Goal: Task Accomplishment & Management: Complete application form

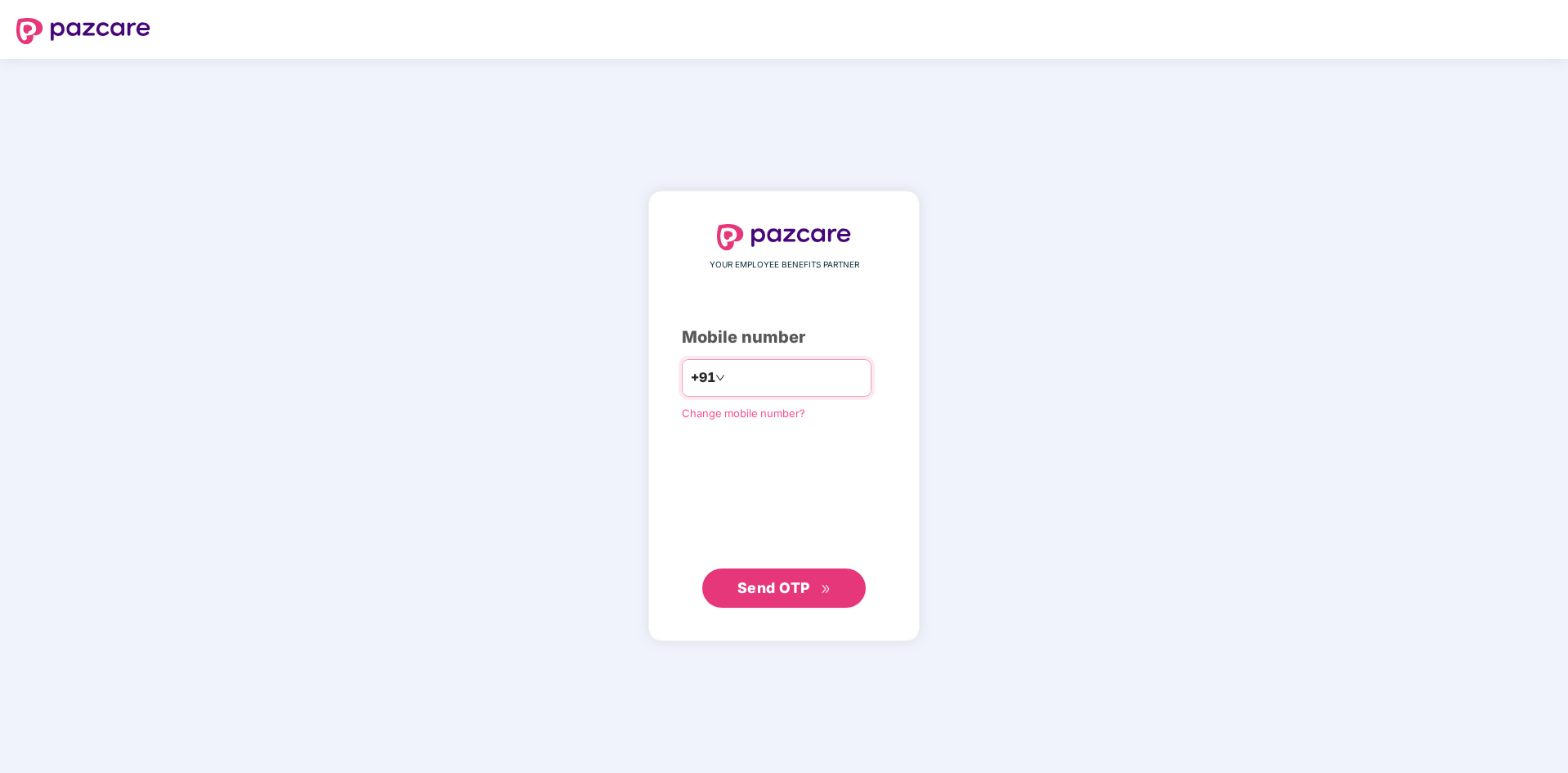
click at [747, 377] on input "number" at bounding box center [795, 378] width 134 height 26
type input "**********"
click at [752, 584] on span "Send OTP" at bounding box center [774, 587] width 73 height 17
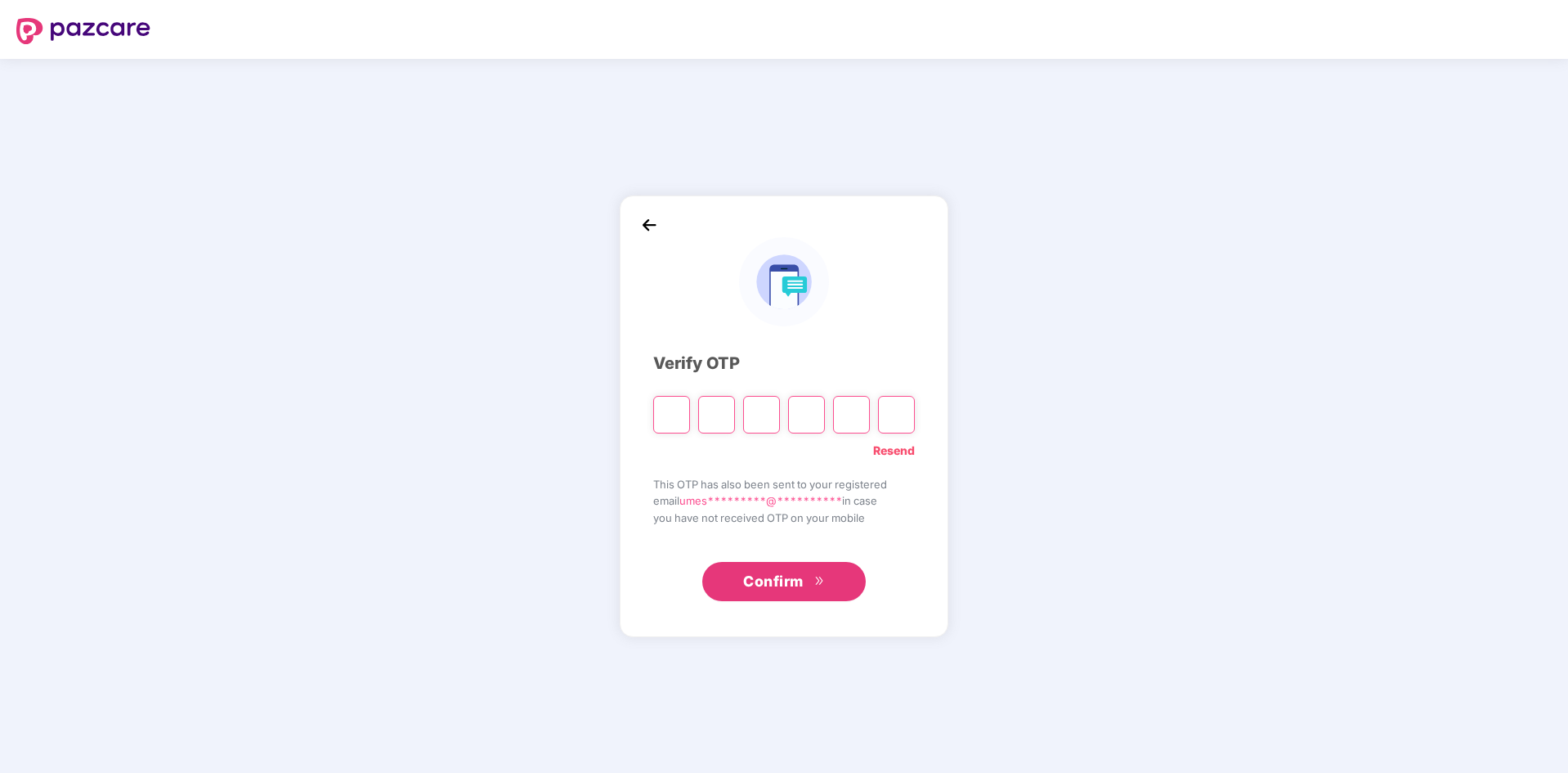
type input "*"
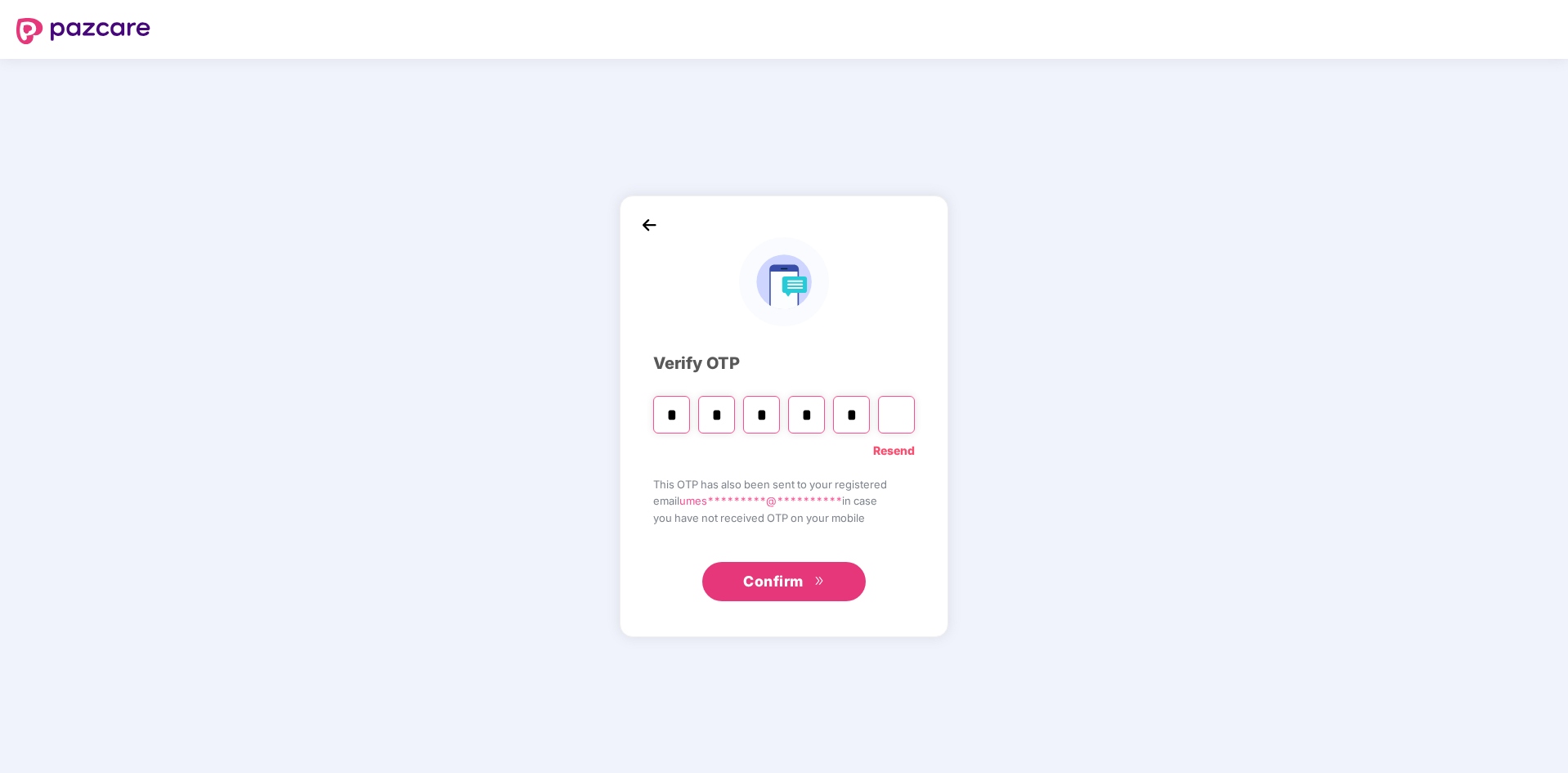
type input "*"
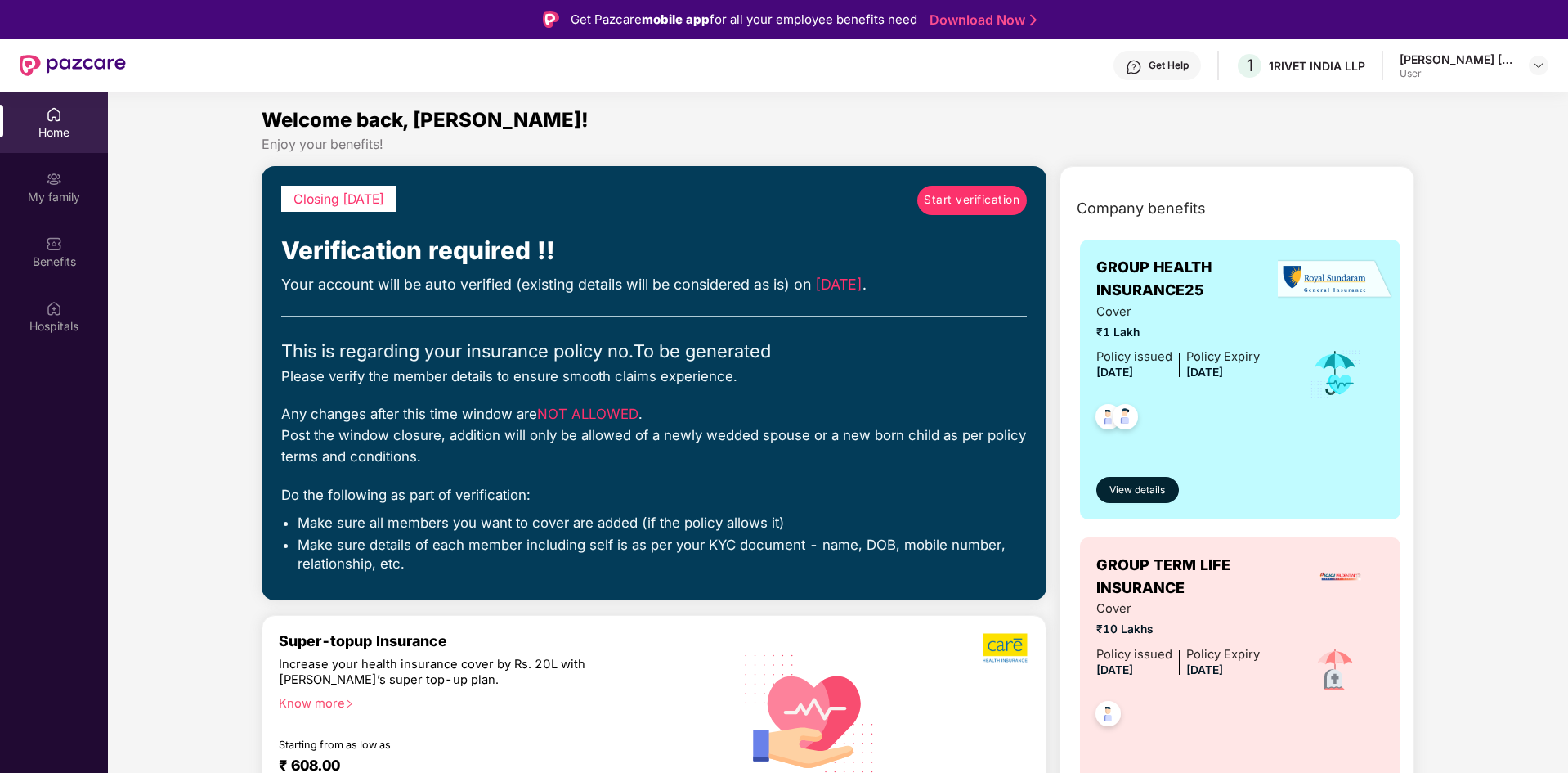
click at [958, 201] on span "Start verification" at bounding box center [971, 200] width 95 height 18
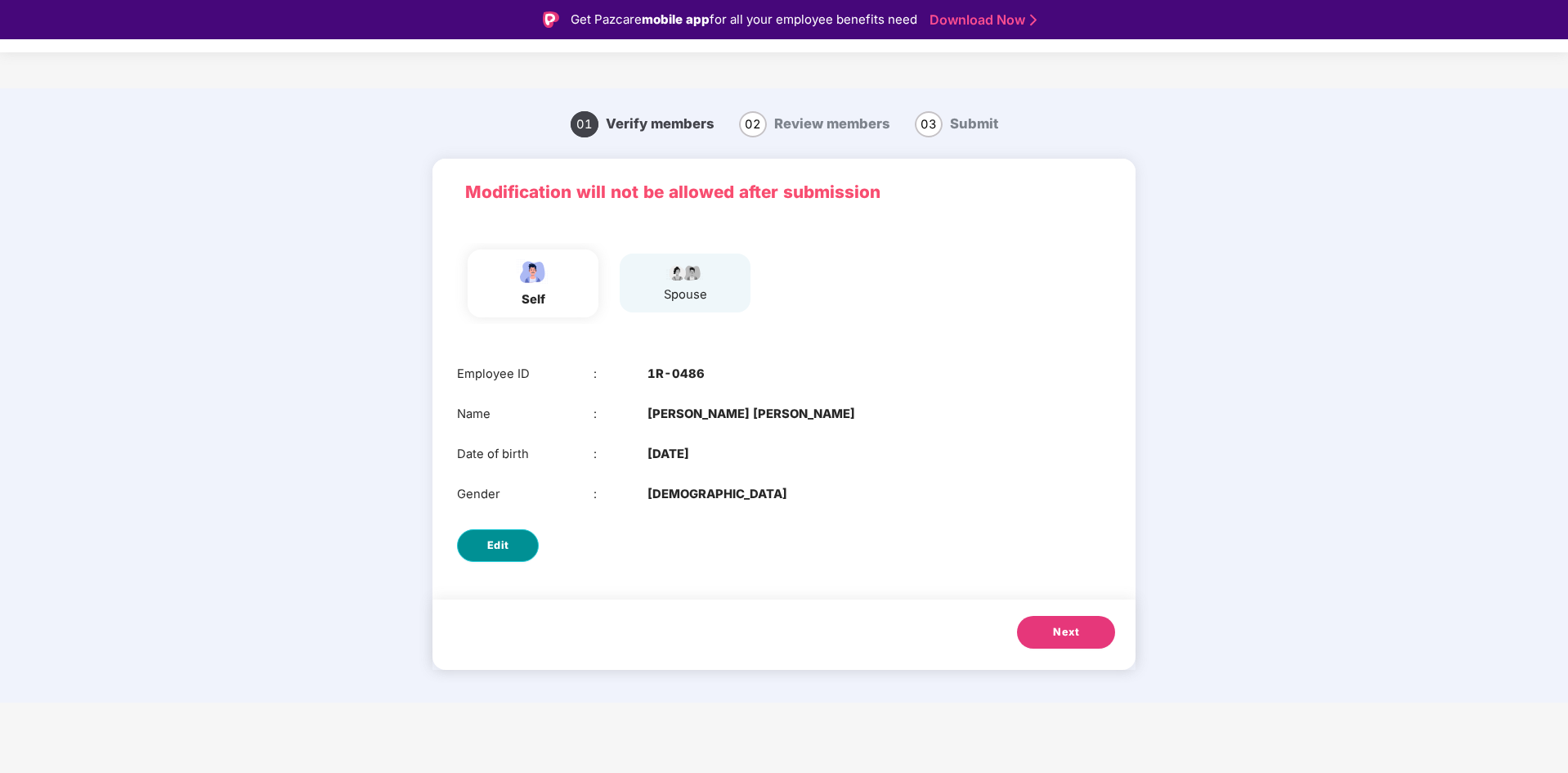
click at [488, 545] on span "Edit" at bounding box center [498, 545] width 22 height 16
select select "****"
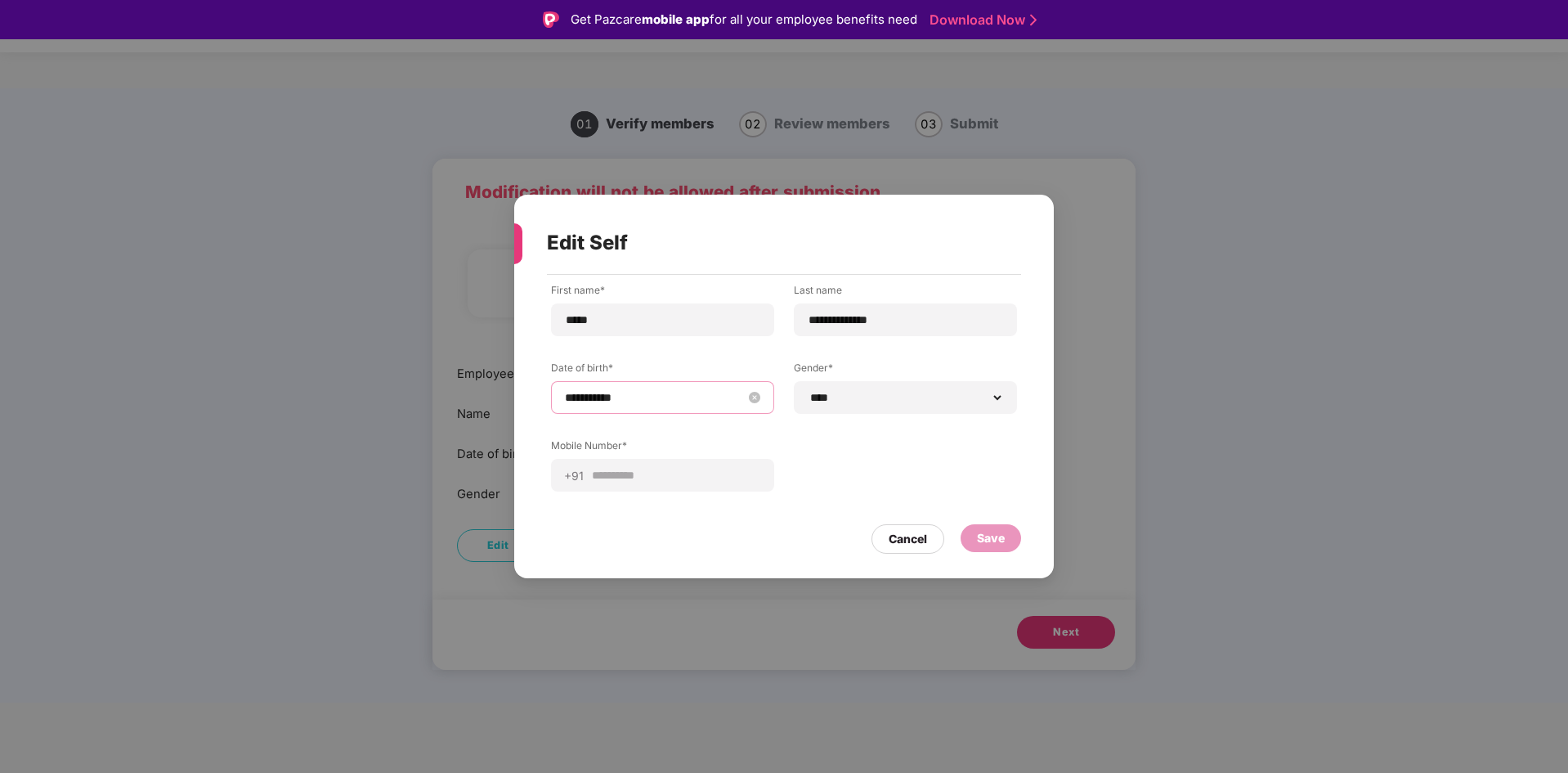
click at [648, 394] on input "**********" at bounding box center [654, 398] width 179 height 18
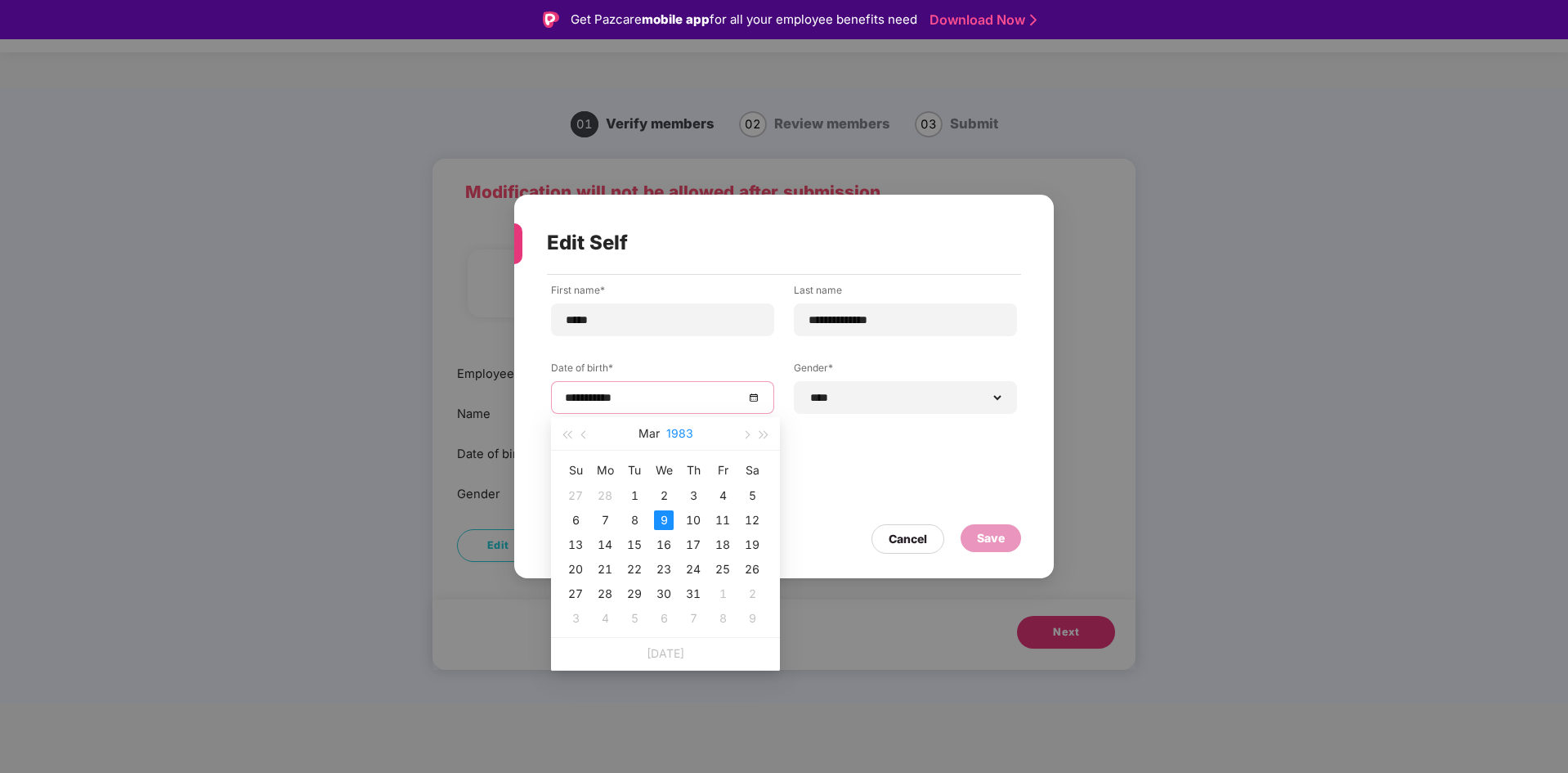
click at [685, 439] on button "1983" at bounding box center [679, 433] width 27 height 33
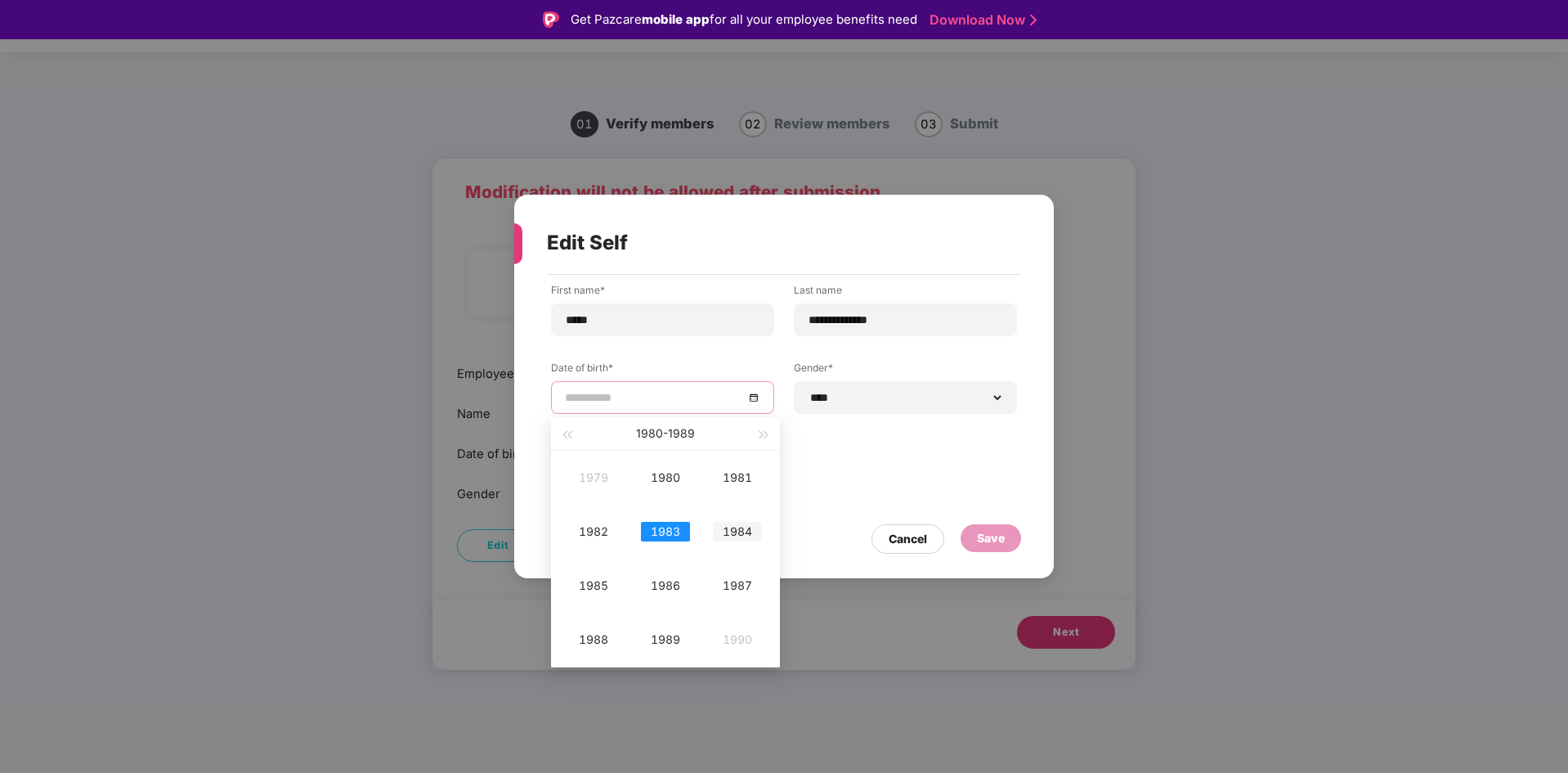
click at [732, 538] on div "1984" at bounding box center [737, 532] width 49 height 20
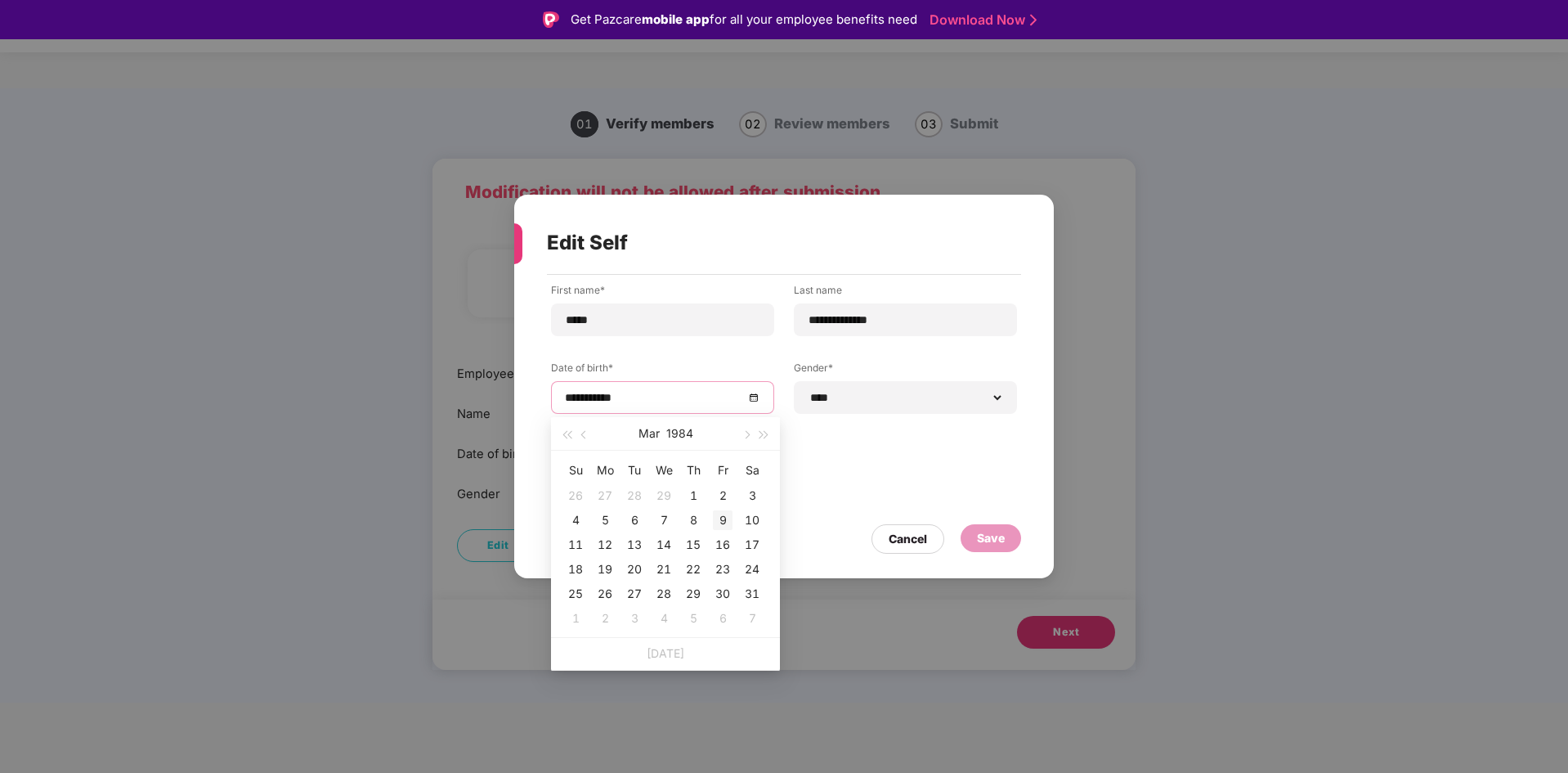
type input "**********"
click at [723, 518] on div "9" at bounding box center [723, 520] width 20 height 20
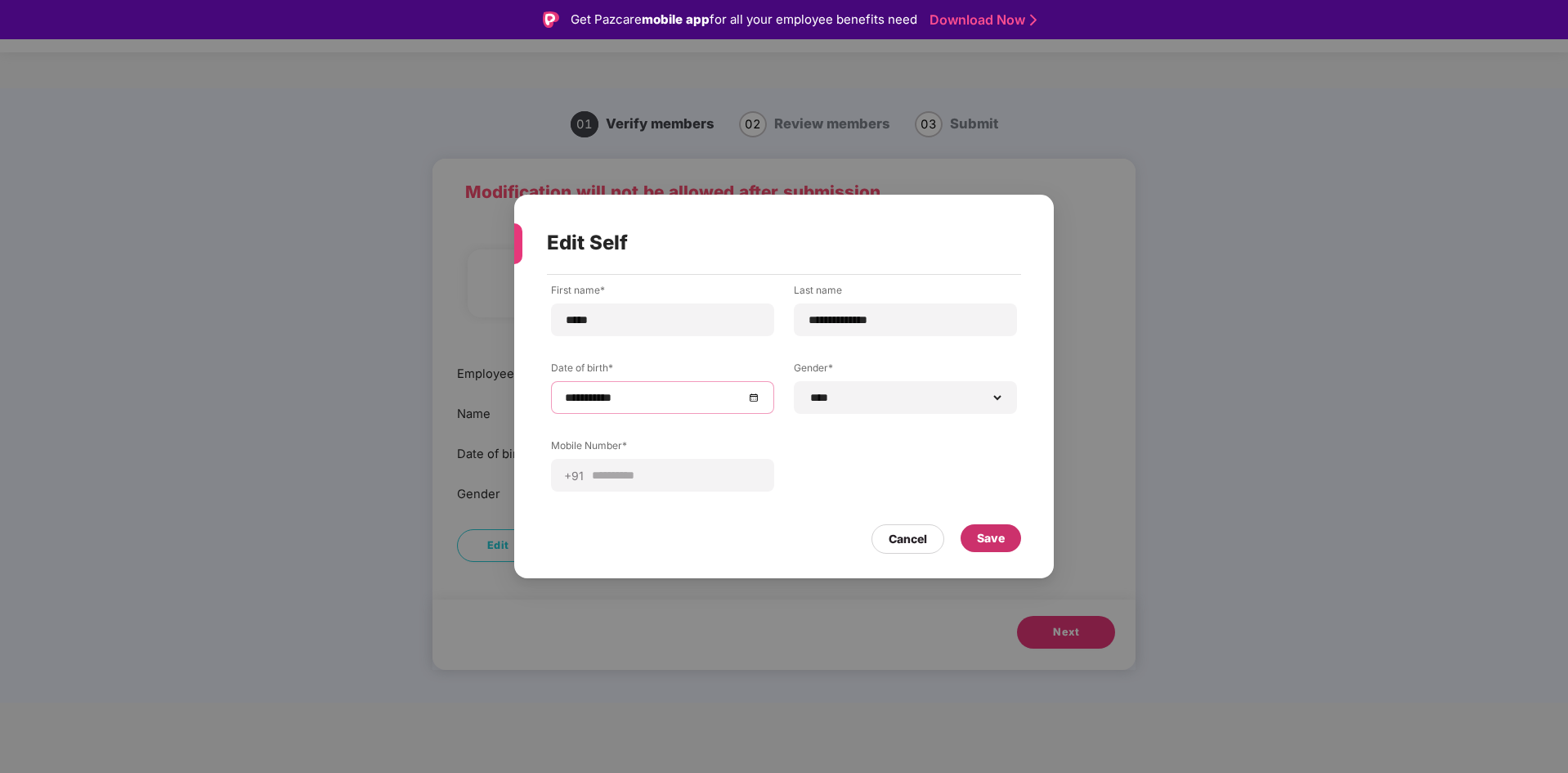
click at [983, 536] on div "Save" at bounding box center [991, 538] width 28 height 18
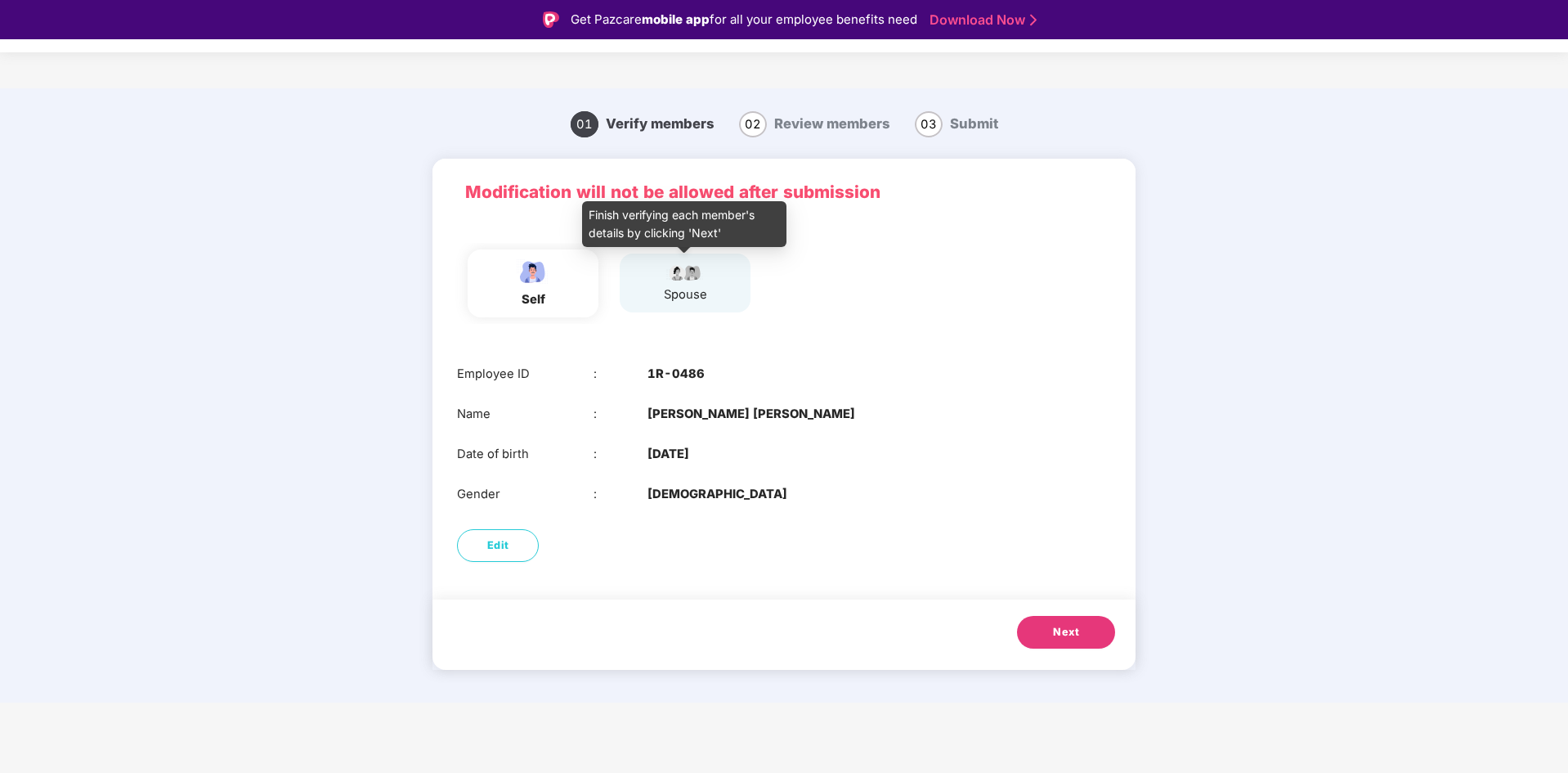
click at [695, 292] on div "spouse" at bounding box center [686, 294] width 44 height 19
click at [674, 289] on div "spouse" at bounding box center [686, 294] width 44 height 19
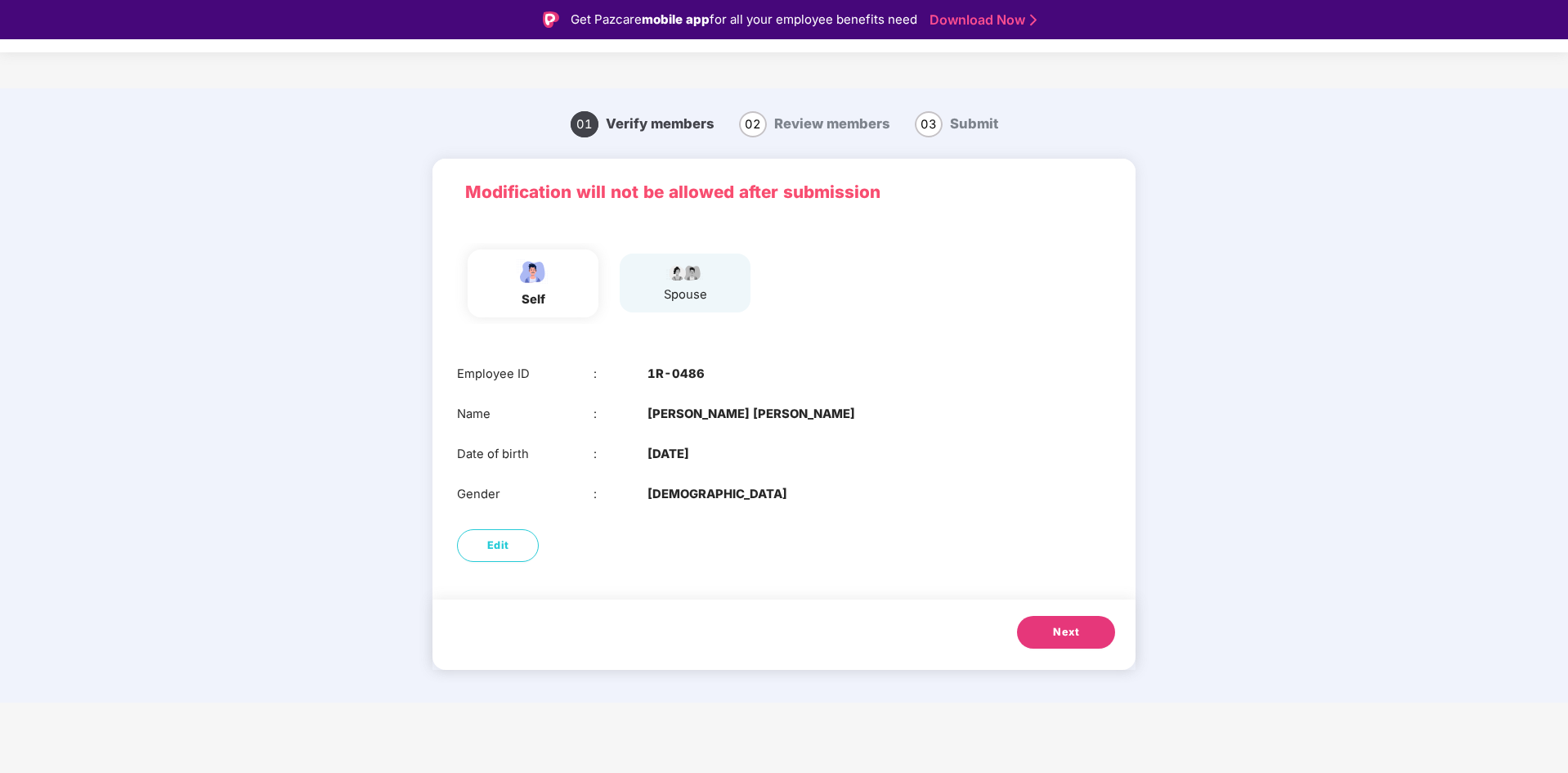
click at [1057, 628] on span "Next" at bounding box center [1066, 632] width 26 height 16
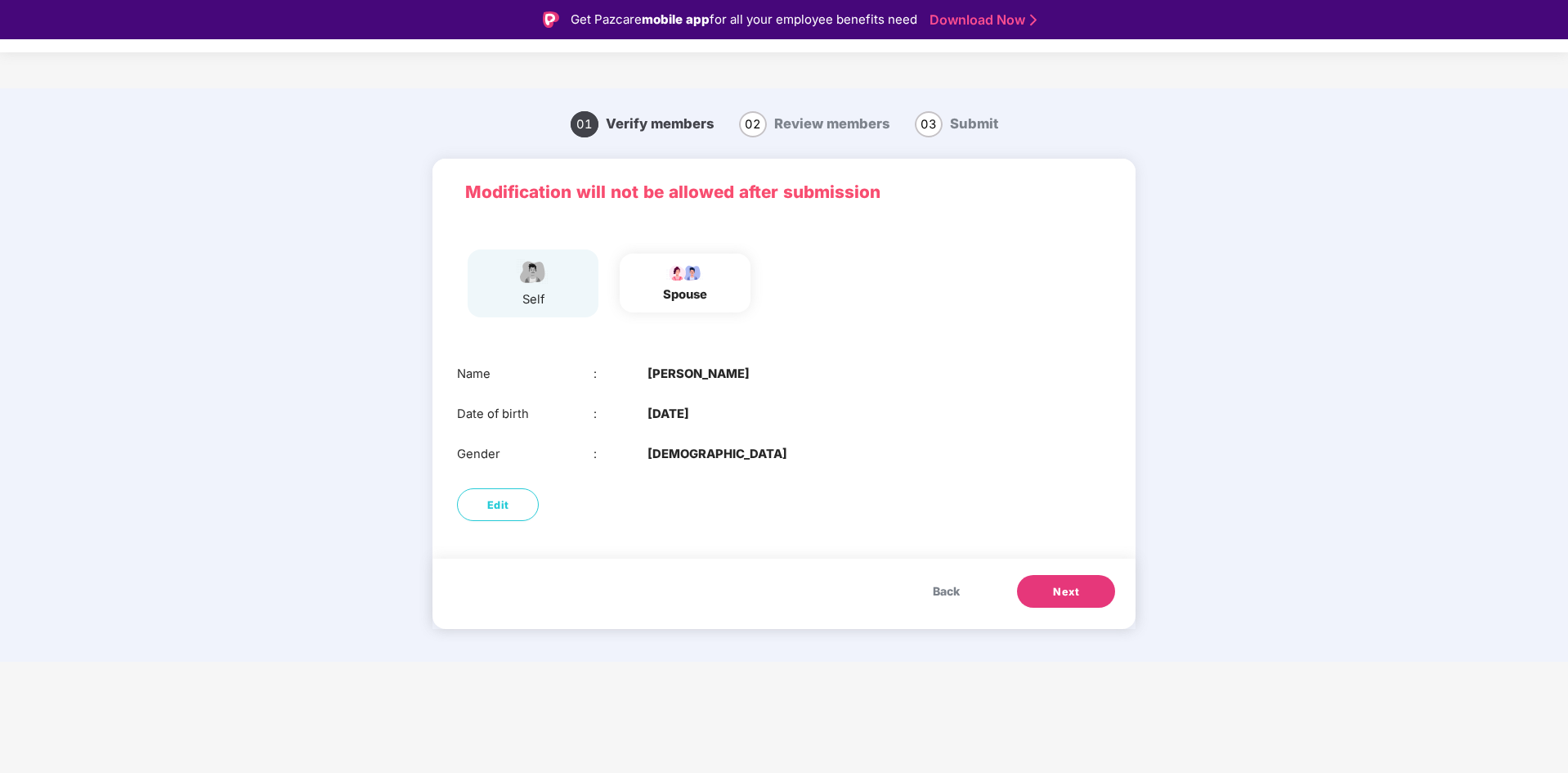
scroll to position [39, 0]
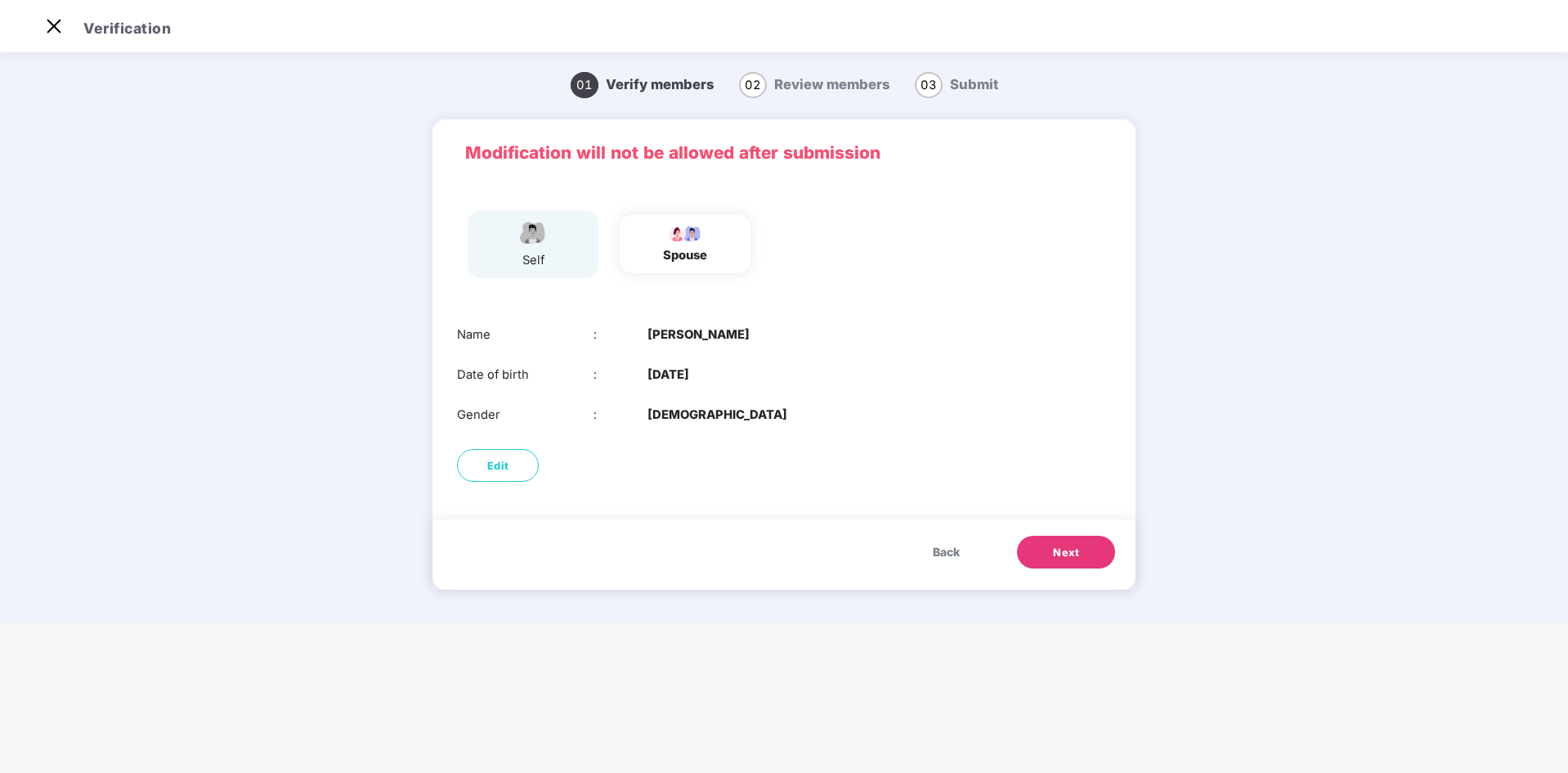
click at [1051, 549] on button "Next" at bounding box center [1066, 552] width 98 height 33
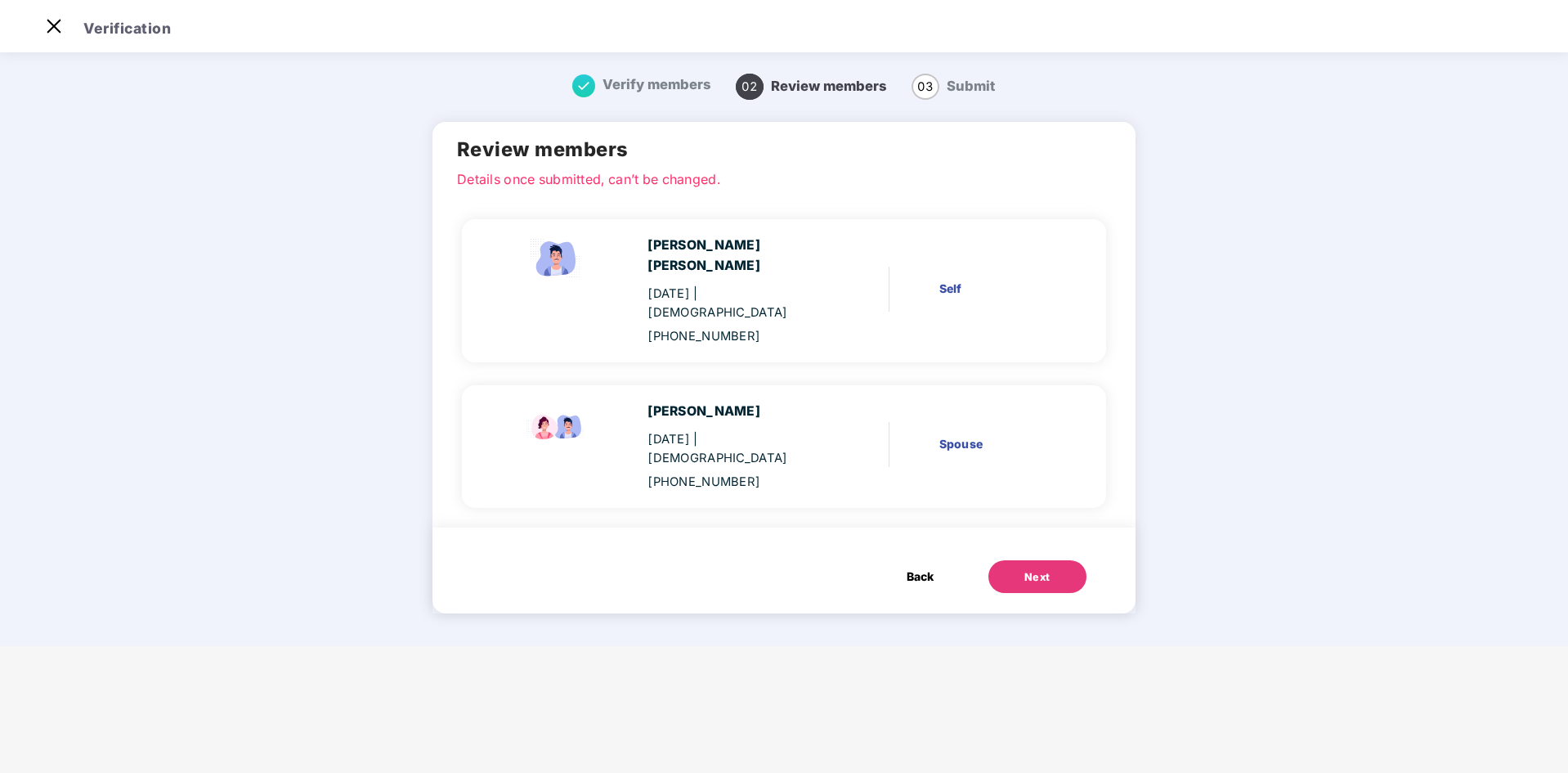
click at [726, 473] on div "[PHONE_NUMBER]" at bounding box center [734, 482] width 174 height 19
click at [907, 568] on span "Back" at bounding box center [920, 577] width 27 height 18
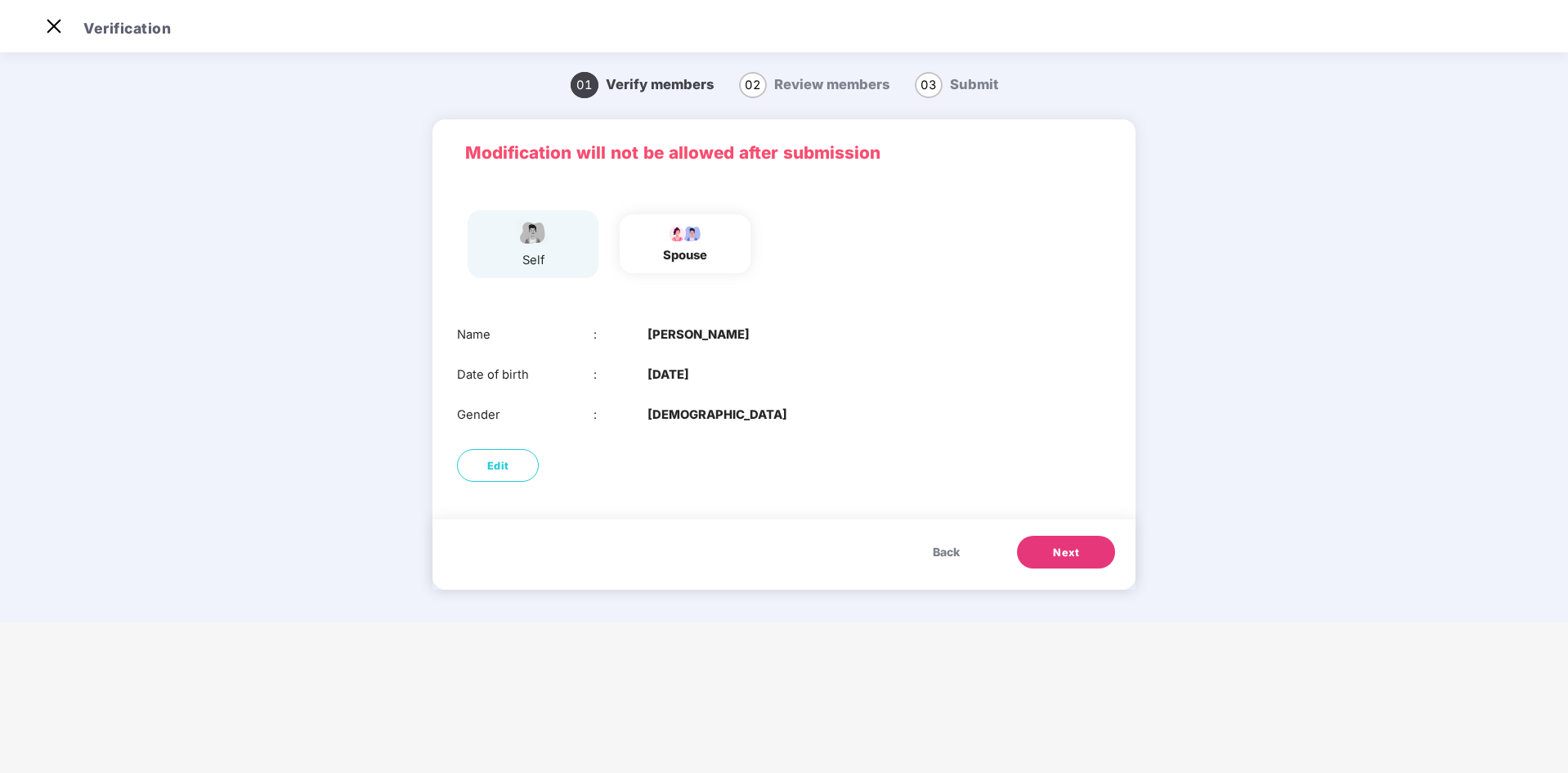
click at [684, 244] on div "spouse" at bounding box center [685, 244] width 44 height 43
click at [519, 470] on button "Edit" at bounding box center [498, 465] width 82 height 33
select select "******"
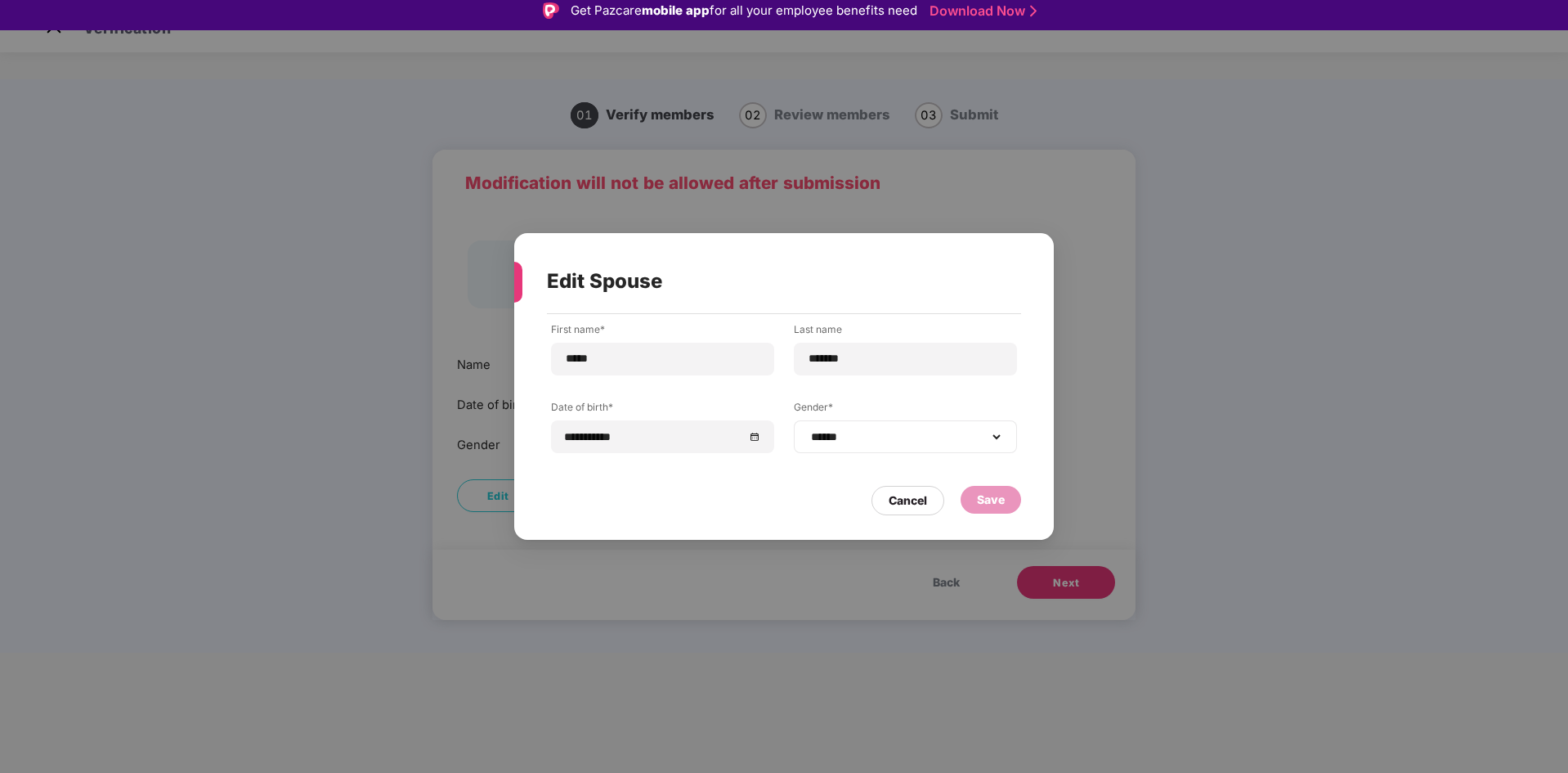
scroll to position [0, 0]
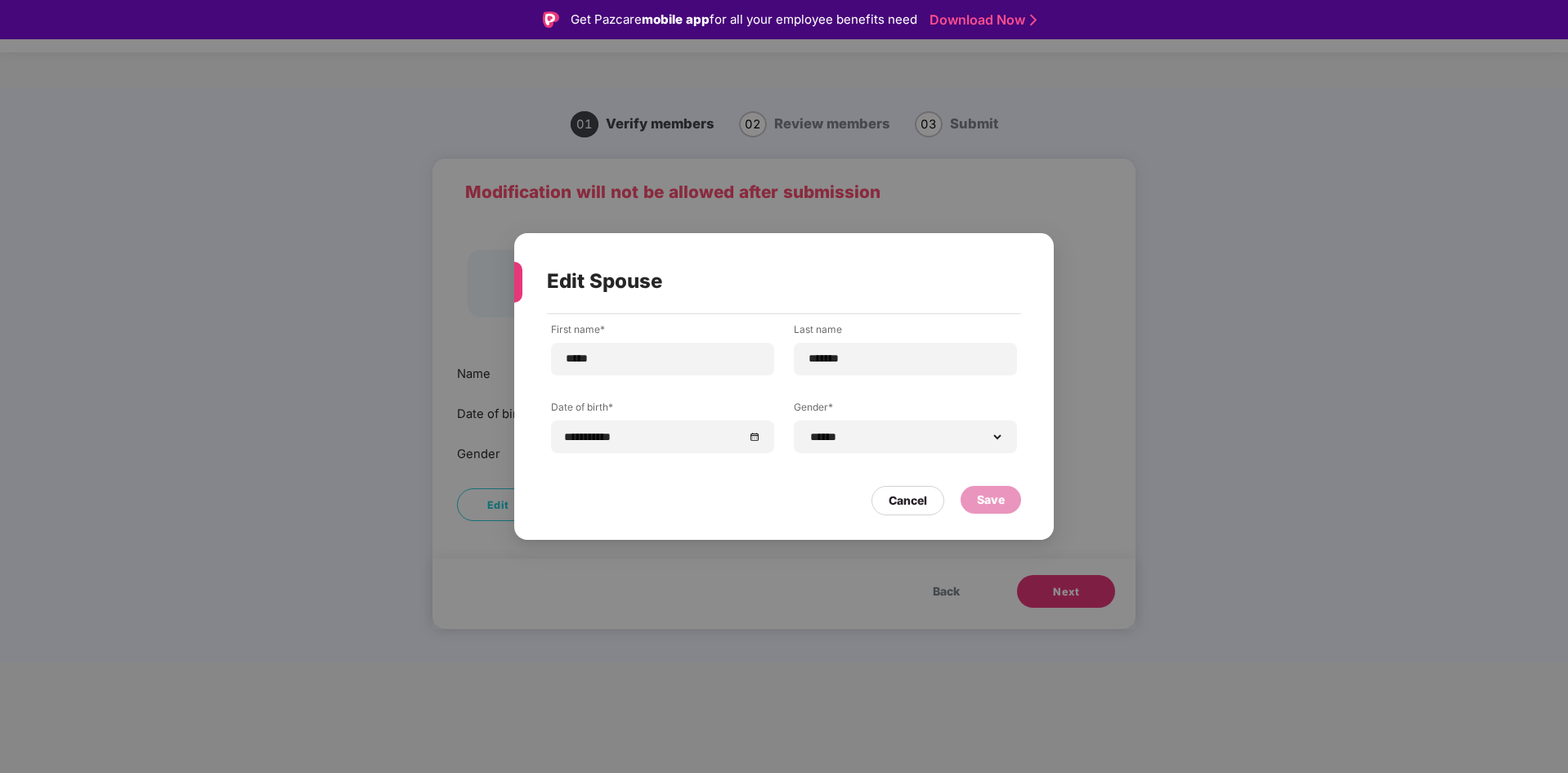
click at [985, 499] on div "Save" at bounding box center [991, 499] width 28 height 18
click at [910, 506] on div "Cancel" at bounding box center [908, 500] width 39 height 18
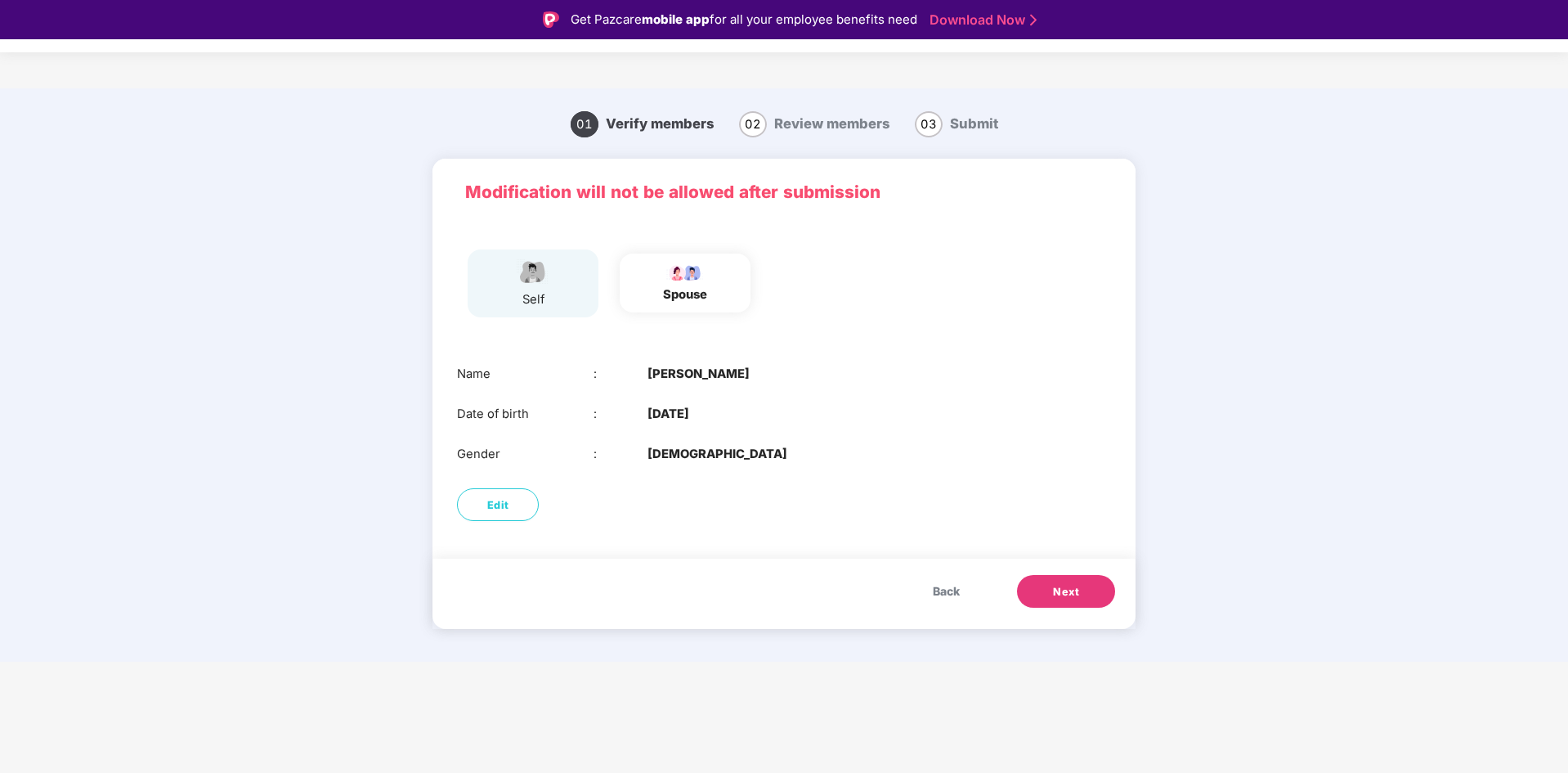
click at [1057, 587] on span "Next" at bounding box center [1066, 592] width 26 height 16
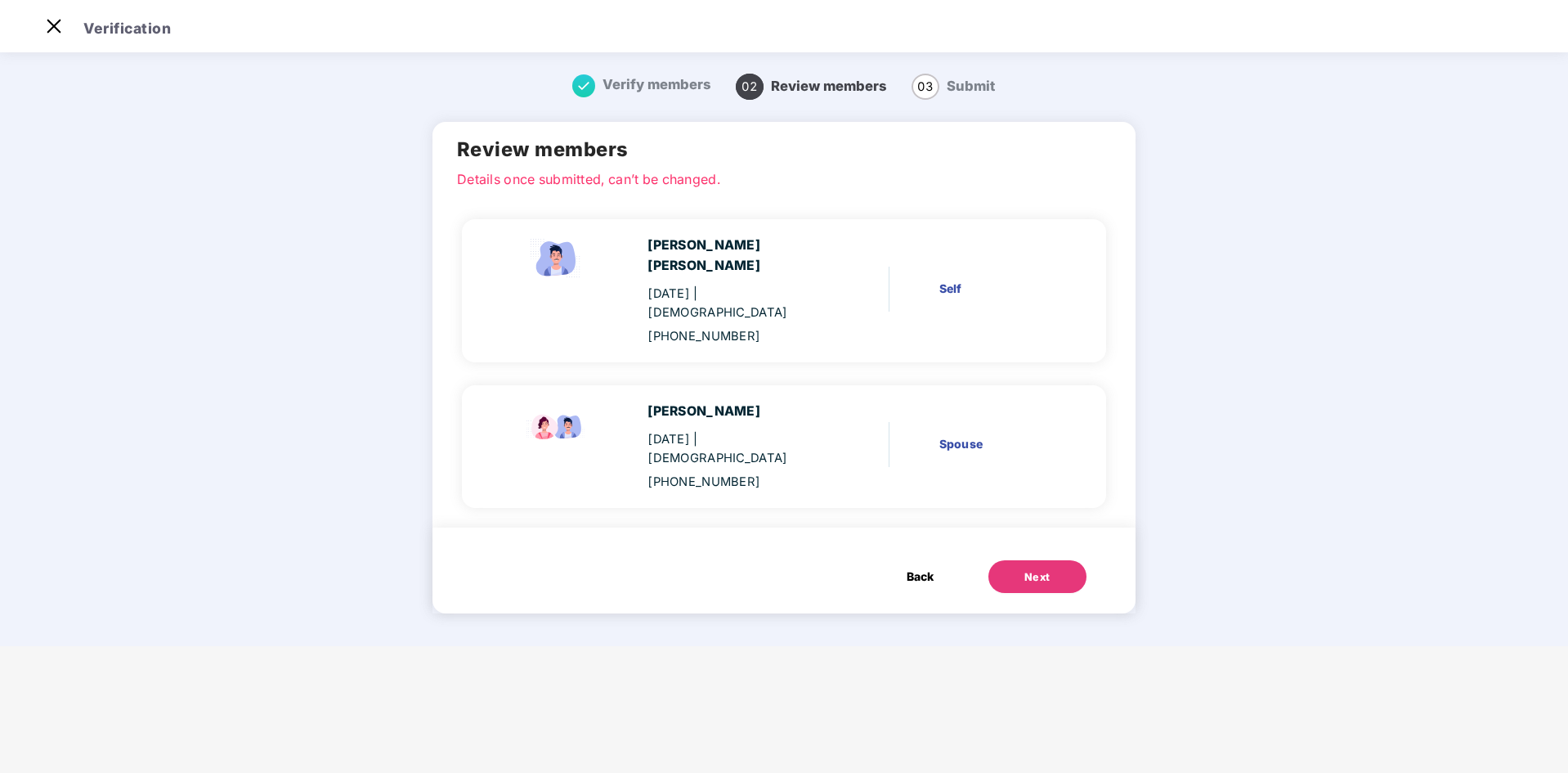
click at [1024, 569] on div "Next" at bounding box center [1037, 577] width 26 height 16
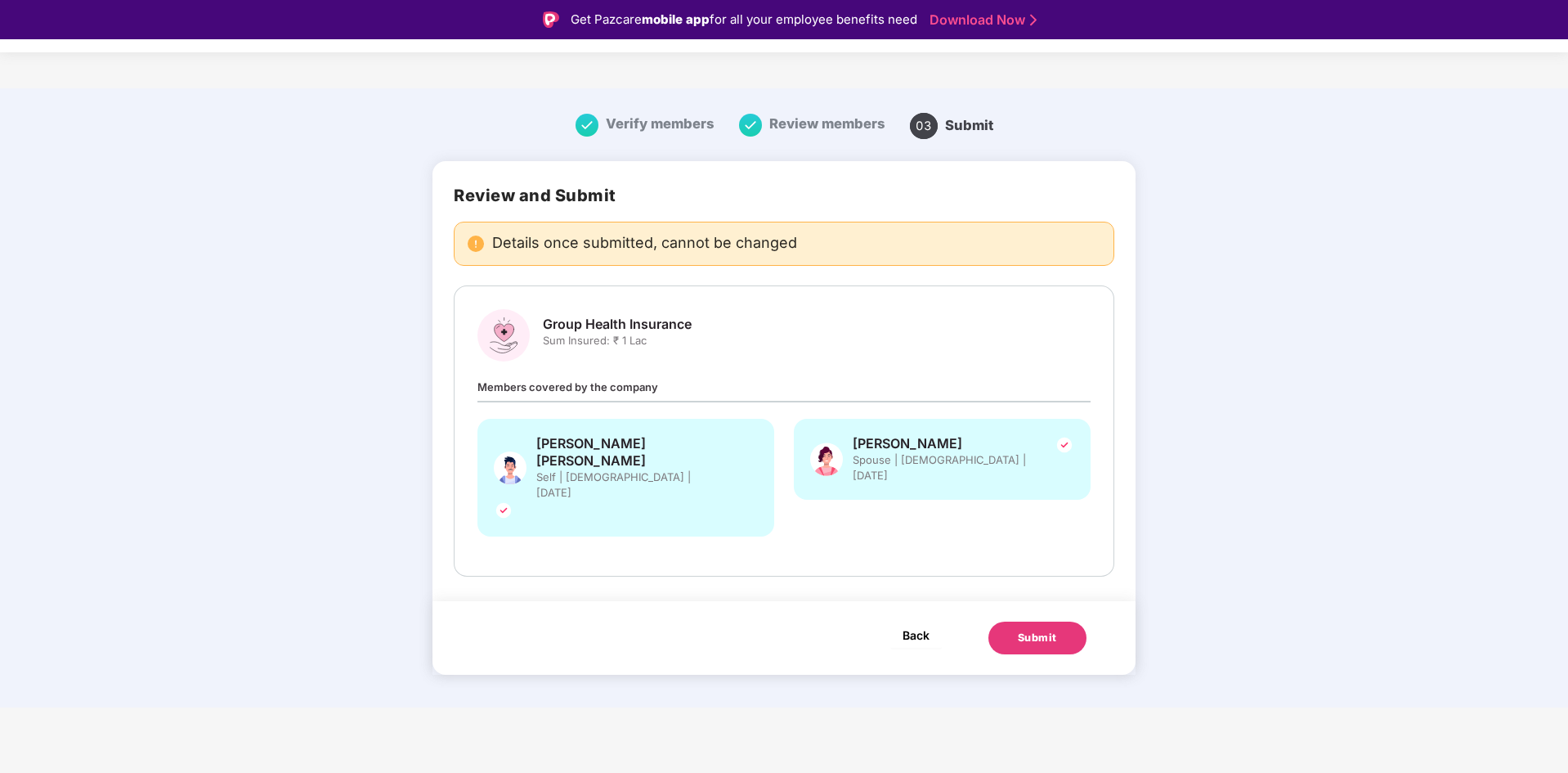
click at [918, 625] on span "Back" at bounding box center [916, 635] width 27 height 21
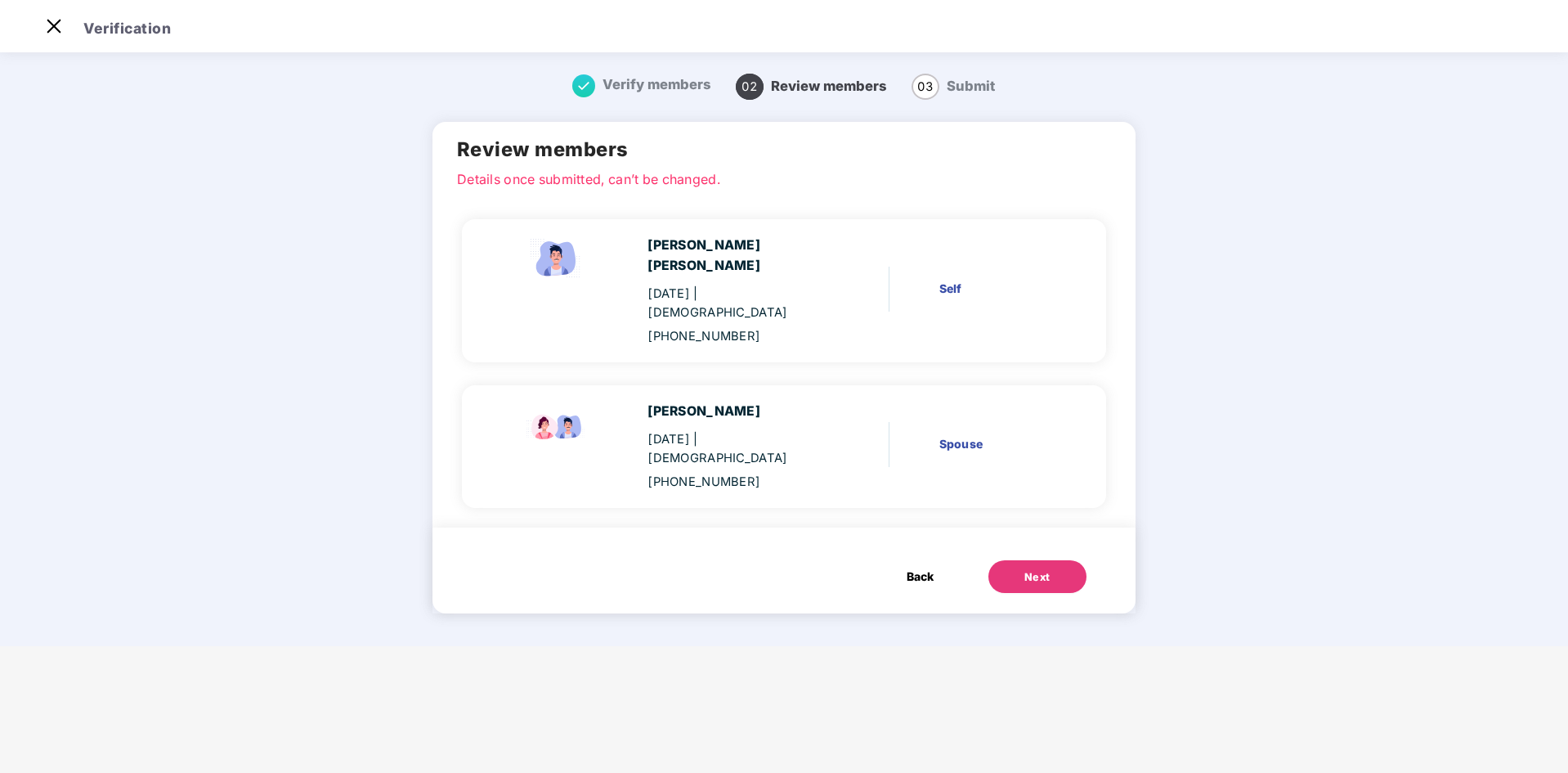
click at [729, 430] on div "01 July 1987 | Female" at bounding box center [734, 449] width 174 height 38
click at [907, 568] on span "Back" at bounding box center [920, 577] width 27 height 18
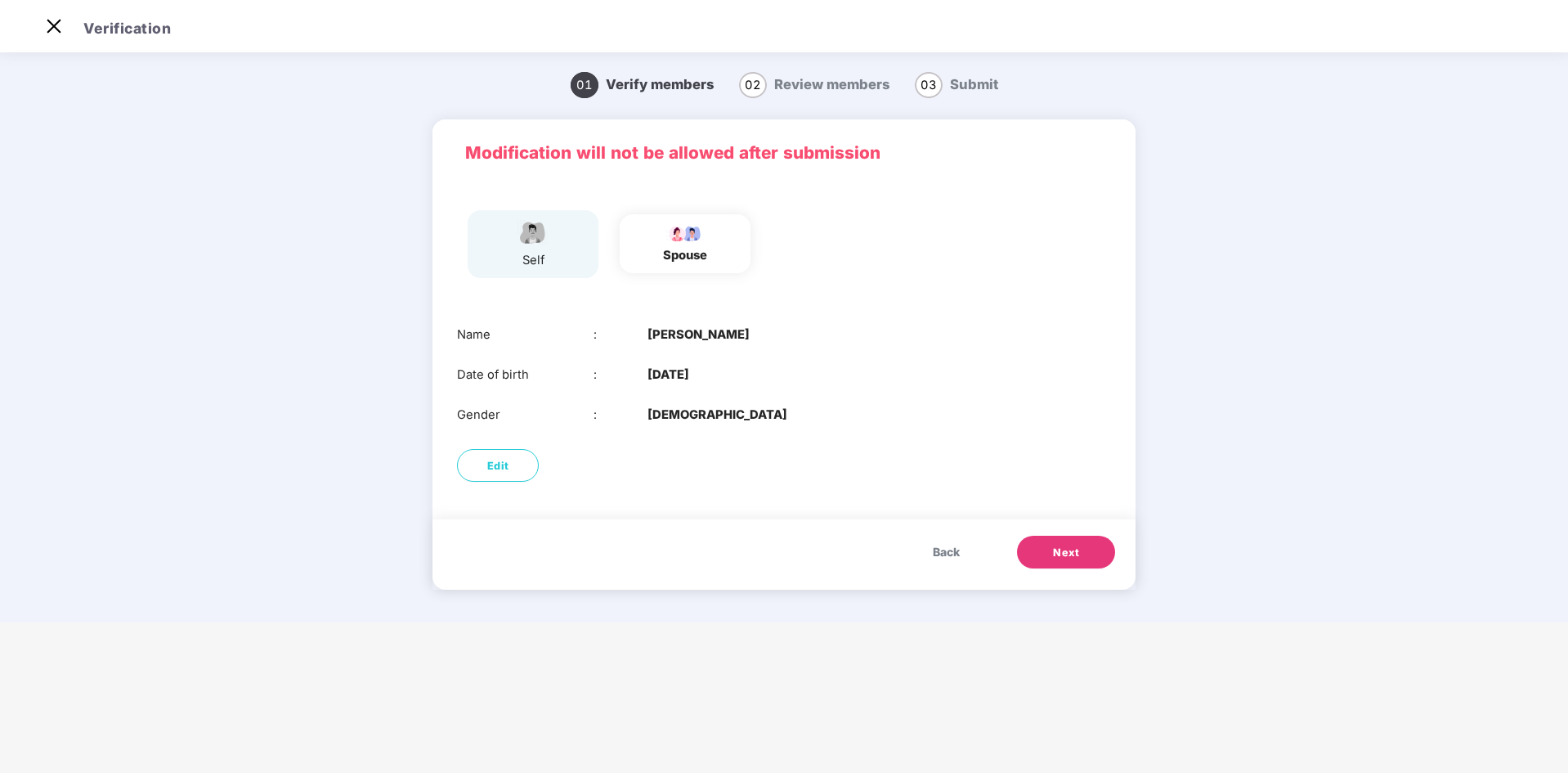
click at [686, 253] on div "spouse" at bounding box center [685, 255] width 44 height 19
click at [681, 356] on div "Name : Anita Kulhare Date of birth : 01 July 1987 Gender : FEMALE" at bounding box center [784, 375] width 703 height 132
click at [1076, 554] on span "Next" at bounding box center [1066, 553] width 26 height 16
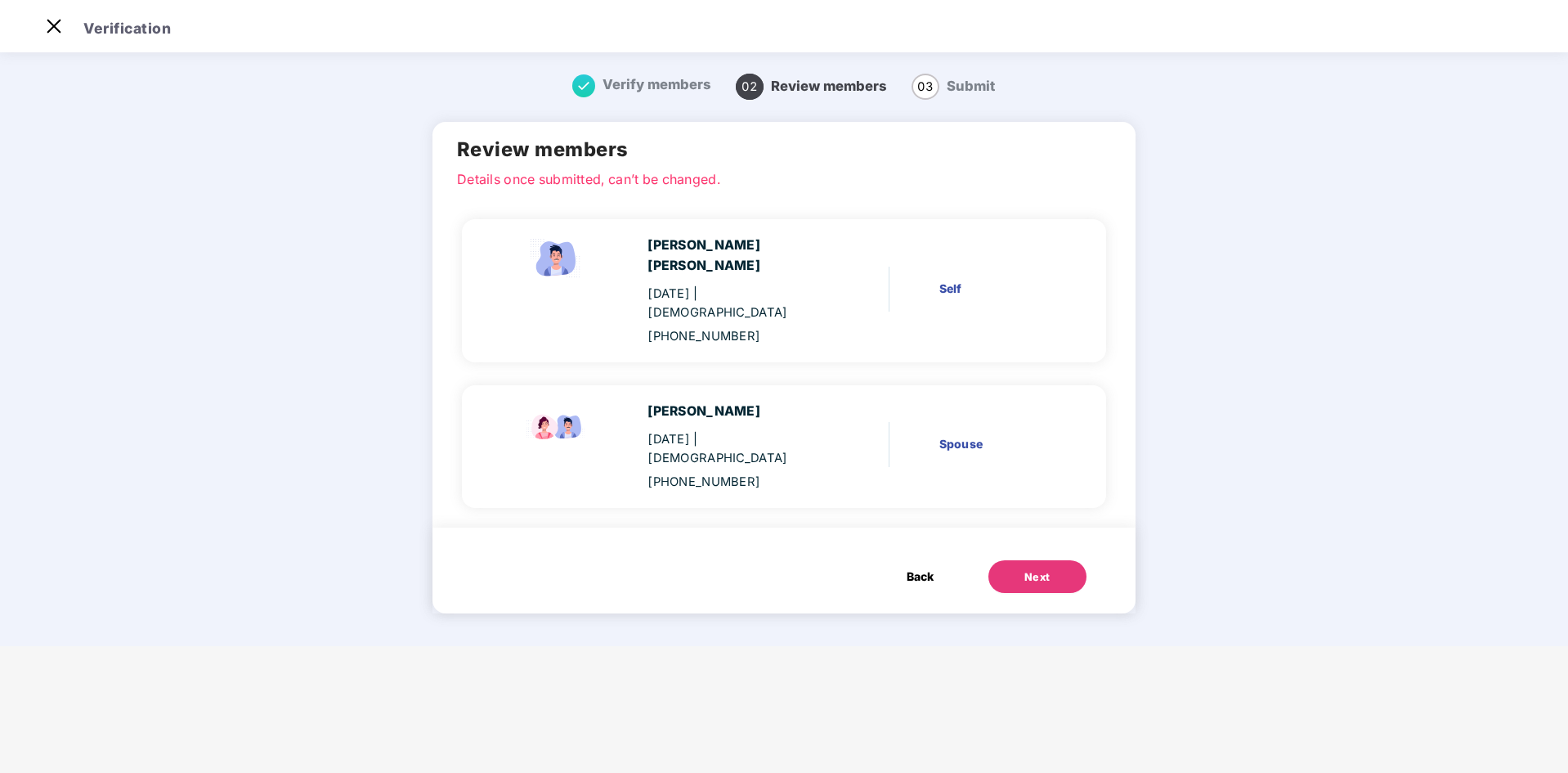
click at [944, 435] on div "Spouse" at bounding box center [997, 444] width 116 height 18
click at [752, 432] on span "| Female" at bounding box center [717, 449] width 140 height 34
click at [1006, 560] on button "Next" at bounding box center [1037, 576] width 98 height 33
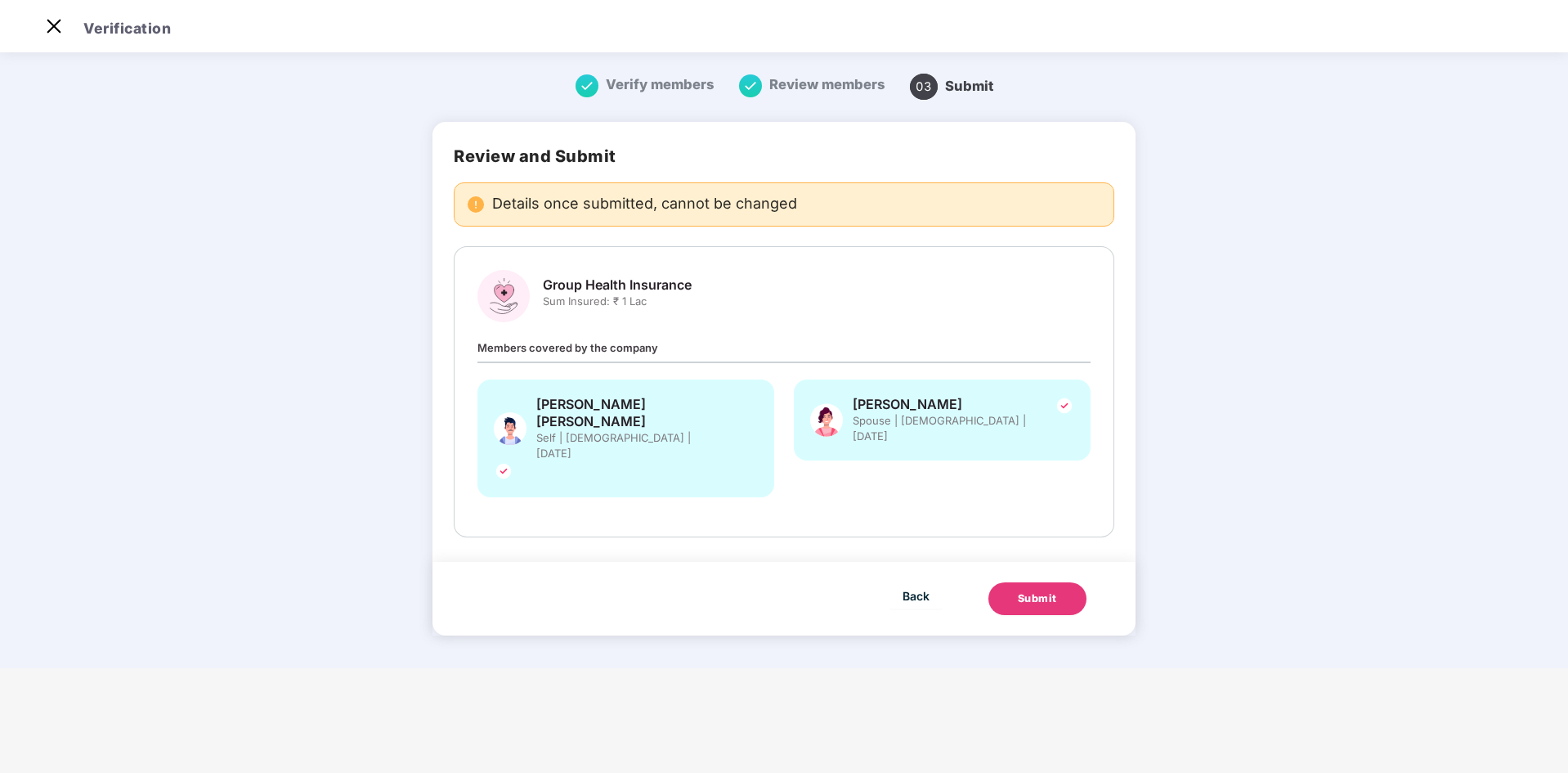
scroll to position [0, 0]
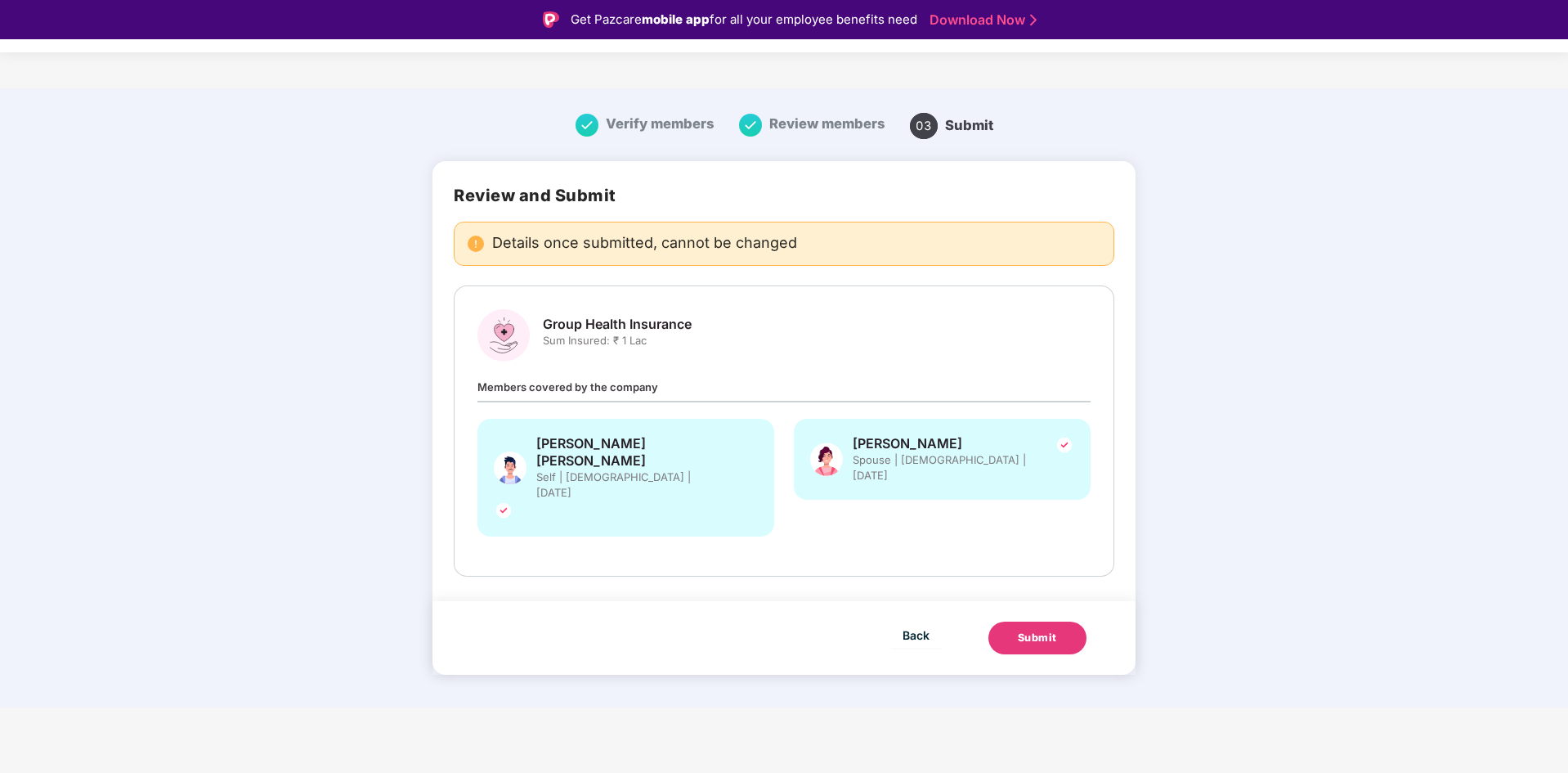
click at [1032, 630] on div "Submit" at bounding box center [1037, 638] width 39 height 16
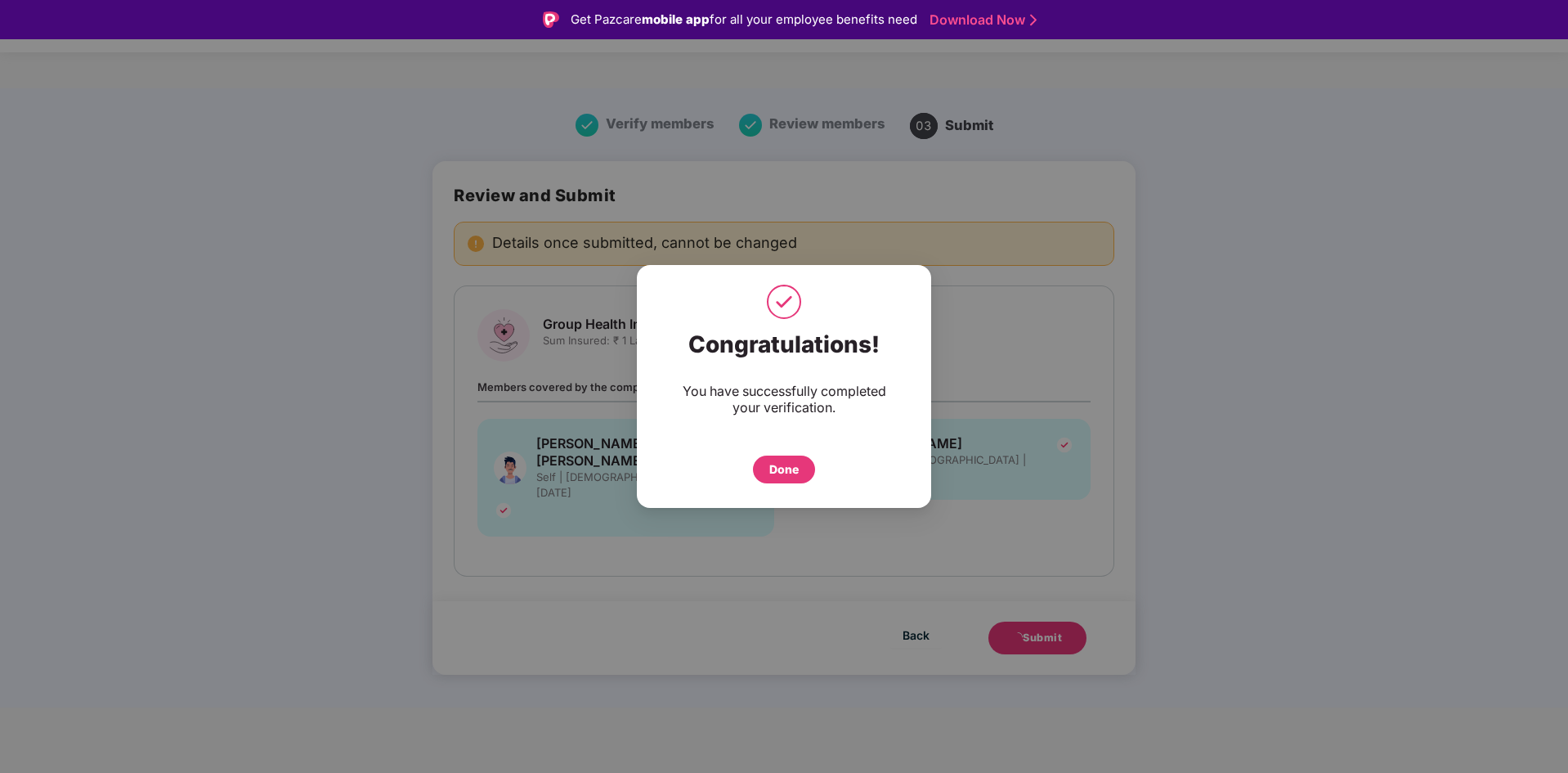
click at [793, 475] on div "Done" at bounding box center [784, 470] width 30 height 18
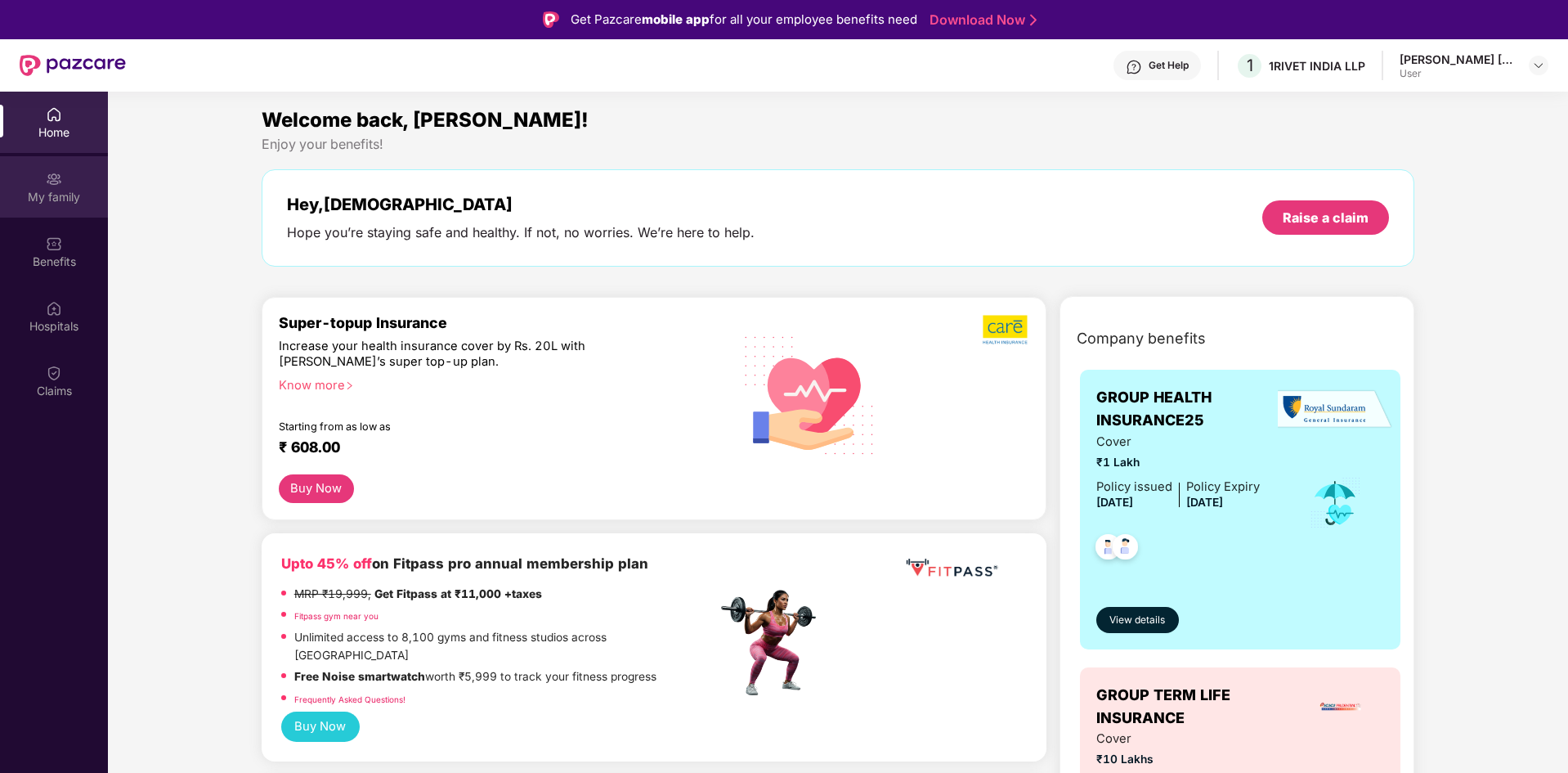
click at [51, 187] on div "My family" at bounding box center [54, 187] width 108 height 62
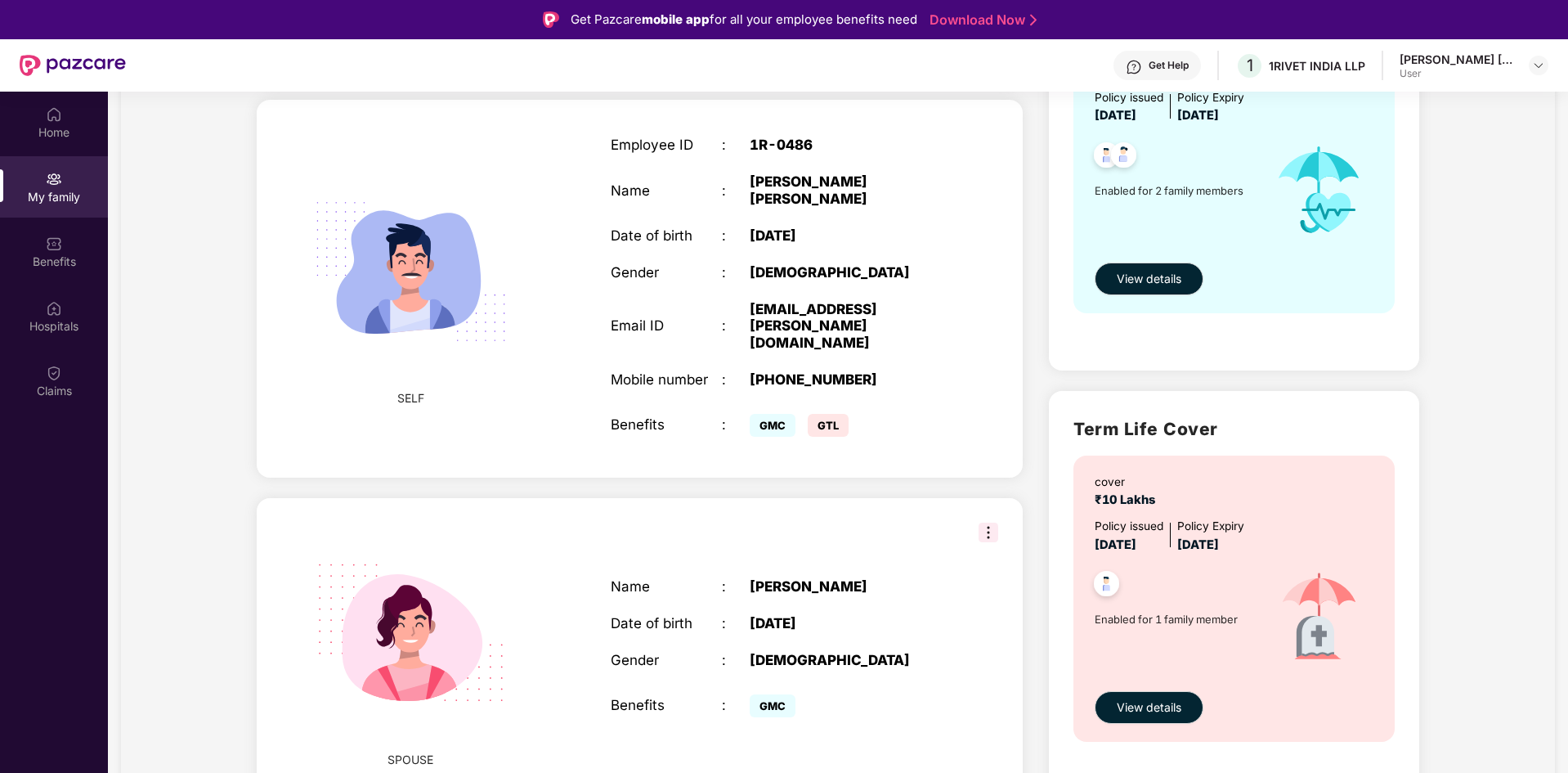
scroll to position [246, 0]
click at [988, 522] on img at bounding box center [988, 532] width 20 height 20
click at [901, 446] on div "Add Family Member New member can be added to the policy [DATE] of marriage or c…" at bounding box center [639, 383] width 792 height 872
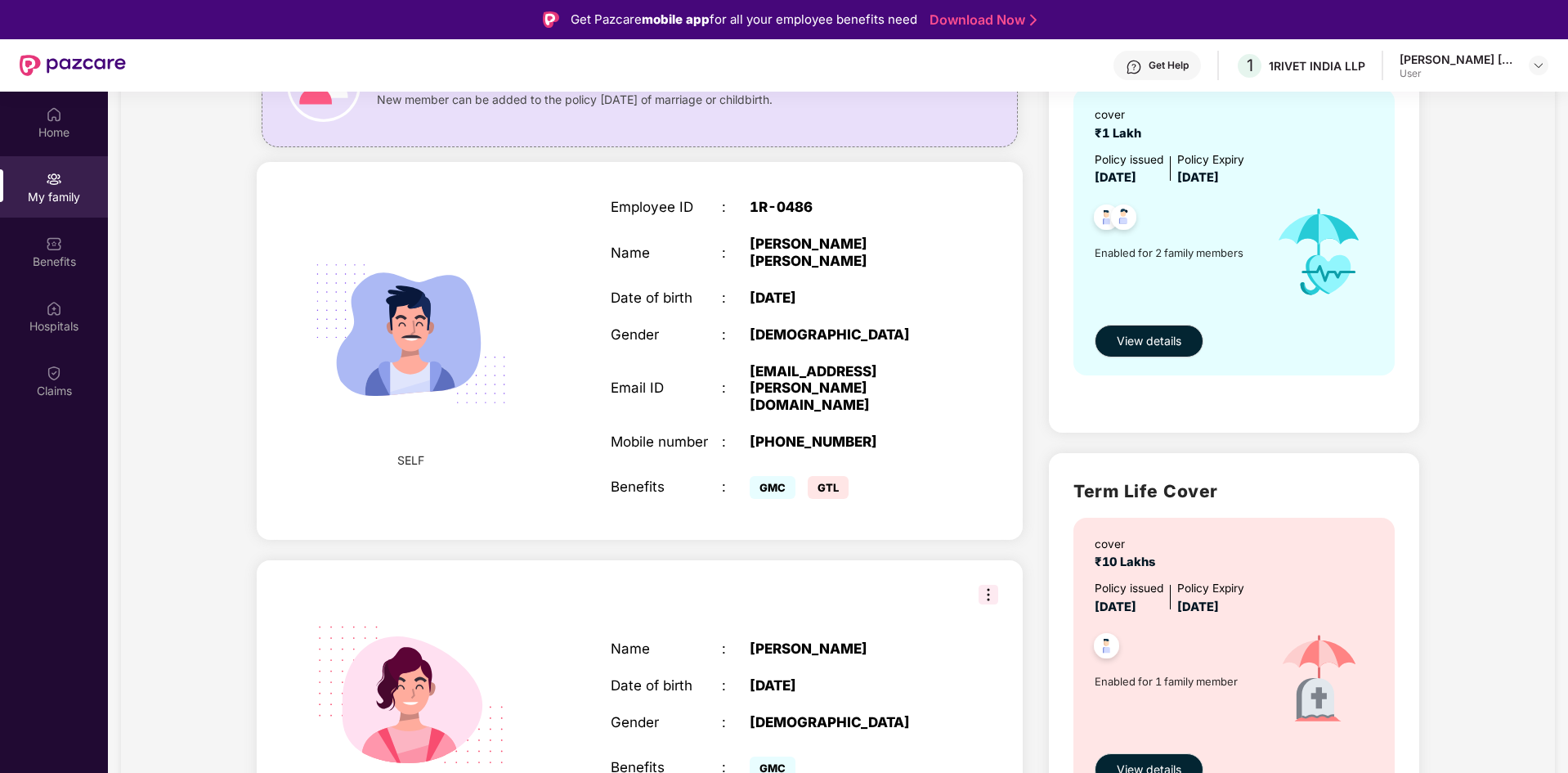
scroll to position [0, 0]
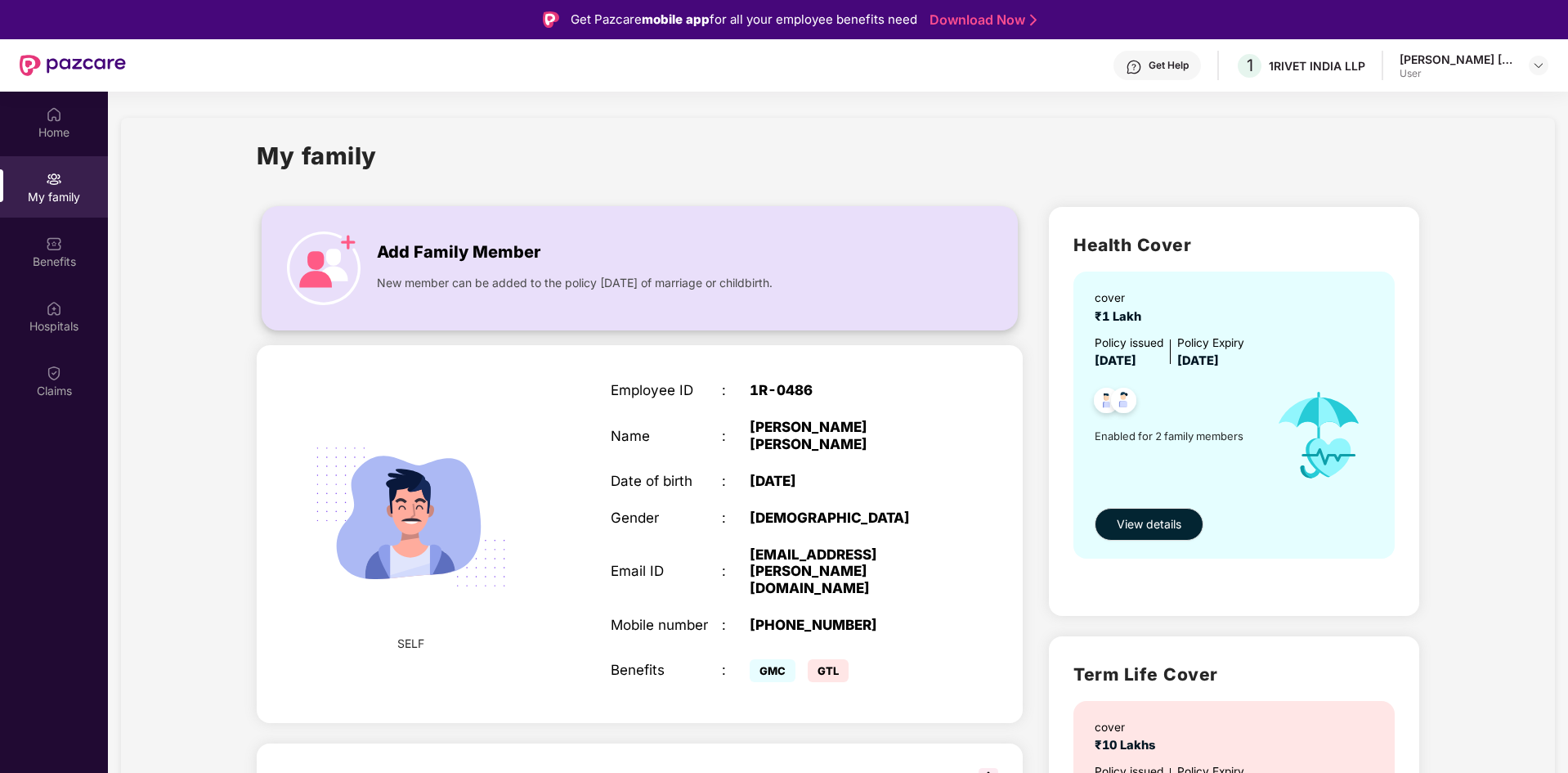
click at [337, 268] on img at bounding box center [324, 269] width 74 height 74
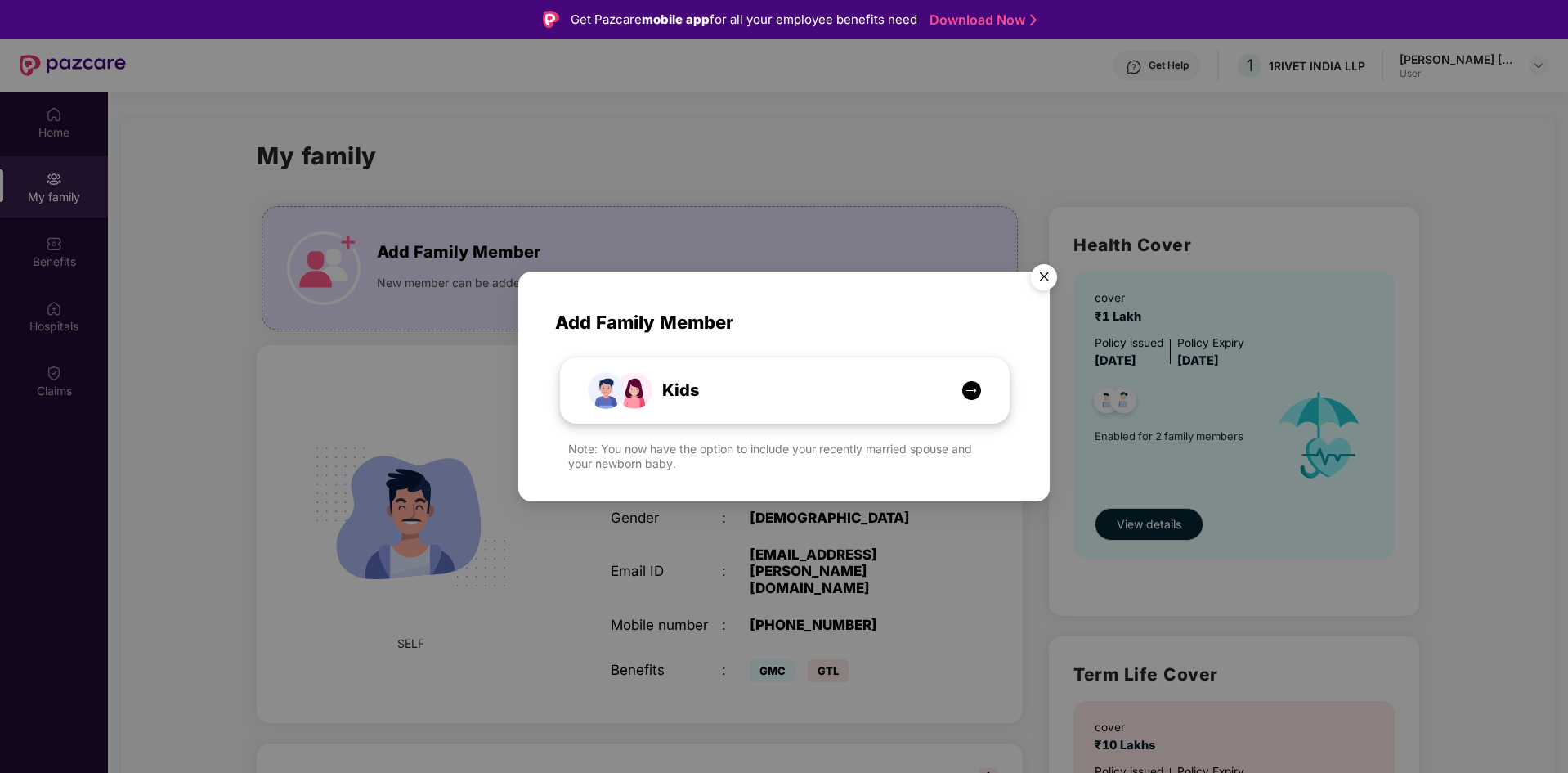
click at [678, 387] on span "Kids" at bounding box center [662, 390] width 74 height 25
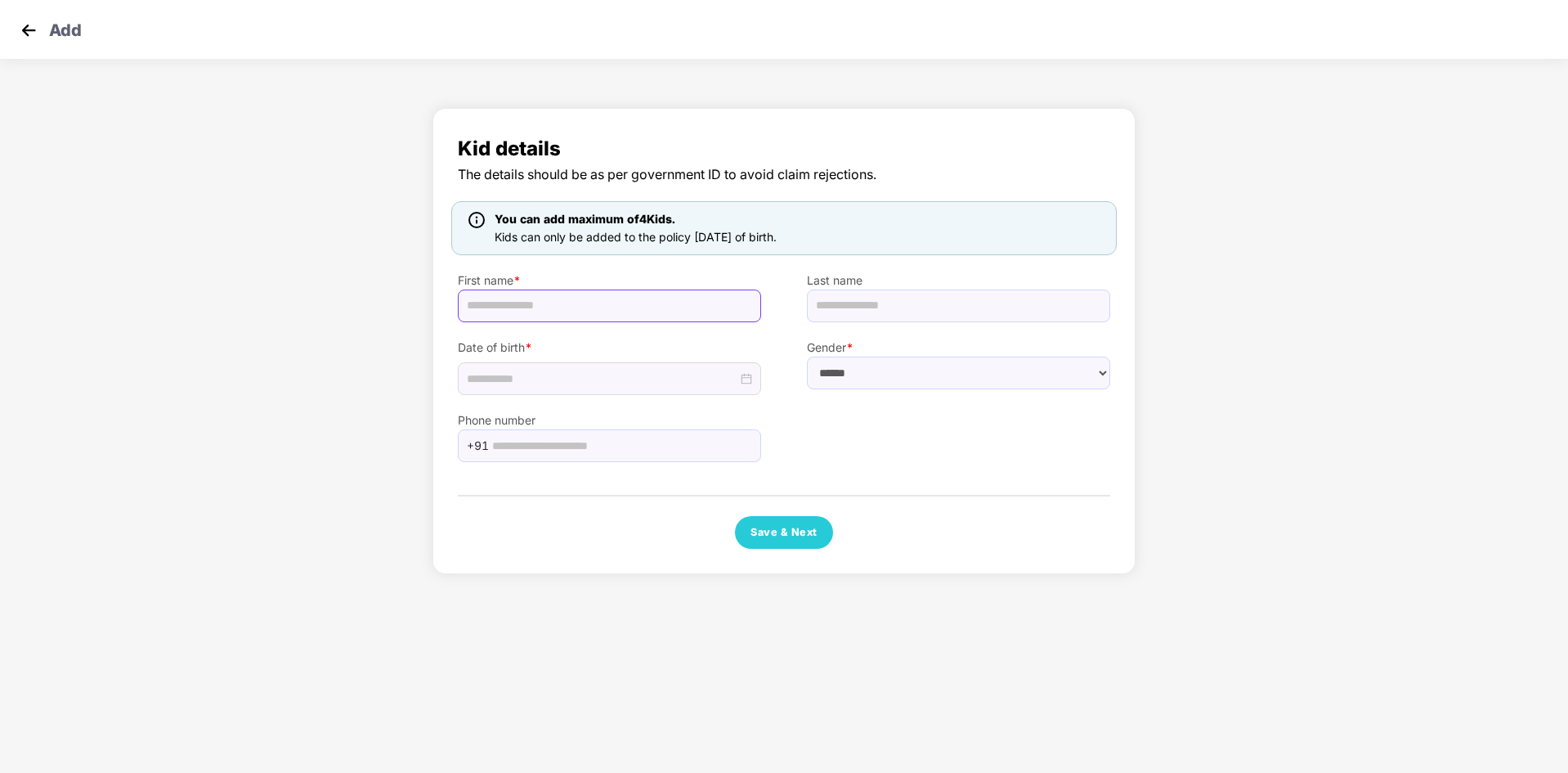
click at [536, 306] on input "text" at bounding box center [609, 305] width 303 height 33
type input "*"
type input "******"
click at [852, 306] on input "text" at bounding box center [958, 305] width 303 height 33
type input "*******"
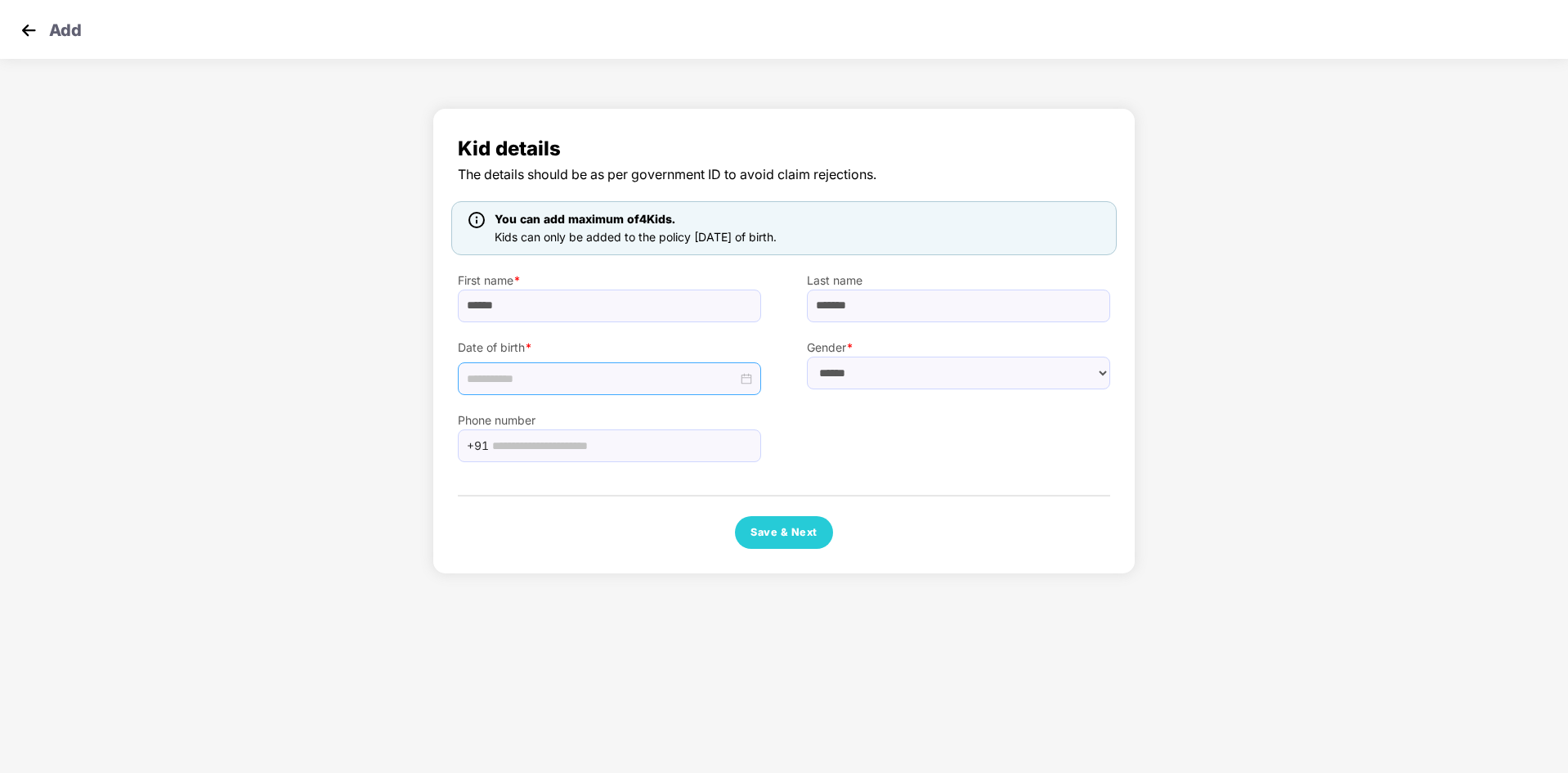
click at [577, 383] on input at bounding box center [602, 379] width 270 height 18
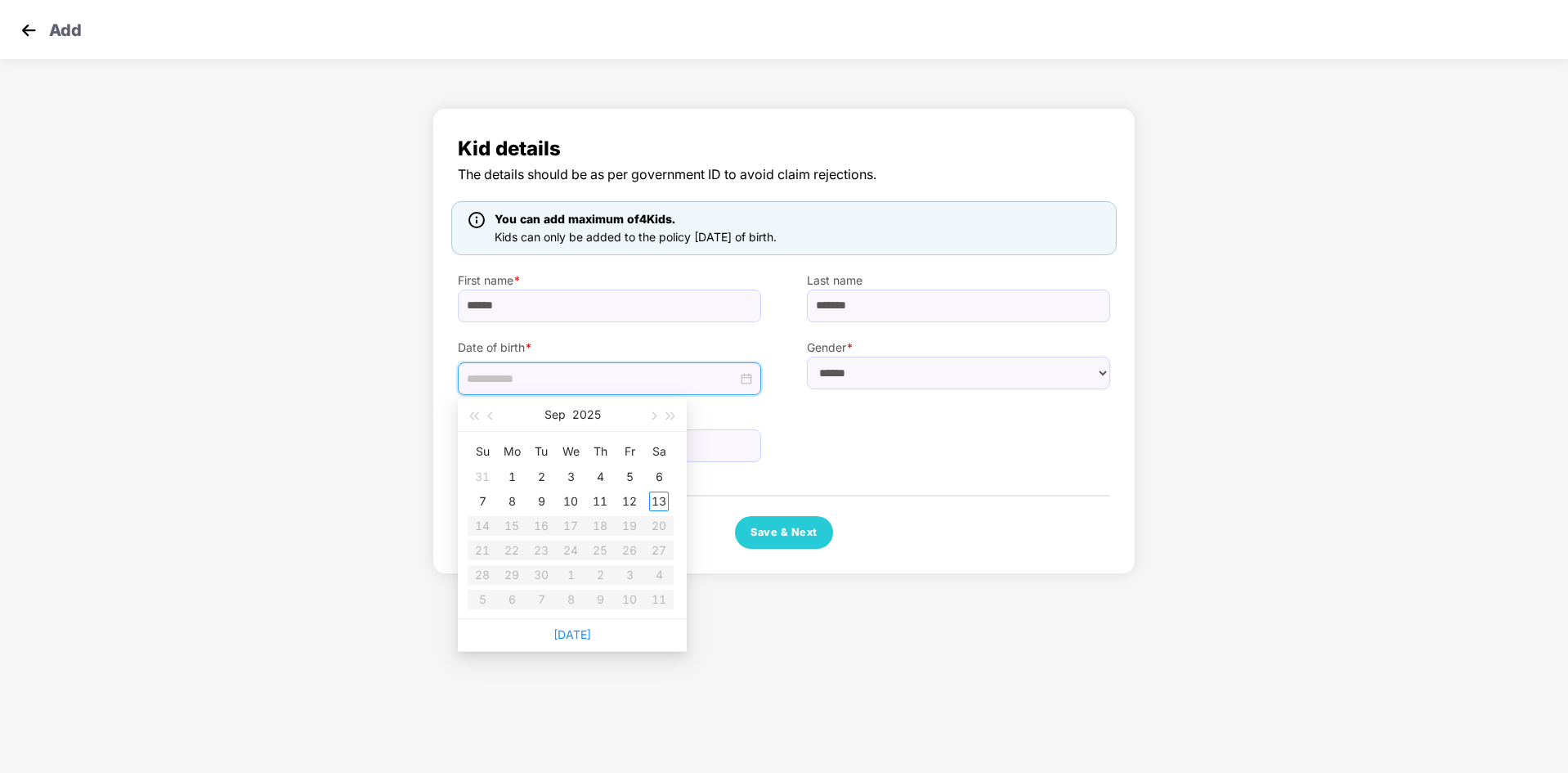
click at [571, 418] on div "[DATE]" at bounding box center [572, 414] width 142 height 33
click at [574, 413] on button "2025" at bounding box center [587, 414] width 29 height 33
type input "**********"
click at [477, 415] on span "button" at bounding box center [473, 416] width 8 height 8
click at [497, 615] on table "2009 2010 2011 2012 2013 2014 2015 2016 2017 2018 2019 2020" at bounding box center [572, 539] width 216 height 216
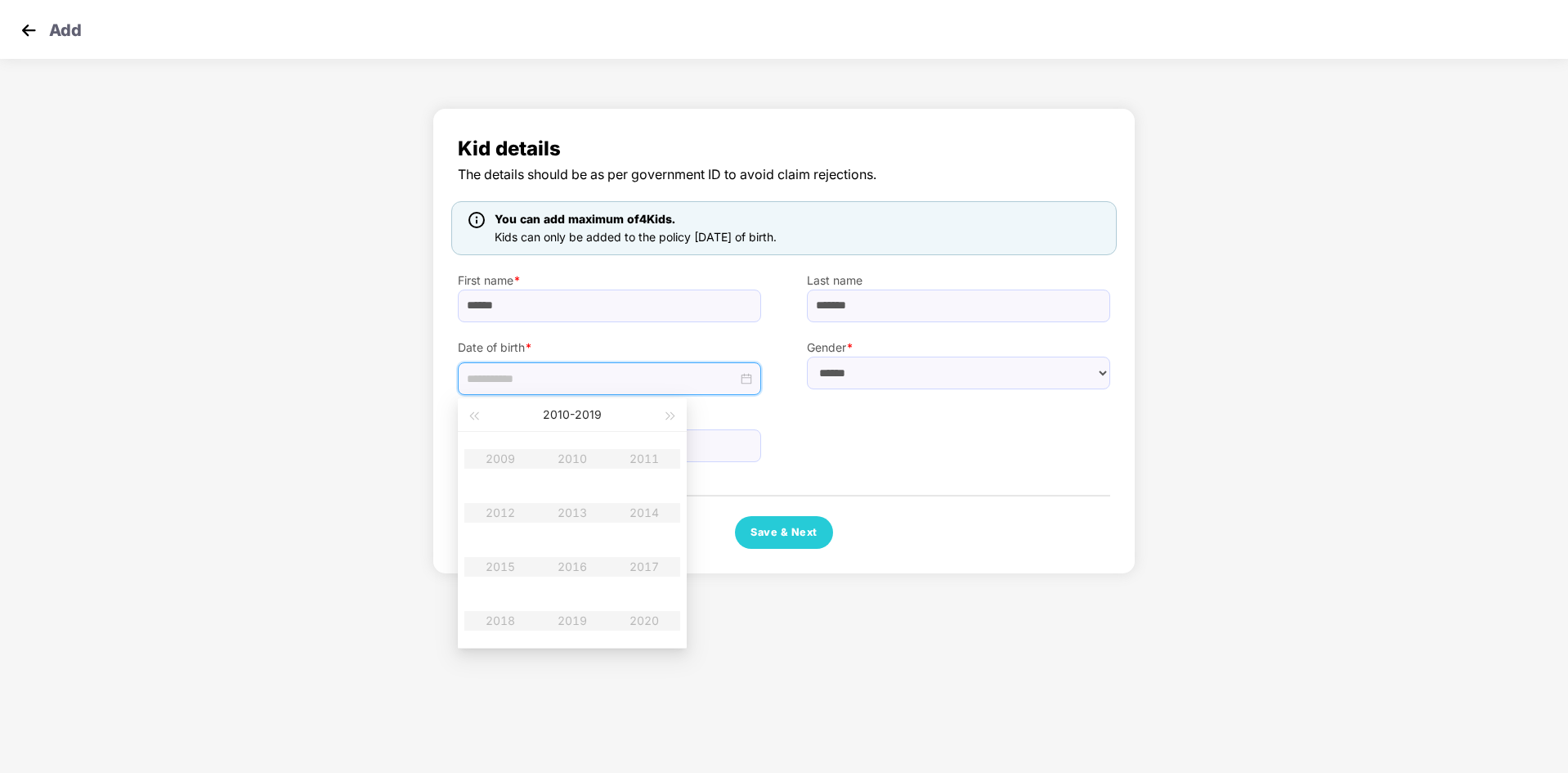
click at [499, 616] on table "2009 2010 2011 2012 2013 2014 2015 2016 2017 2018 2019 2020" at bounding box center [572, 539] width 216 height 216
click at [581, 417] on button "[DATE] - [DATE]" at bounding box center [572, 414] width 59 height 33
type input "**********"
click at [631, 454] on table "[DATE]-[DATE] [DATE]-[DATE] [DATE]-[DATE] [DATE]-[DATE] [DATE]-[DATE] [DATE]-[D…" at bounding box center [572, 539] width 229 height 216
click at [503, 383] on input at bounding box center [602, 379] width 270 height 18
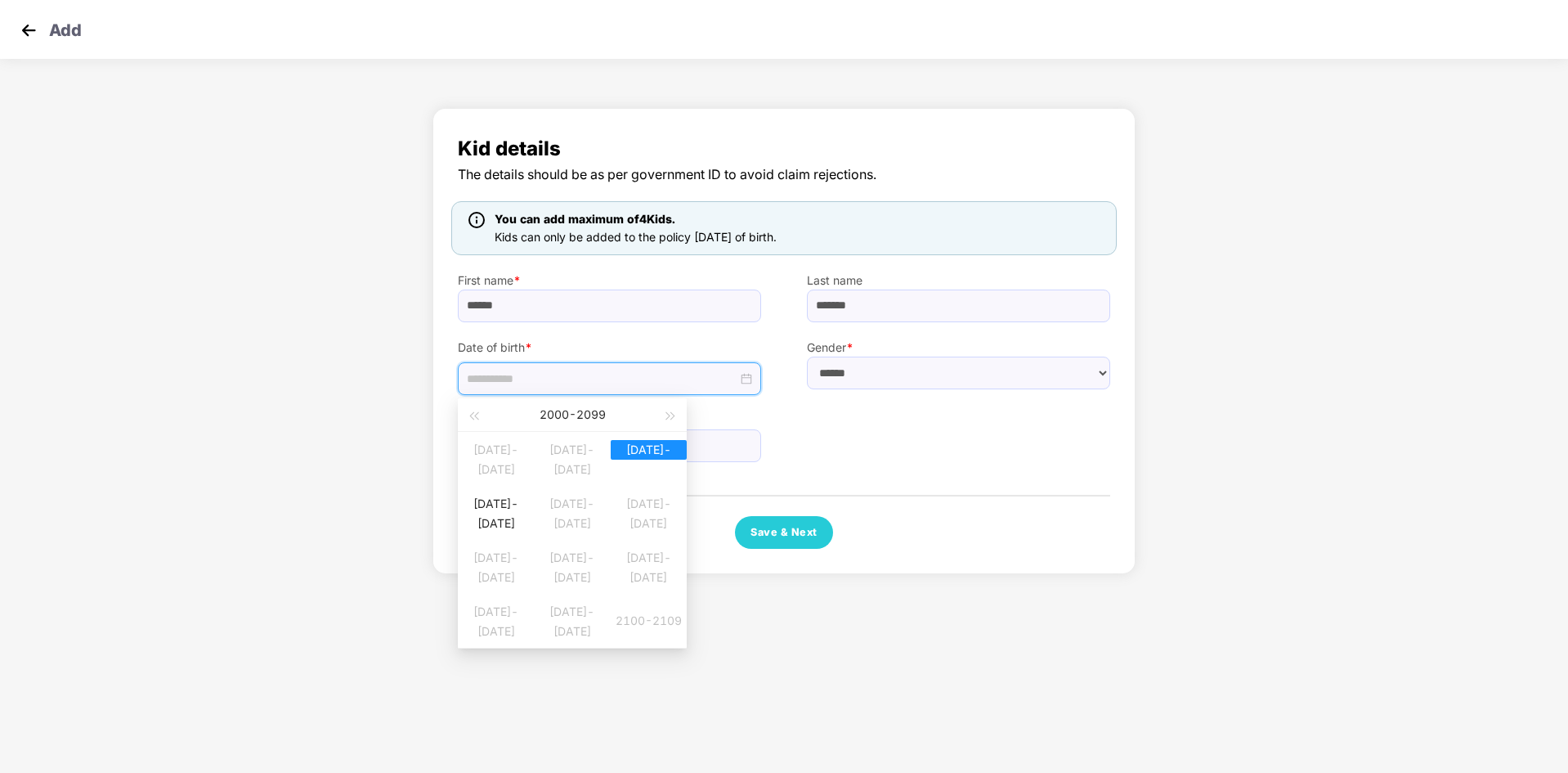
click at [736, 380] on input at bounding box center [602, 379] width 270 height 18
click at [771, 410] on div "Phone number +91" at bounding box center [609, 428] width 349 height 67
click at [554, 379] on input at bounding box center [602, 379] width 270 height 18
click at [554, 382] on input at bounding box center [602, 379] width 270 height 18
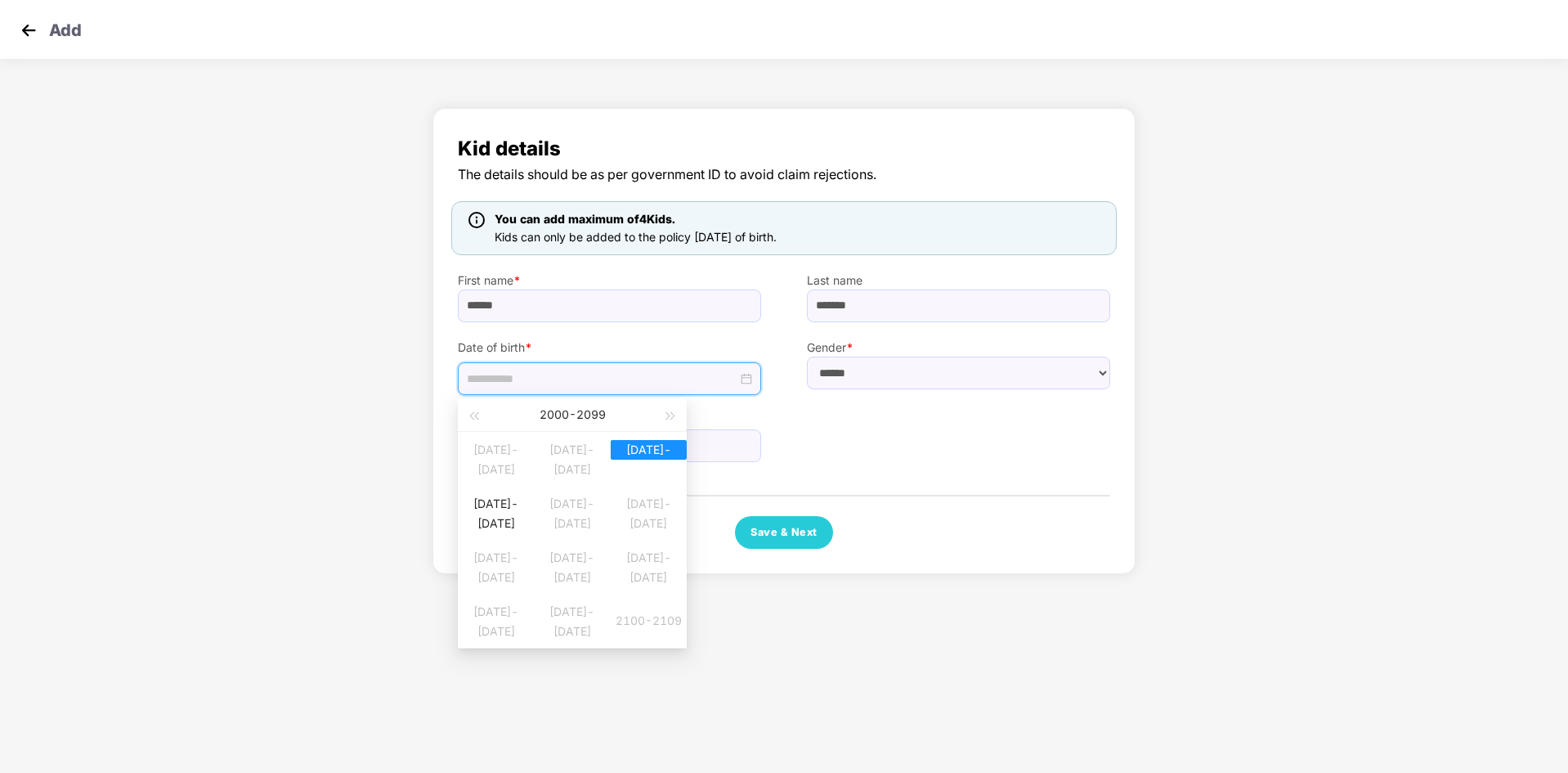
click at [586, 414] on div "[DATE] - [DATE]" at bounding box center [572, 414] width 179 height 33
click at [550, 417] on div "[DATE] - [DATE]" at bounding box center [572, 414] width 179 height 33
click at [631, 460] on table "[DATE]-[DATE] [DATE]-[DATE] [DATE]-[DATE] [DATE]-[DATE] [DATE]-[DATE] [DATE]-[D…" at bounding box center [572, 539] width 229 height 216
click at [631, 459] on table "[DATE]-[DATE] [DATE]-[DATE] [DATE]-[DATE] [DATE]-[DATE] [DATE]-[DATE] [DATE]-[D…" at bounding box center [572, 539] width 229 height 216
click at [771, 452] on div "Phone number +91" at bounding box center [609, 428] width 349 height 67
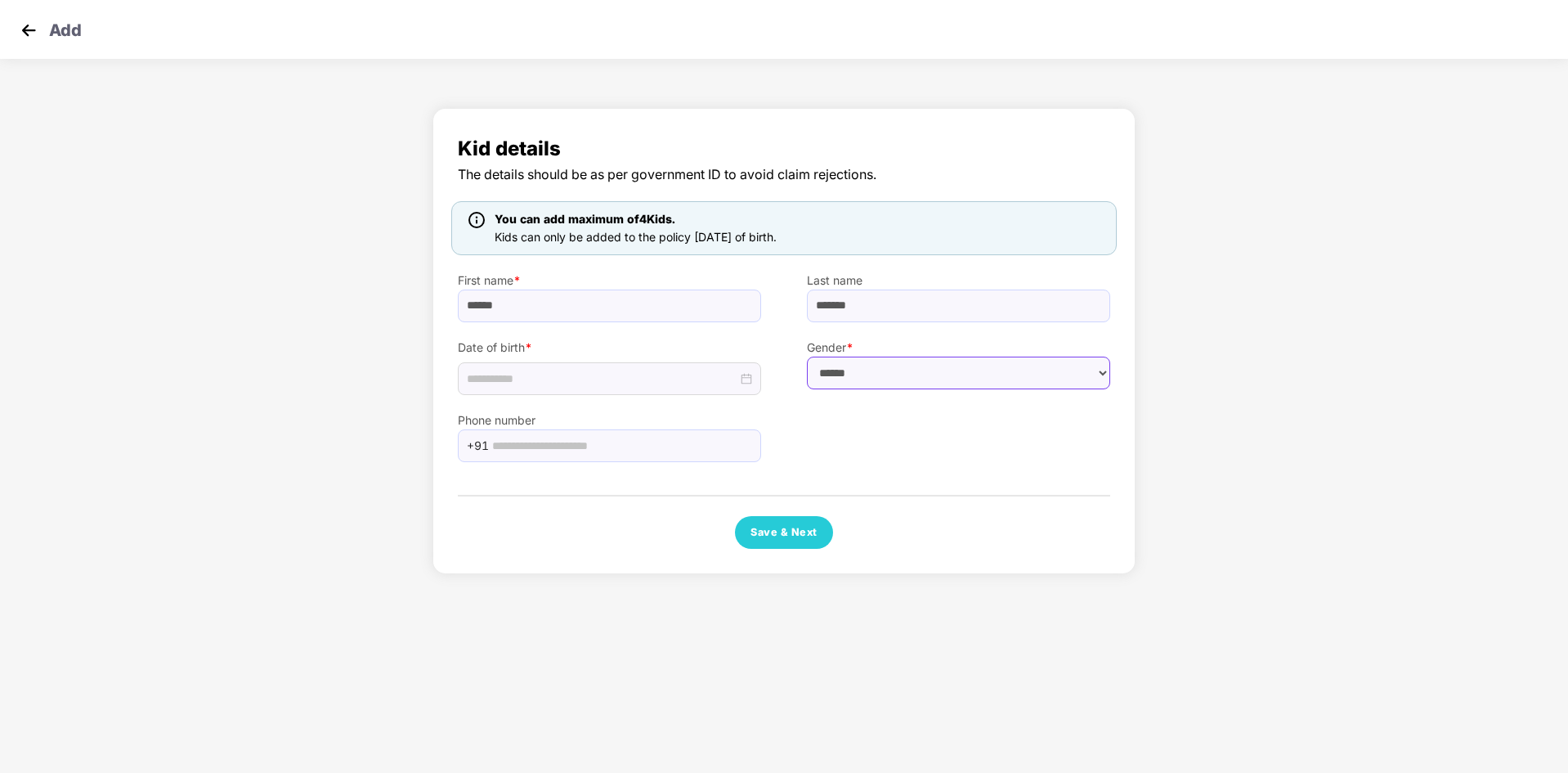
click at [950, 371] on select "****** **** ******" at bounding box center [958, 372] width 303 height 33
select select "******"
click at [807, 356] on select "****** **** ******" at bounding box center [958, 372] width 303 height 33
click at [545, 441] on input "text" at bounding box center [621, 446] width 260 height 25
type input "**********"
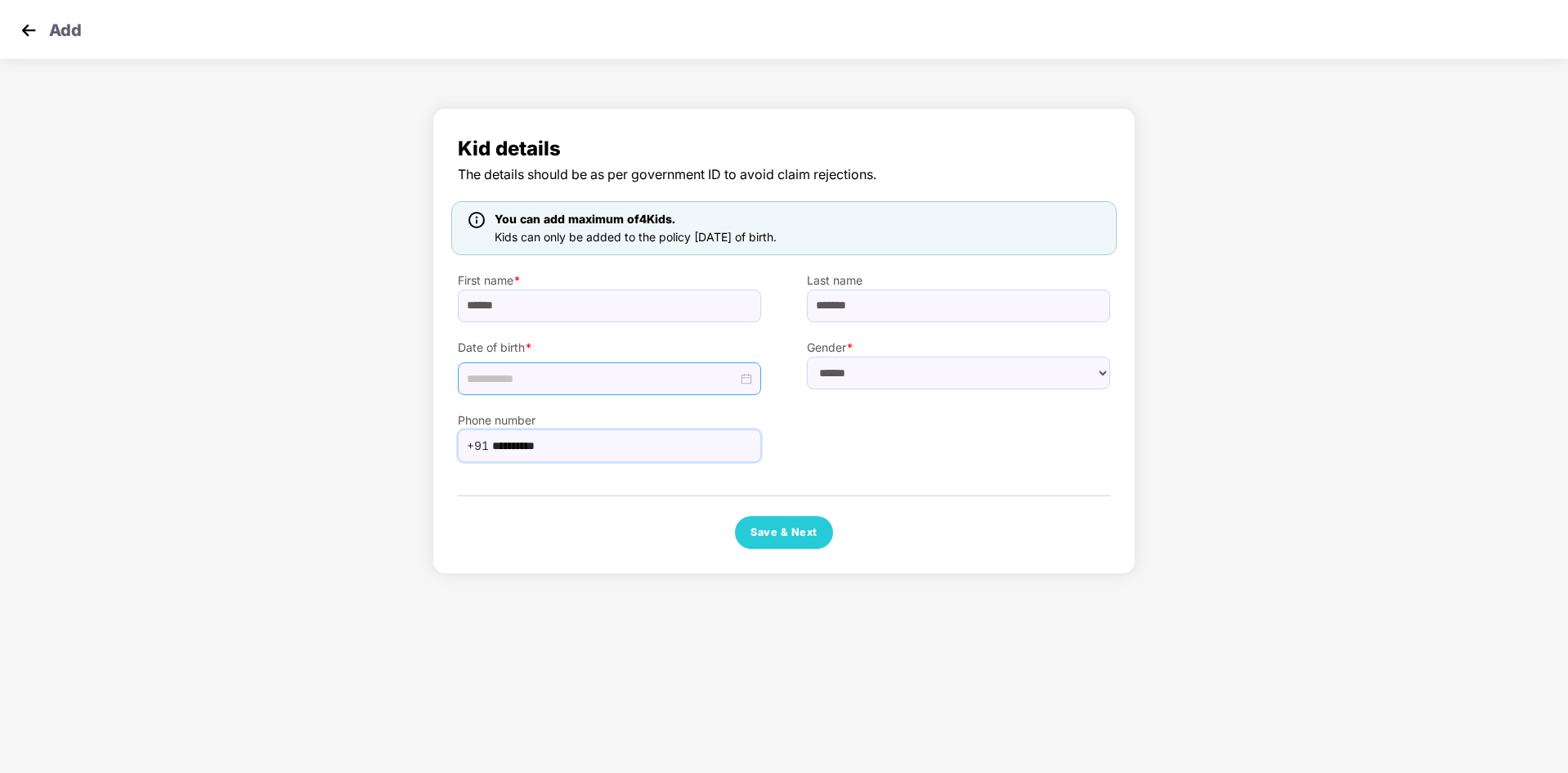
click at [499, 375] on input at bounding box center [602, 379] width 270 height 18
click at [743, 379] on div at bounding box center [609, 379] width 285 height 18
click at [745, 379] on div at bounding box center [609, 379] width 285 height 18
click at [474, 421] on button "button" at bounding box center [473, 414] width 18 height 33
click at [474, 419] on span "button" at bounding box center [473, 416] width 8 height 8
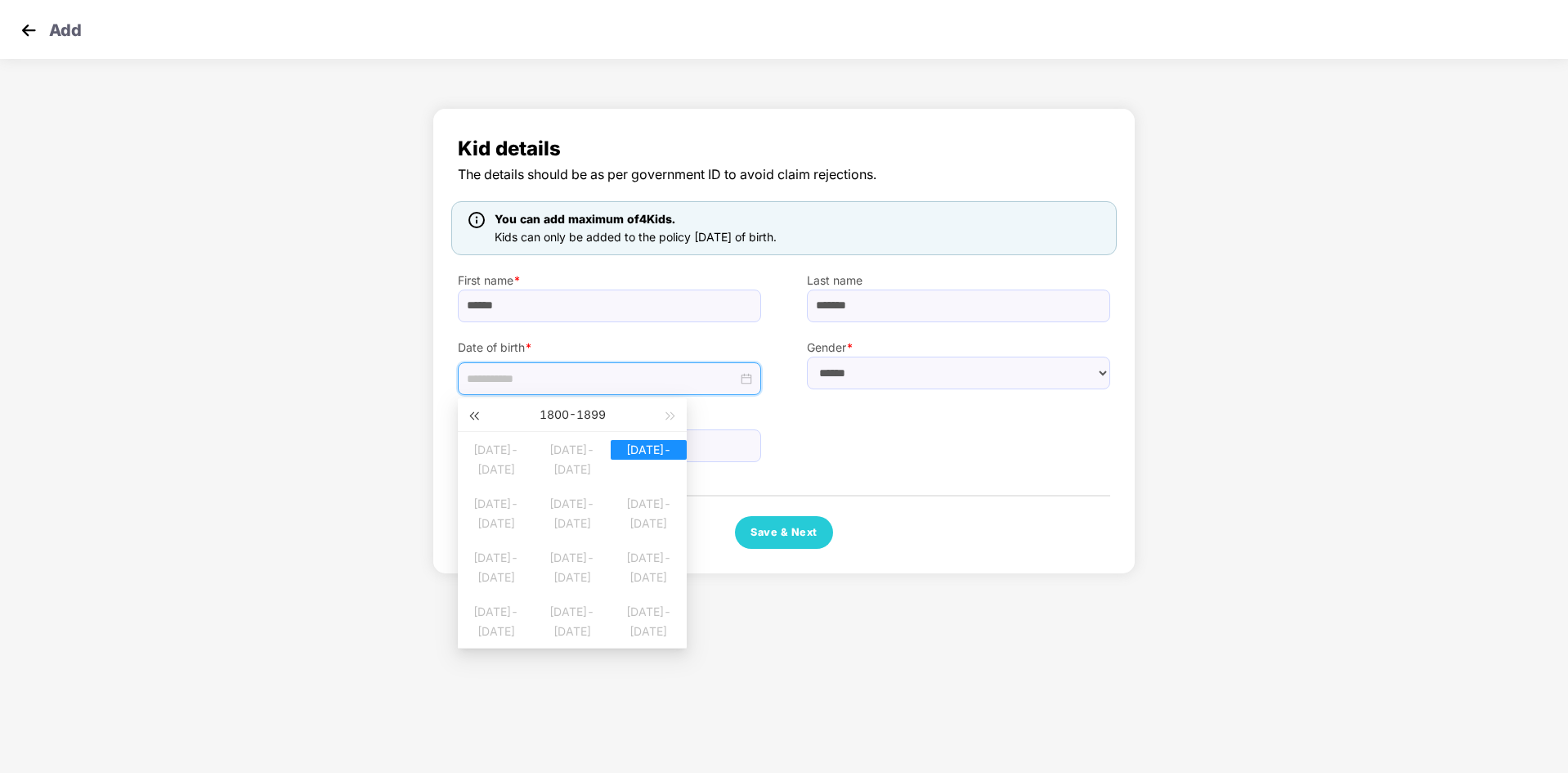
click at [474, 419] on span "button" at bounding box center [473, 416] width 8 height 8
click at [669, 419] on button "button" at bounding box center [671, 414] width 18 height 33
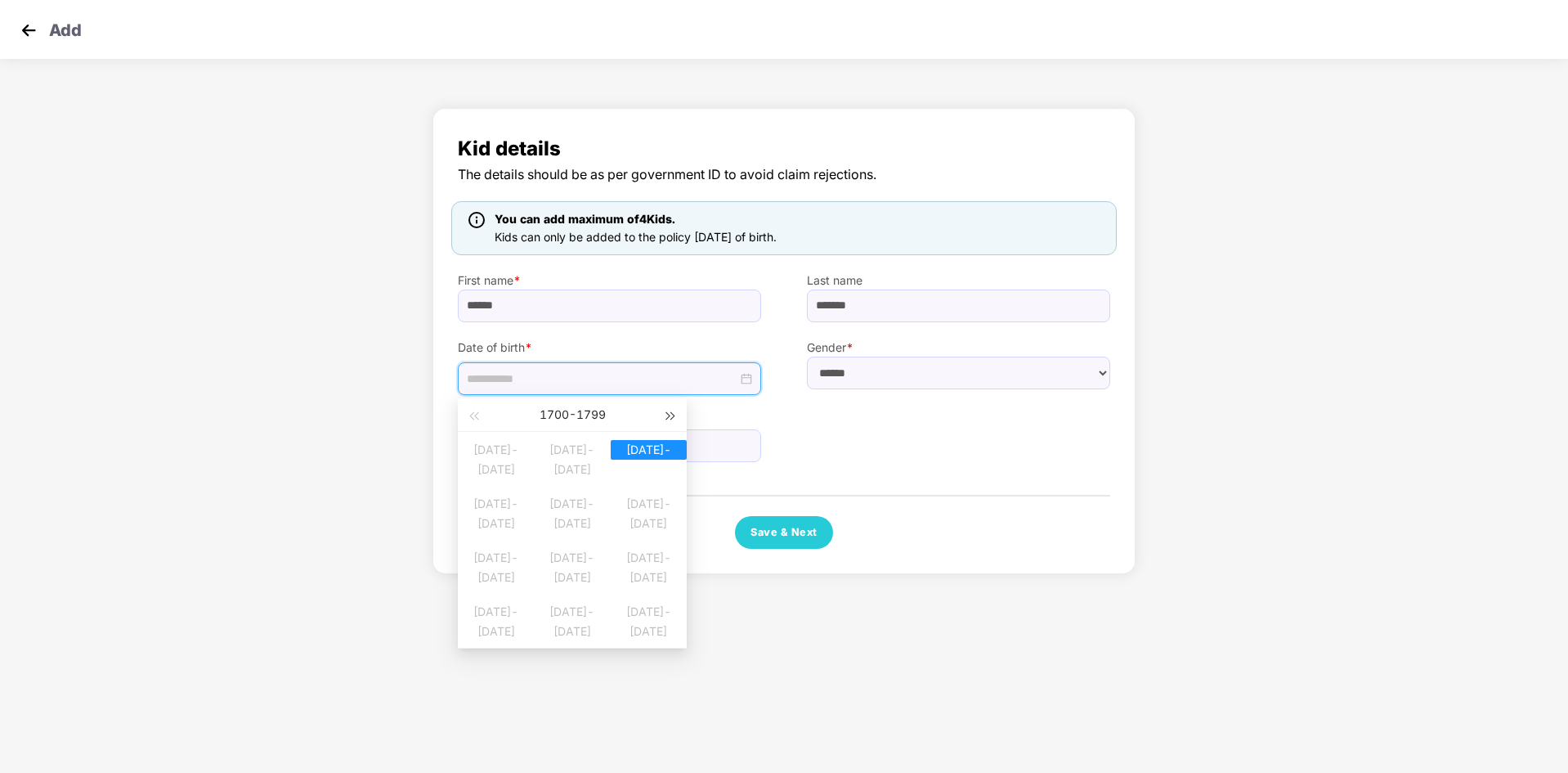
click at [669, 419] on button "button" at bounding box center [671, 414] width 18 height 33
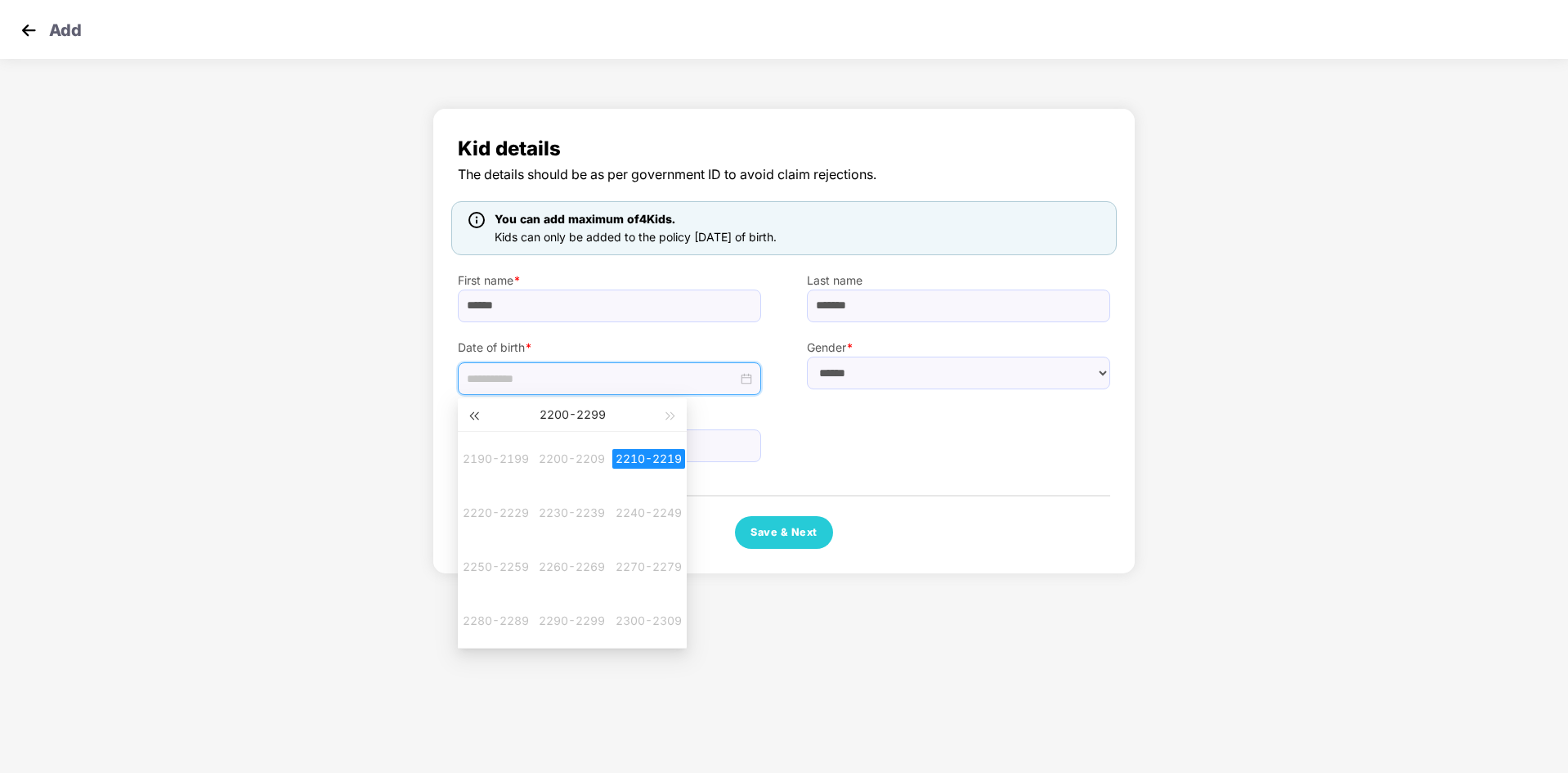
click at [472, 413] on span "button" at bounding box center [473, 416] width 8 height 8
click at [667, 415] on span "button" at bounding box center [671, 416] width 8 height 8
click at [642, 455] on table "[DATE]-[DATE] [DATE]-[DATE] [DATE]-[DATE] [DATE]-[DATE] [DATE]-[DATE] [DATE]-[D…" at bounding box center [572, 539] width 229 height 216
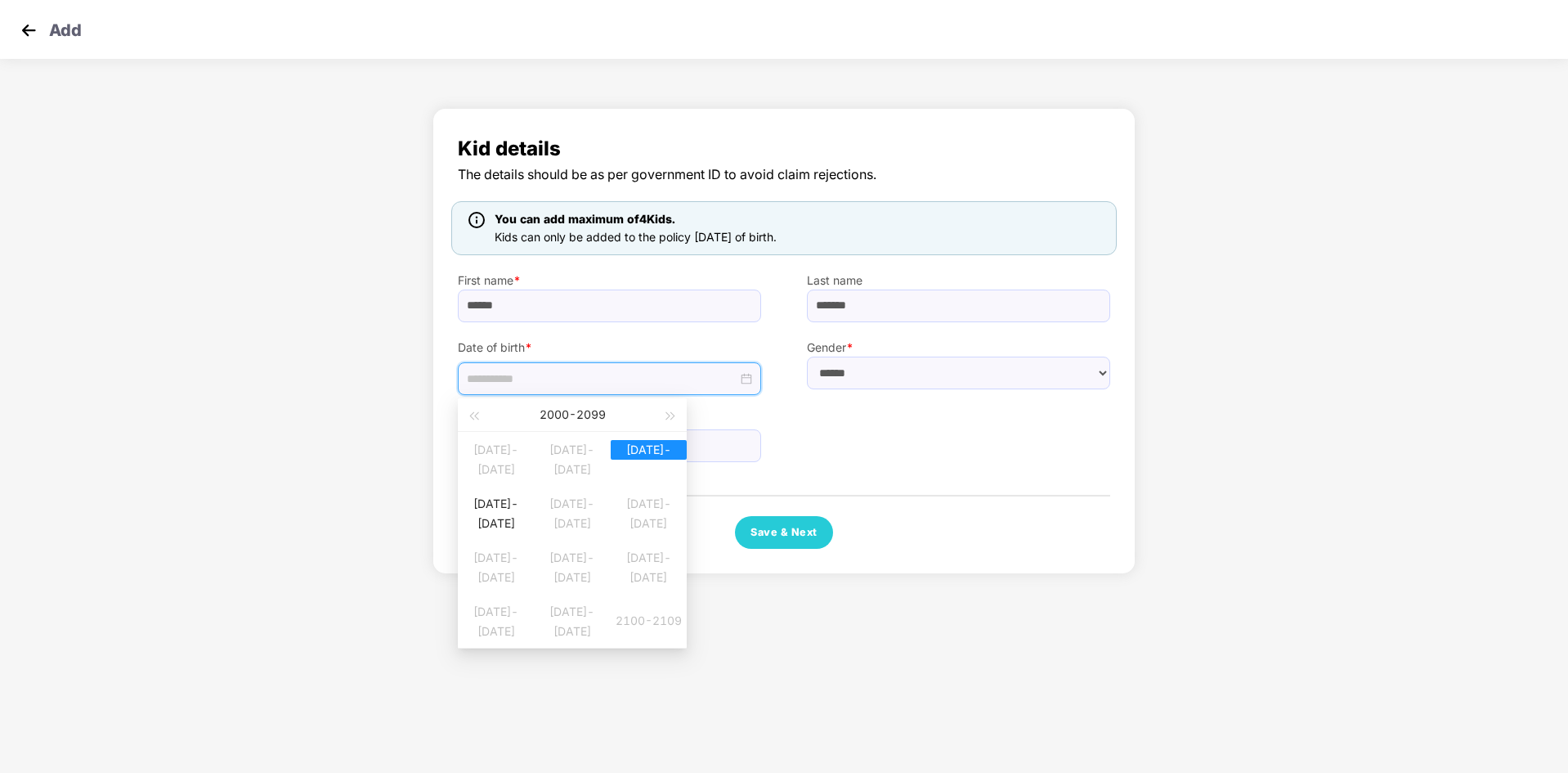
click at [639, 458] on table "[DATE]-[DATE] [DATE]-[DATE] [DATE]-[DATE] [DATE]-[DATE] [DATE]-[DATE] [DATE]-[D…" at bounding box center [572, 539] width 229 height 216
click at [637, 462] on table "[DATE]-[DATE] [DATE]-[DATE] [DATE]-[DATE] [DATE]-[DATE] [DATE]-[DATE] [DATE]-[D…" at bounding box center [572, 539] width 229 height 216
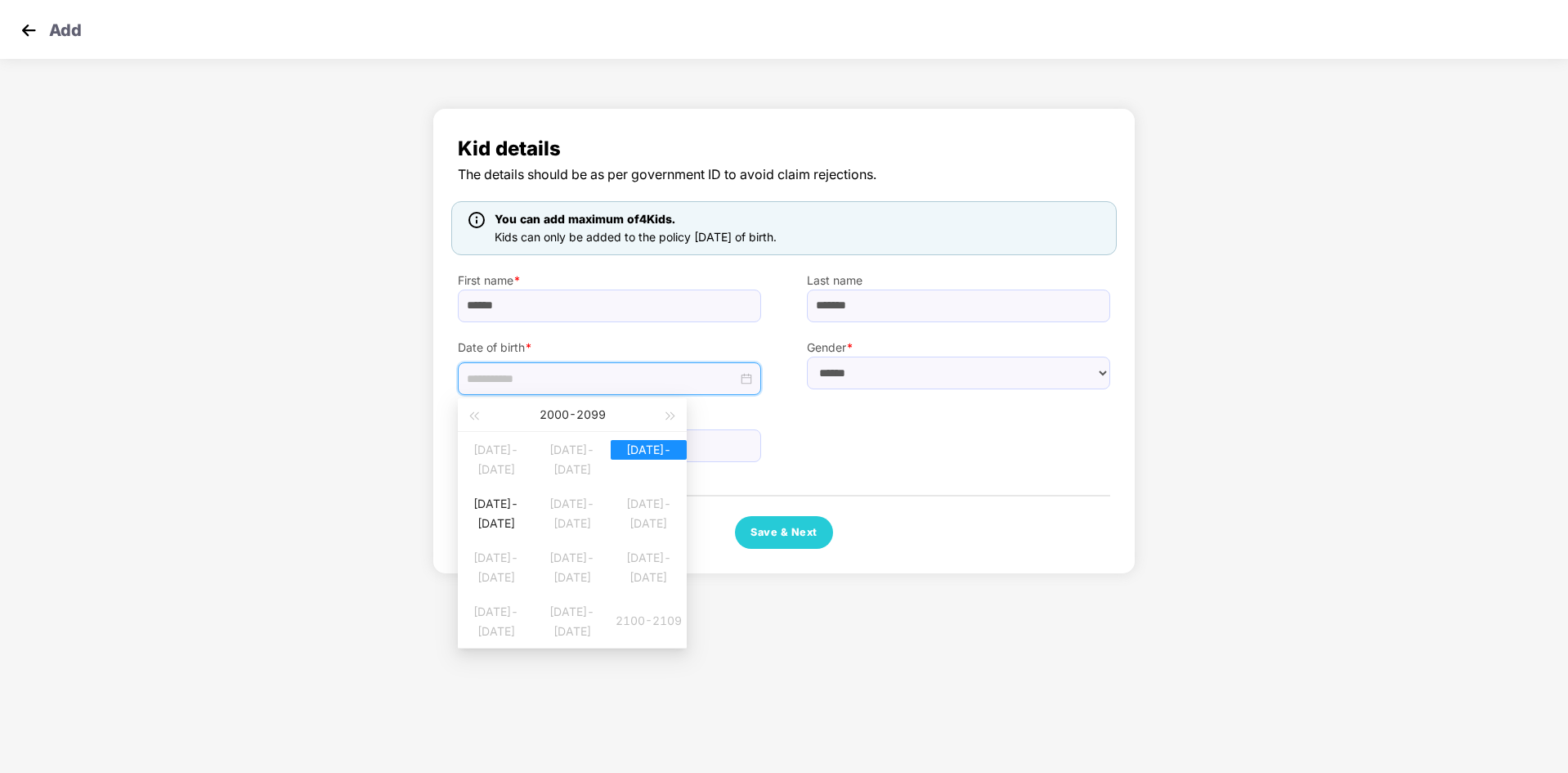
click at [582, 412] on div "[DATE] - [DATE]" at bounding box center [572, 414] width 179 height 33
click at [626, 458] on table "[DATE]-[DATE] [DATE]-[DATE] [DATE]-[DATE] [DATE]-[DATE] [DATE]-[DATE] [DATE]-[D…" at bounding box center [572, 539] width 229 height 216
type input "**********"
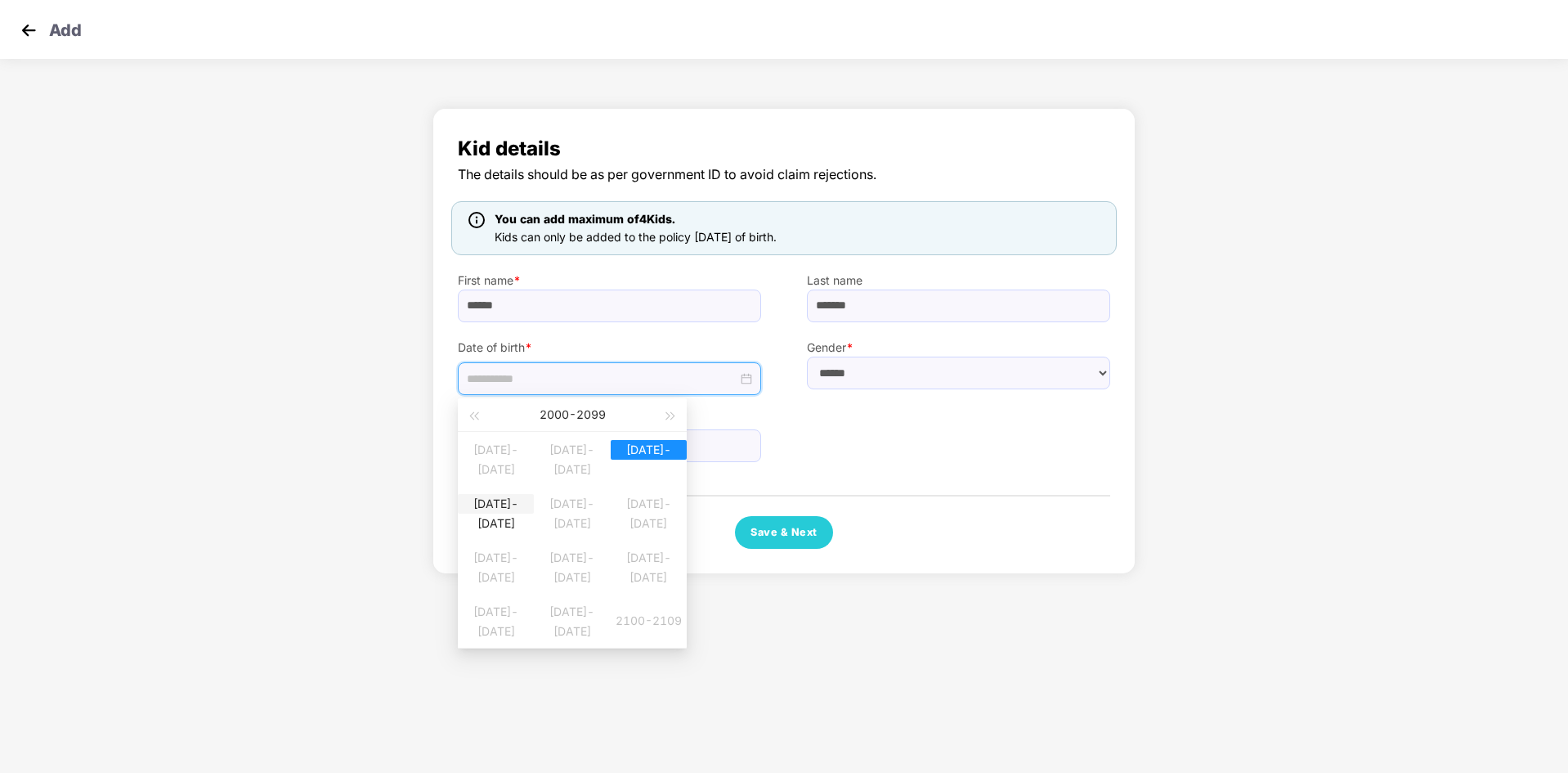
click at [481, 513] on div "[DATE]-[DATE]" at bounding box center [495, 504] width 76 height 20
click at [429, 470] on div "**********" at bounding box center [784, 344] width 1568 height 490
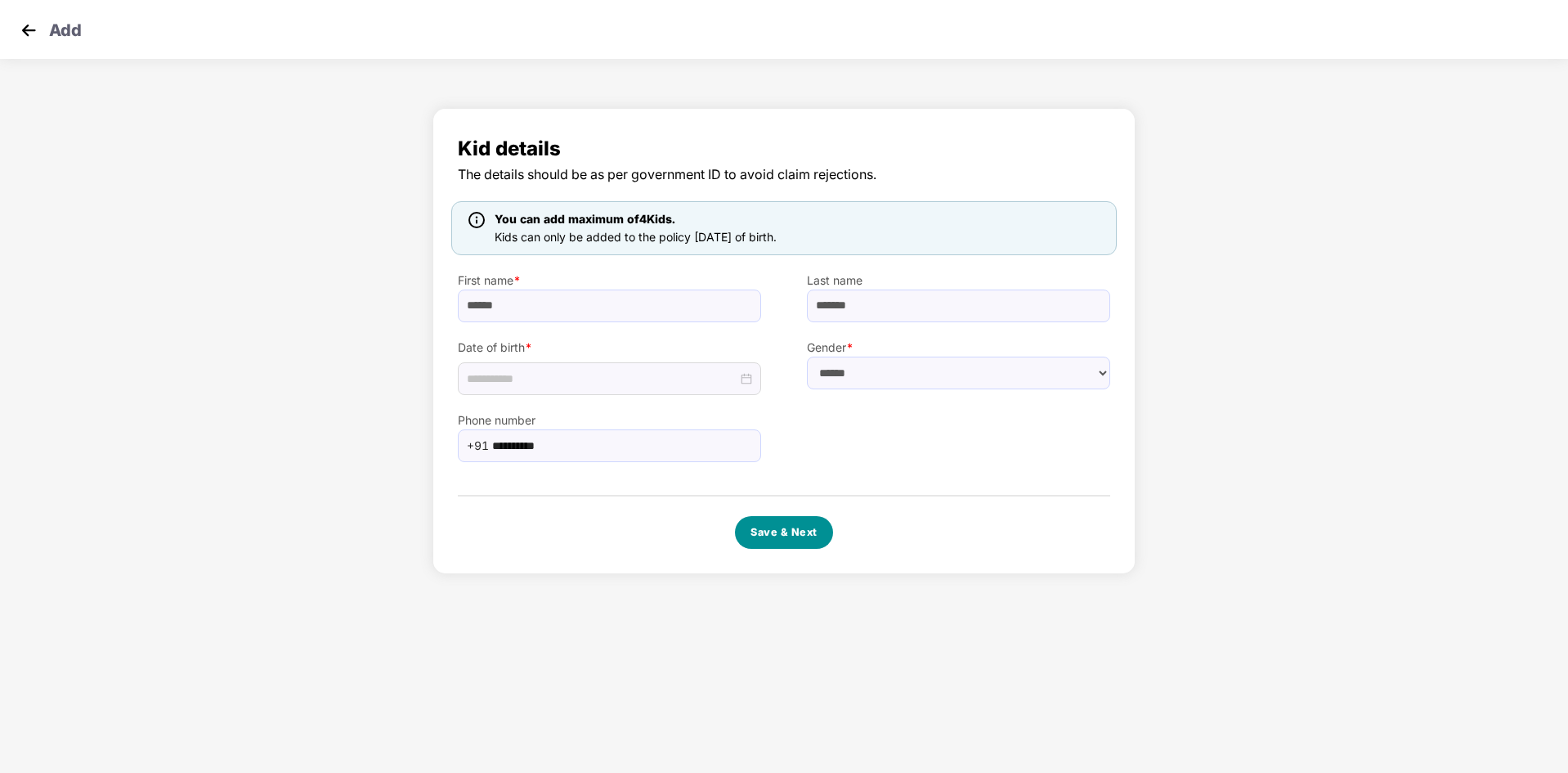
click at [764, 538] on button "Save & Next" at bounding box center [784, 532] width 98 height 33
click at [748, 384] on div at bounding box center [609, 379] width 285 height 18
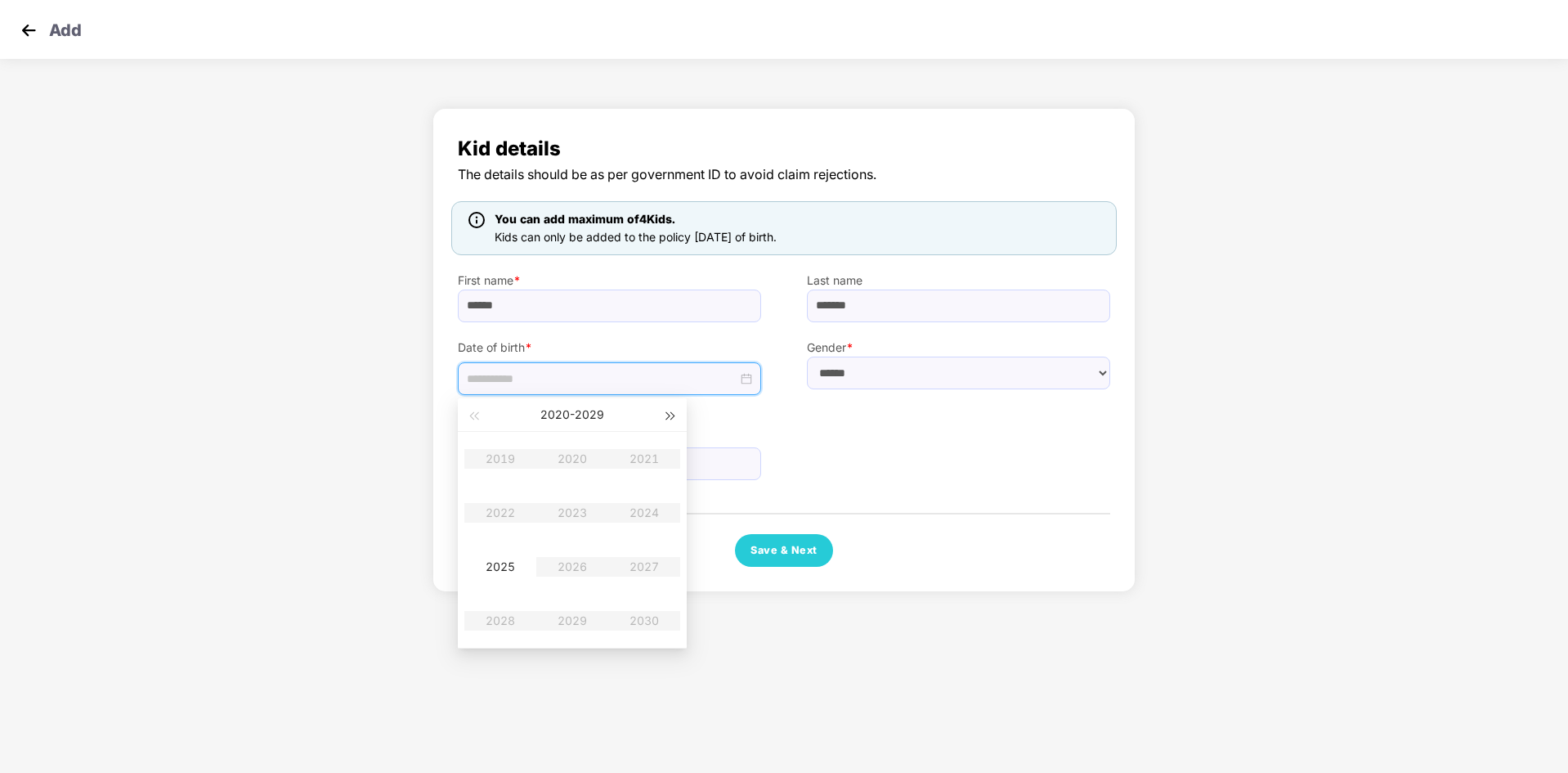
click at [663, 419] on button "button" at bounding box center [671, 414] width 18 height 33
click at [763, 440] on div "**********" at bounding box center [609, 446] width 349 height 67
click at [26, 29] on img at bounding box center [28, 30] width 25 height 25
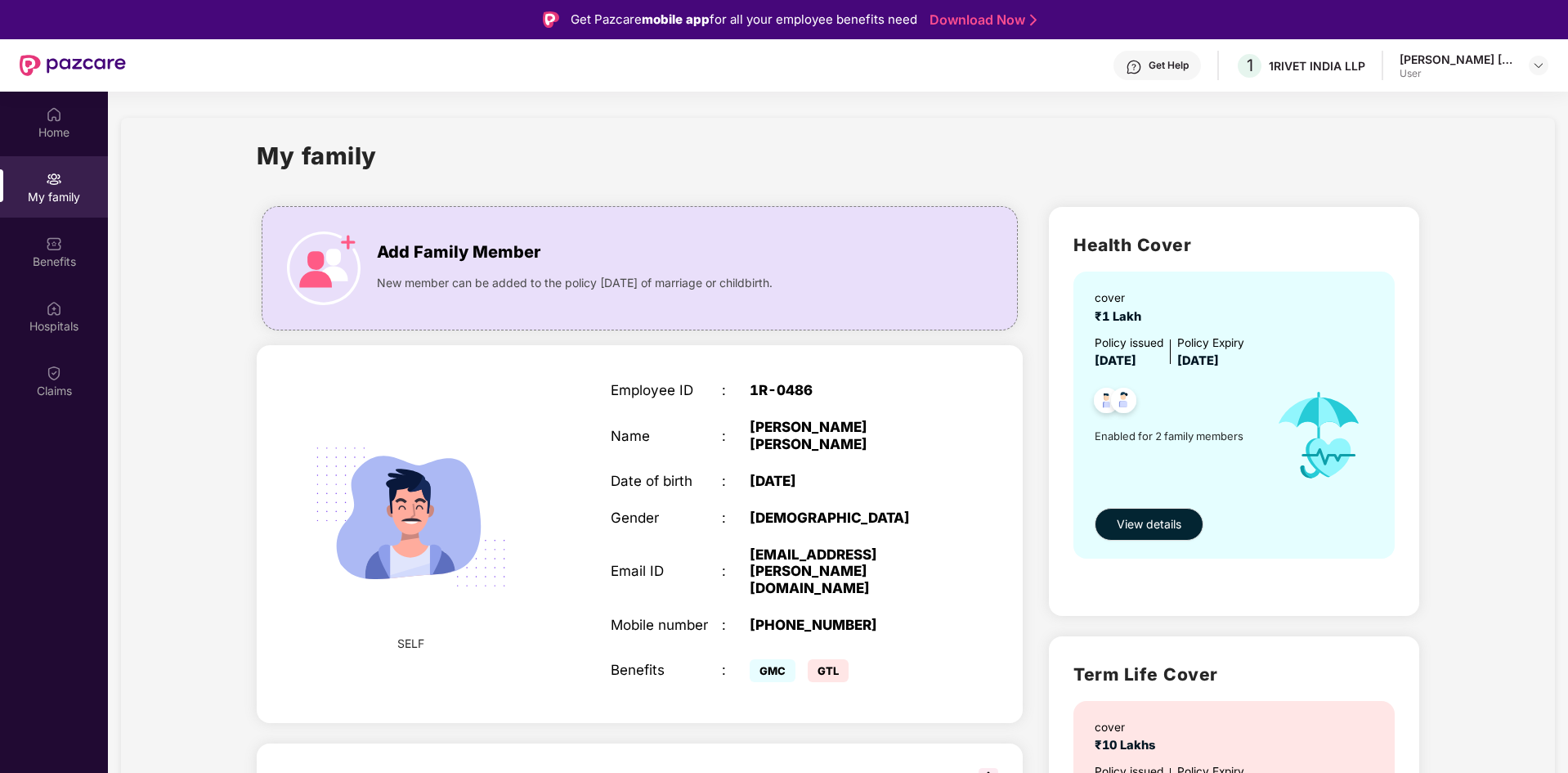
click at [60, 192] on div "My family" at bounding box center [54, 197] width 108 height 16
click at [338, 266] on img at bounding box center [324, 269] width 74 height 74
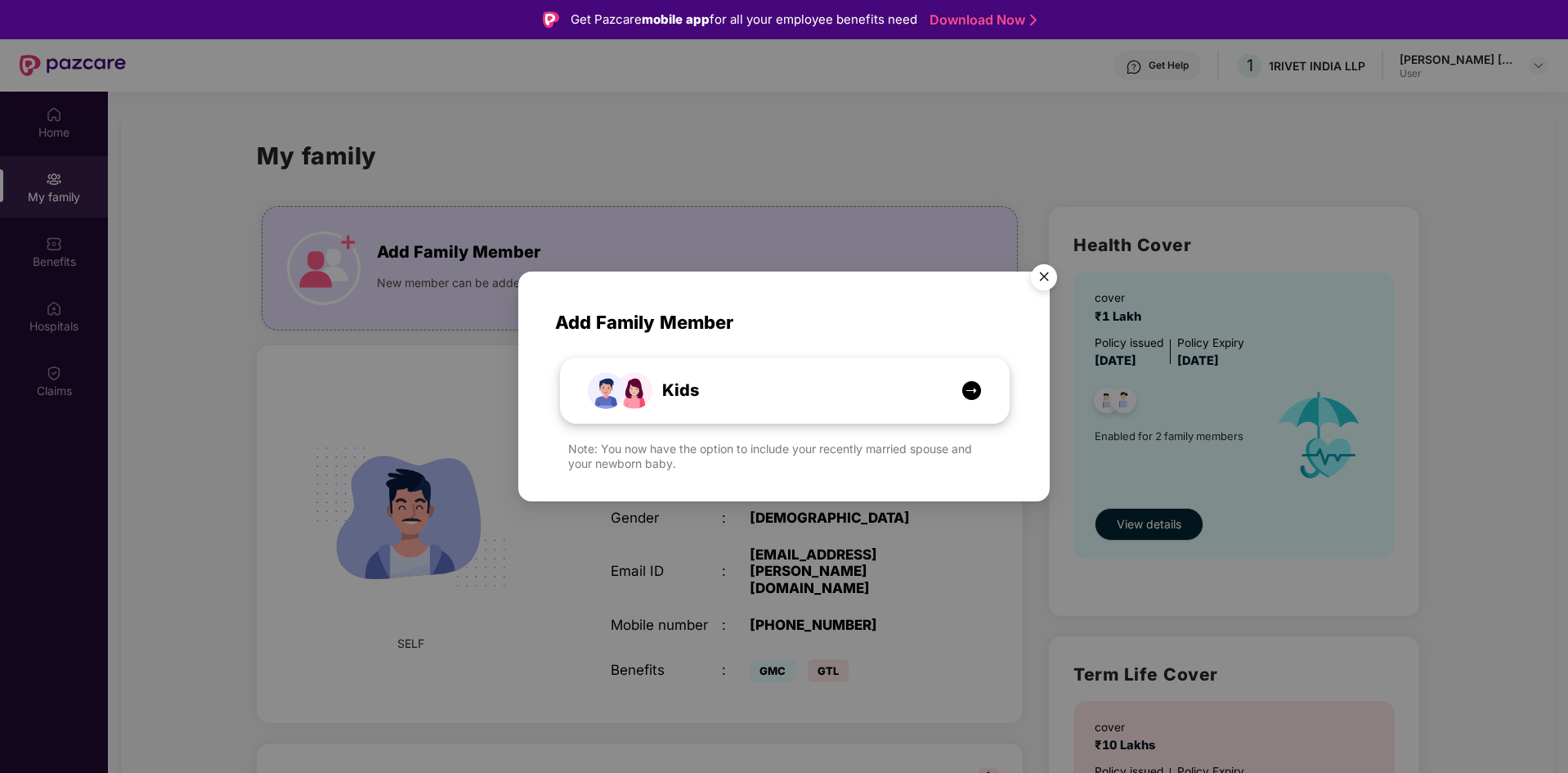
click at [755, 397] on div "Kids" at bounding box center [793, 390] width 336 height 25
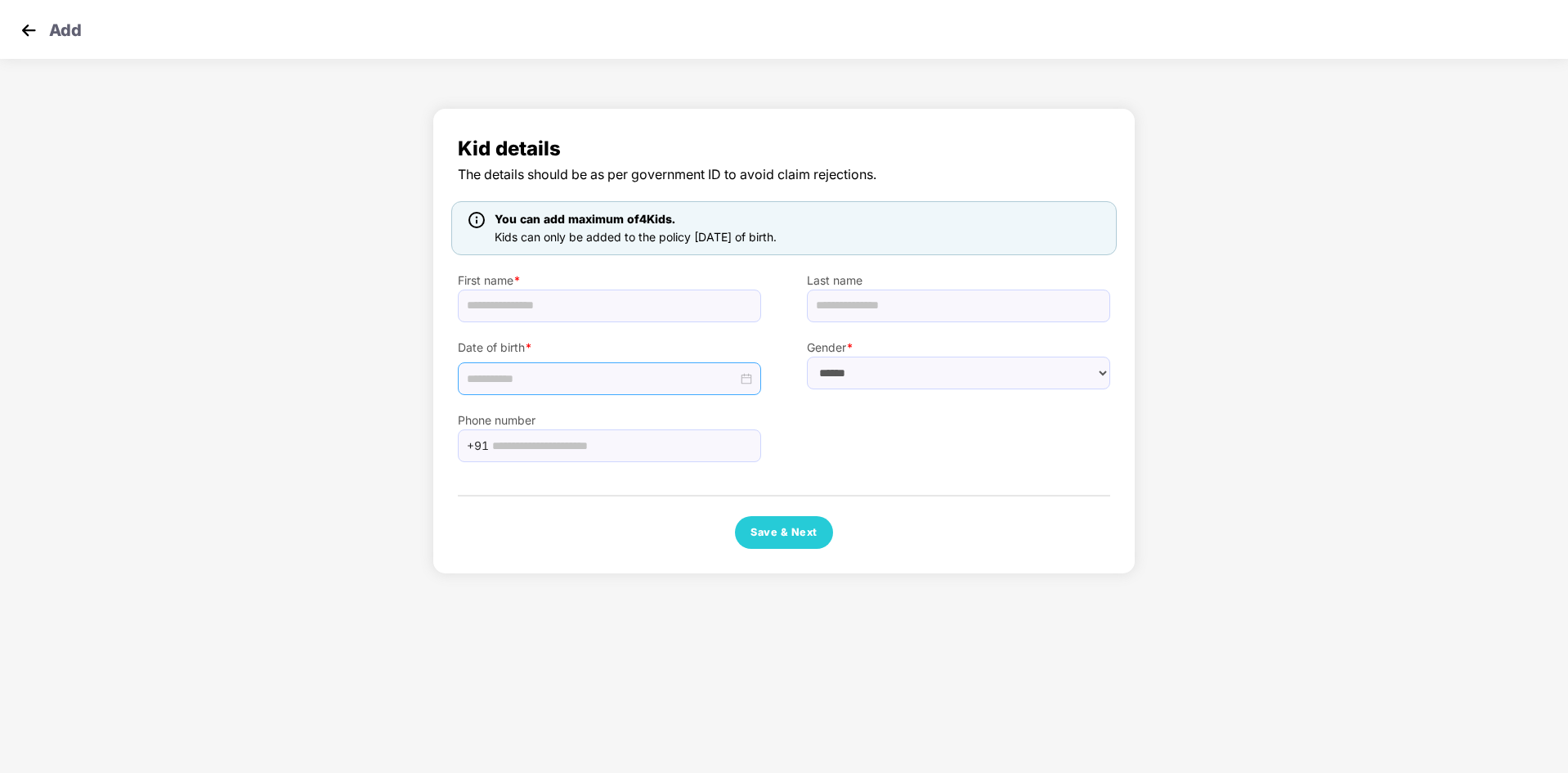
click at [752, 382] on div at bounding box center [609, 379] width 285 height 18
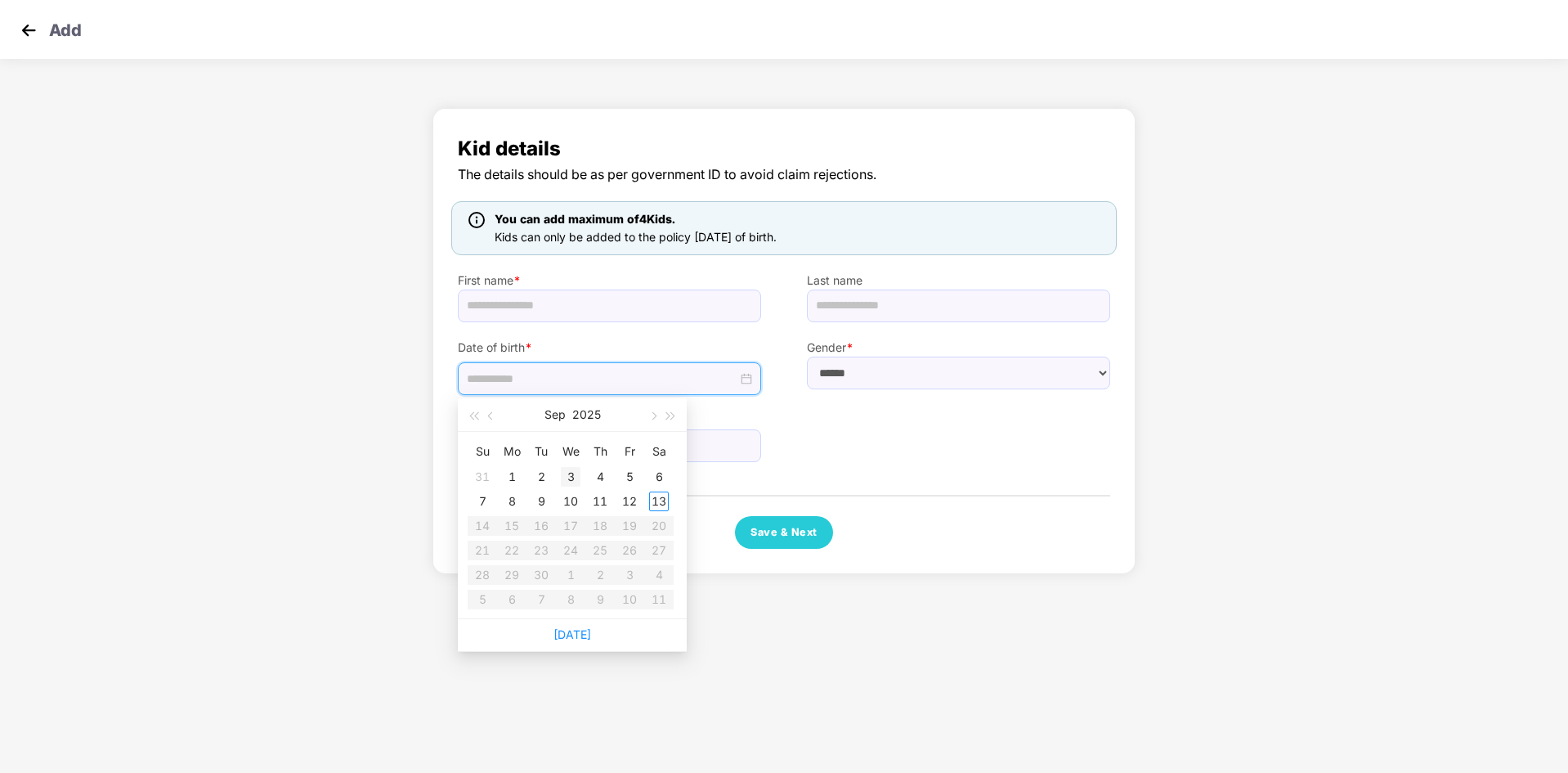
type input "**********"
click at [490, 419] on span "button" at bounding box center [492, 416] width 8 height 8
type input "**********"
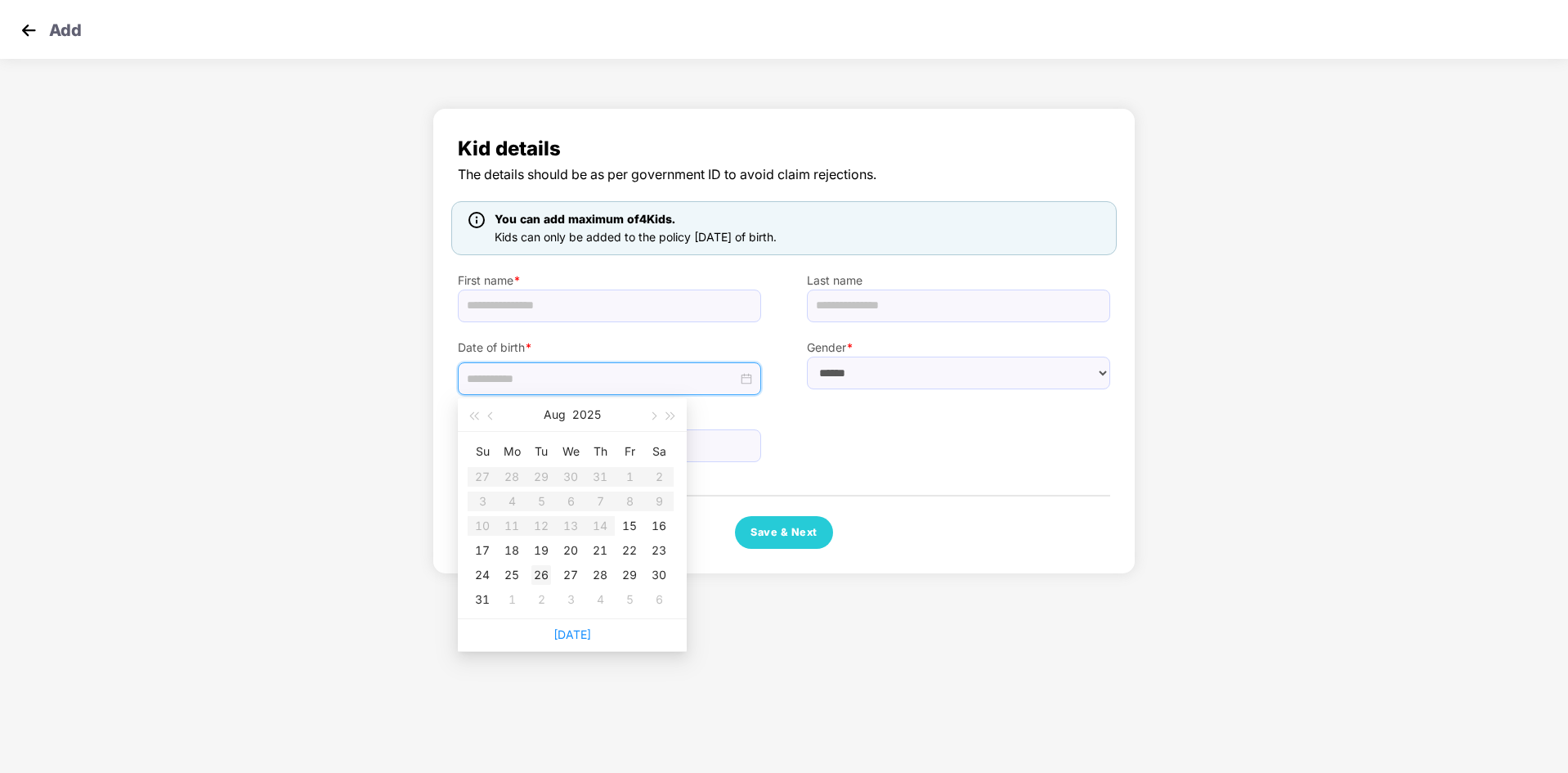
click at [541, 575] on div "26" at bounding box center [541, 575] width 20 height 20
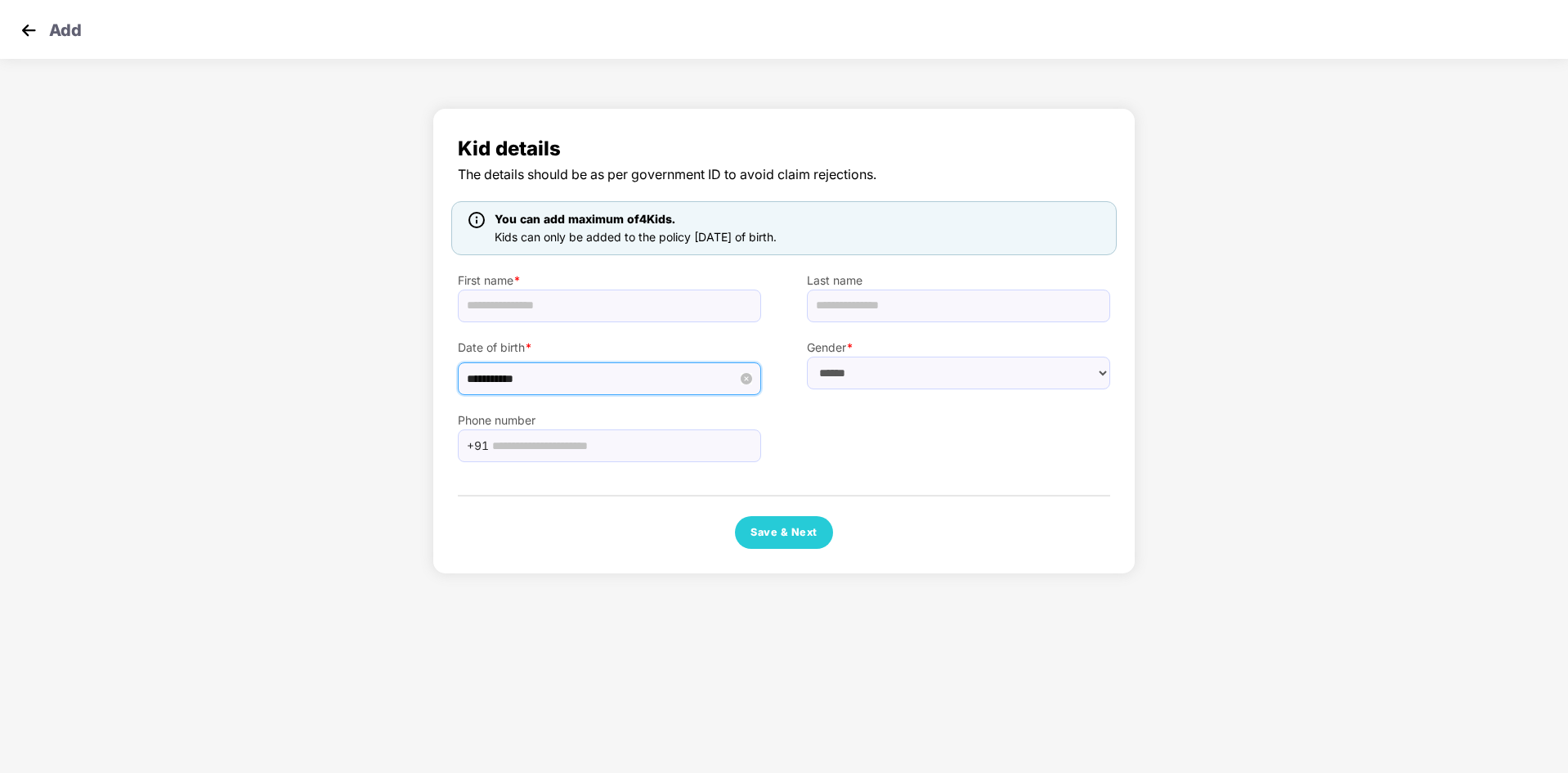
click at [548, 387] on input "**********" at bounding box center [602, 379] width 270 height 18
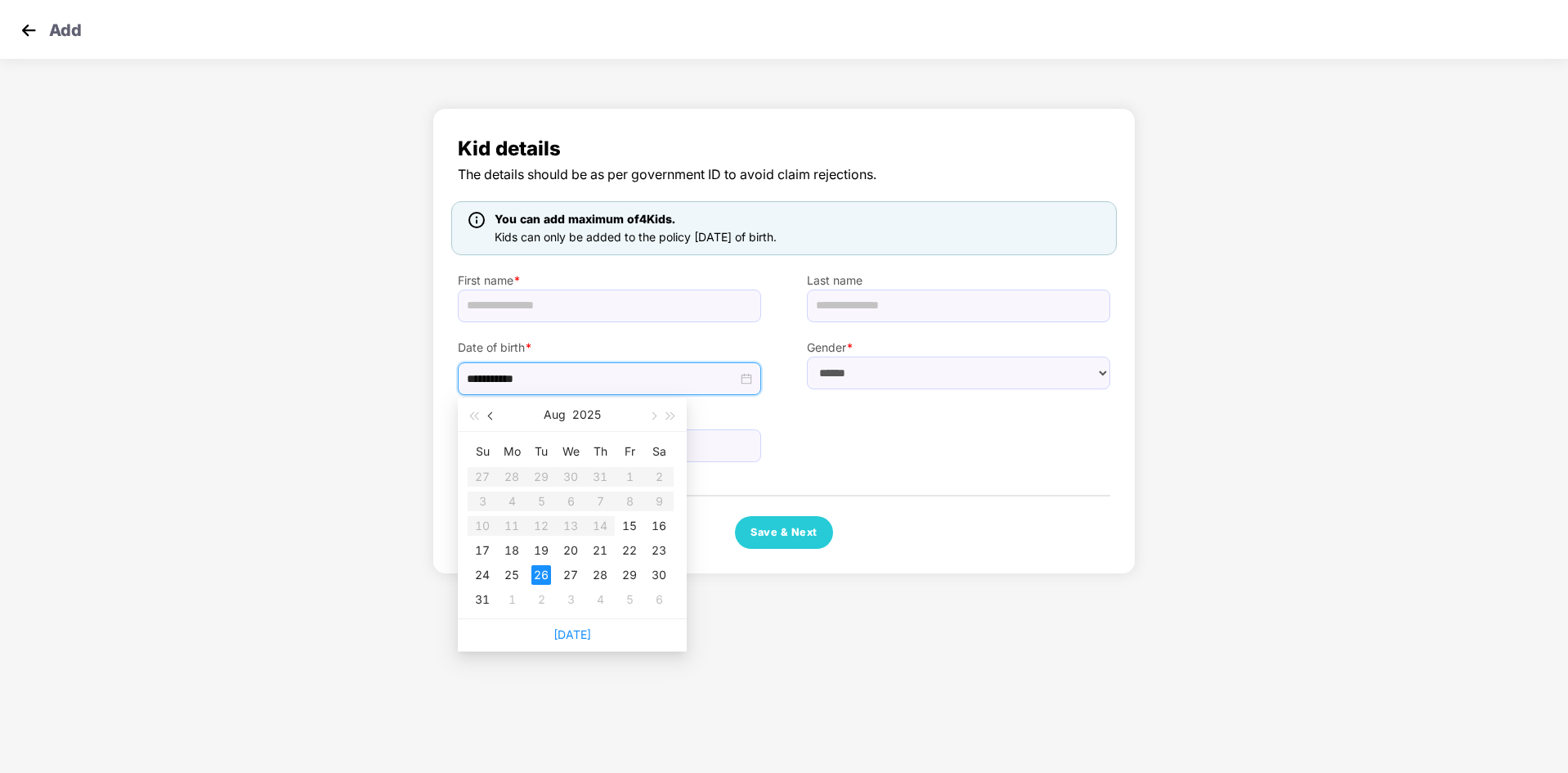
click at [488, 418] on button "button" at bounding box center [491, 414] width 18 height 33
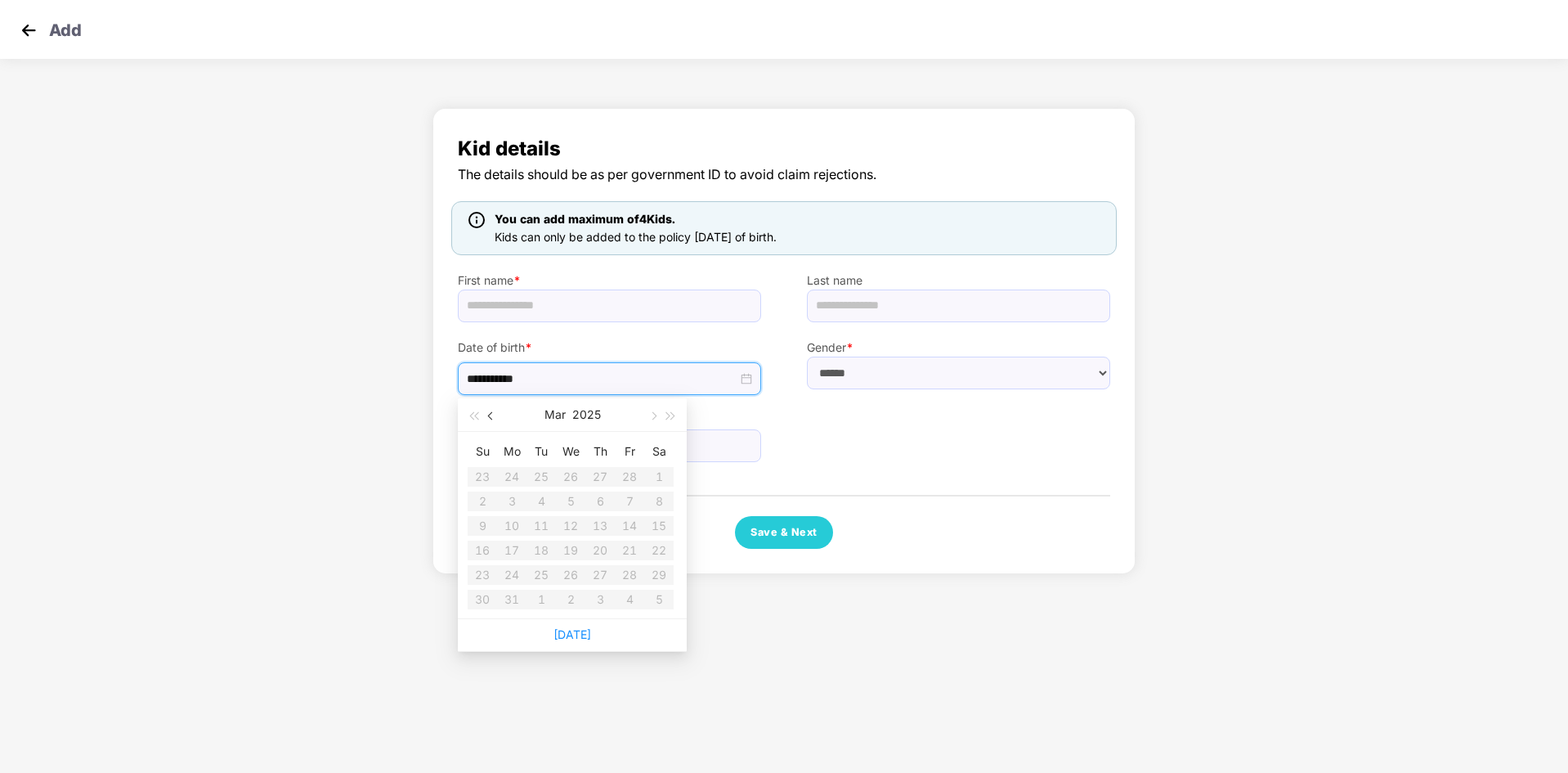
click at [488, 418] on button "button" at bounding box center [491, 414] width 18 height 33
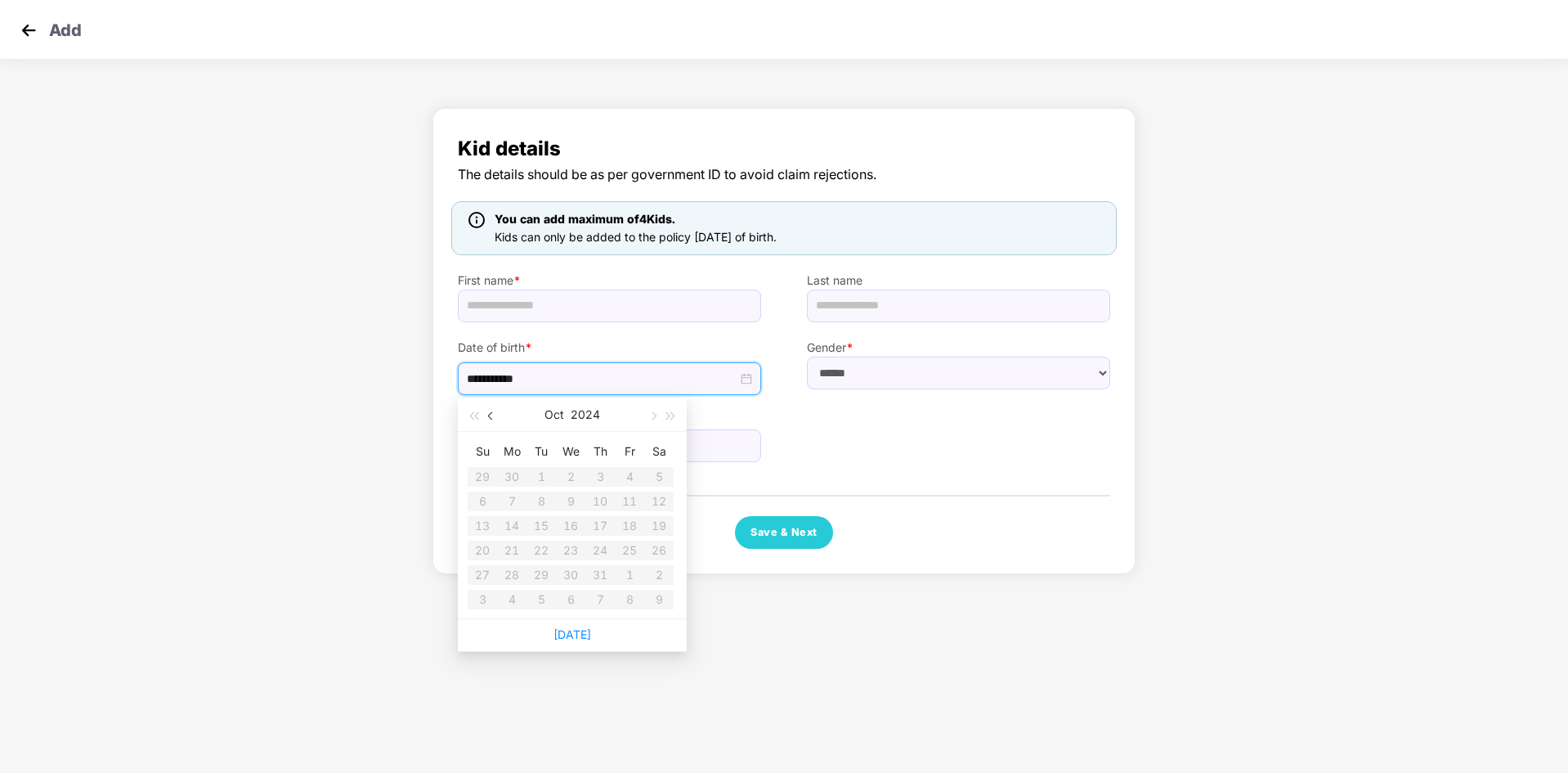
click at [488, 418] on button "button" at bounding box center [491, 414] width 18 height 33
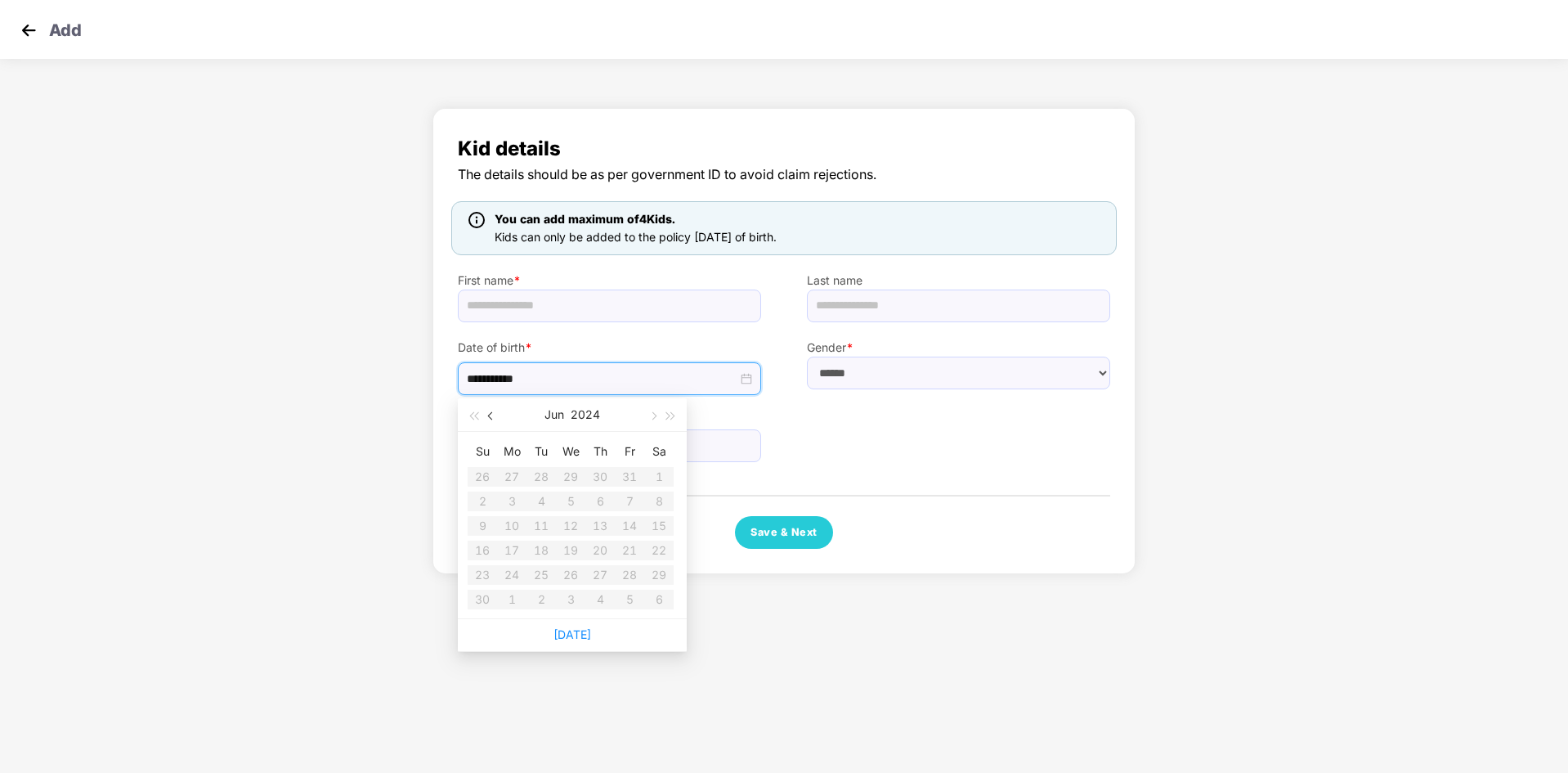
click at [488, 418] on button "button" at bounding box center [491, 414] width 18 height 33
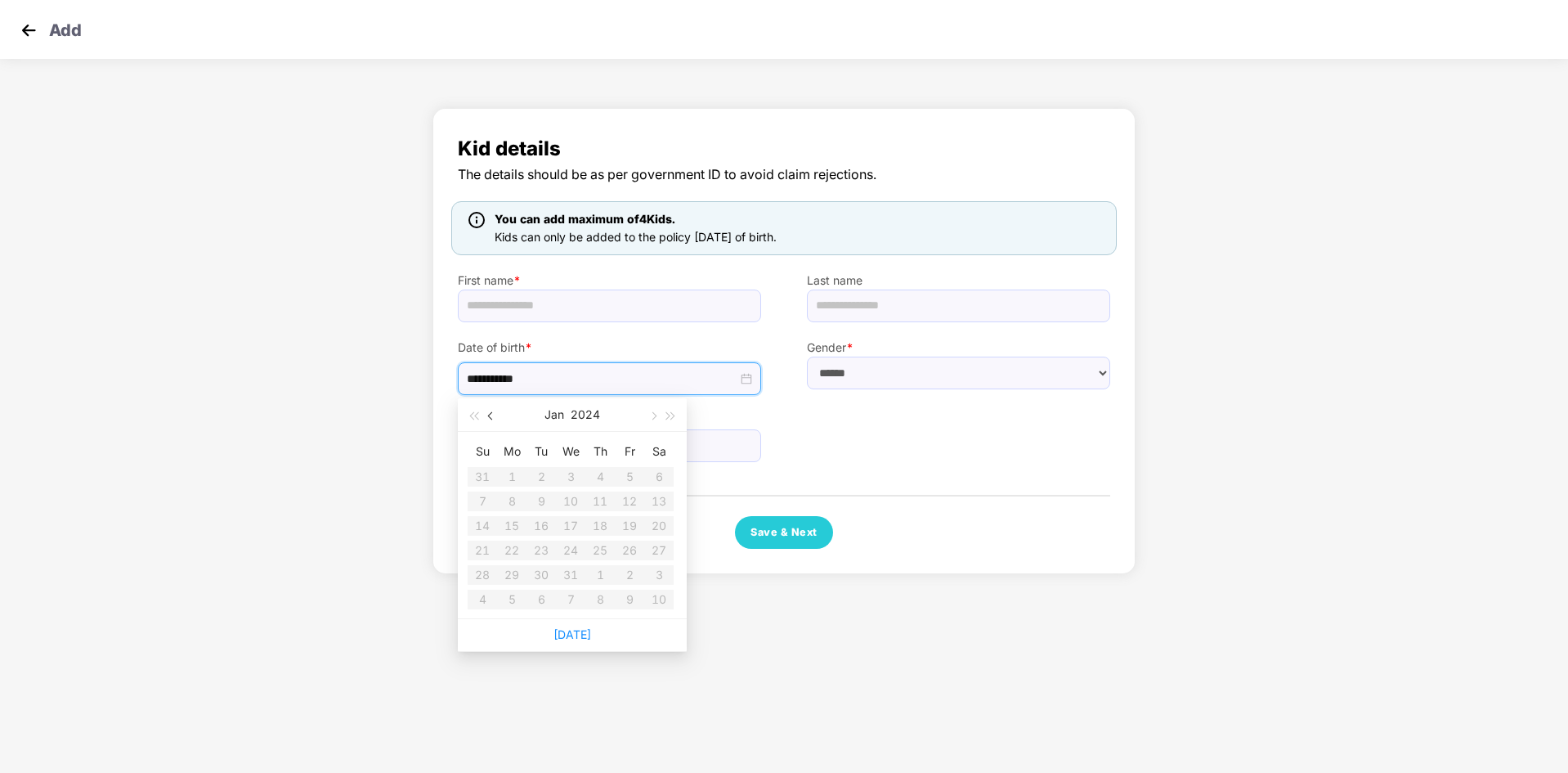
click at [488, 418] on button "button" at bounding box center [491, 414] width 18 height 33
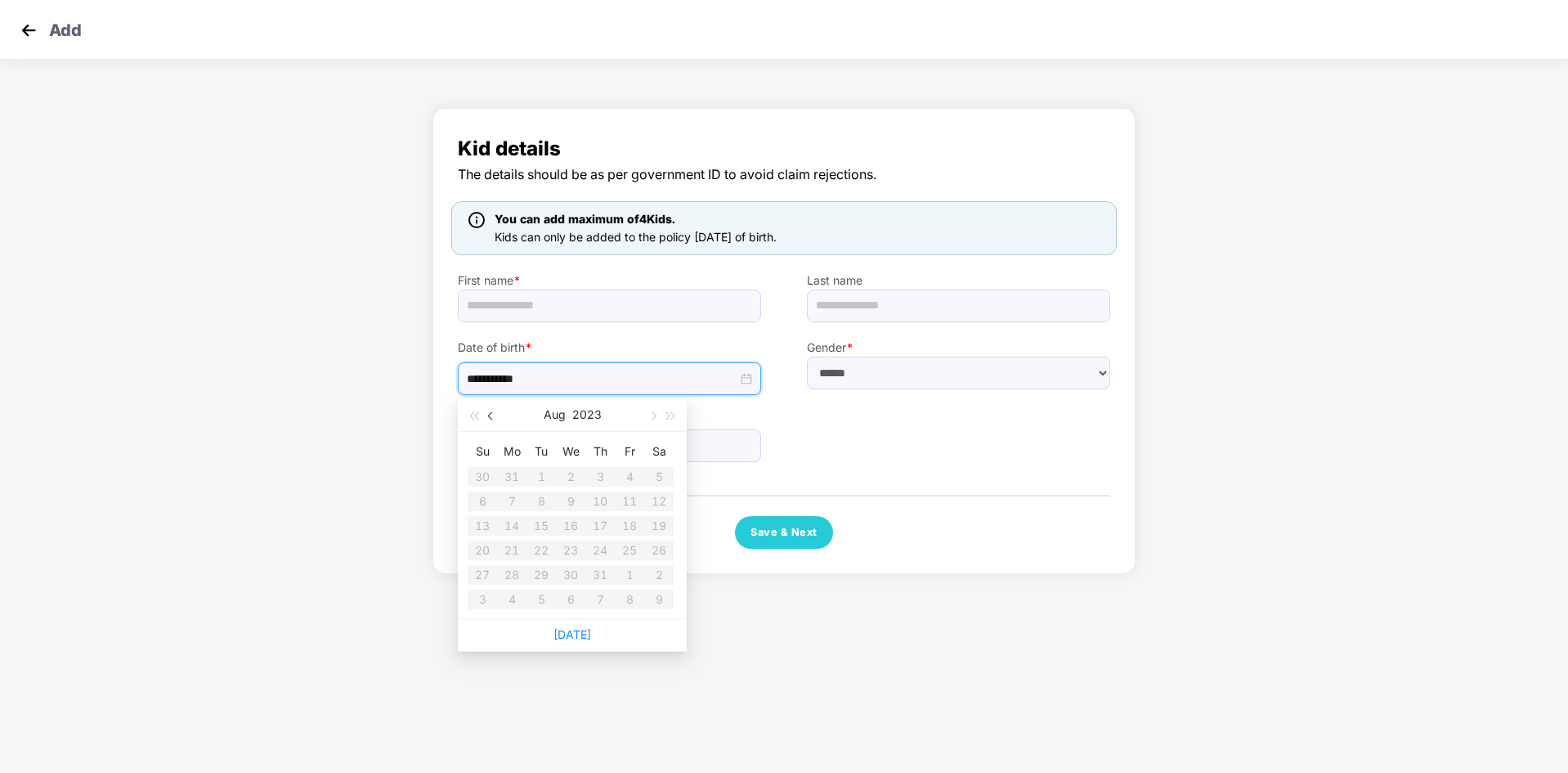
click at [488, 418] on button "button" at bounding box center [491, 414] width 18 height 33
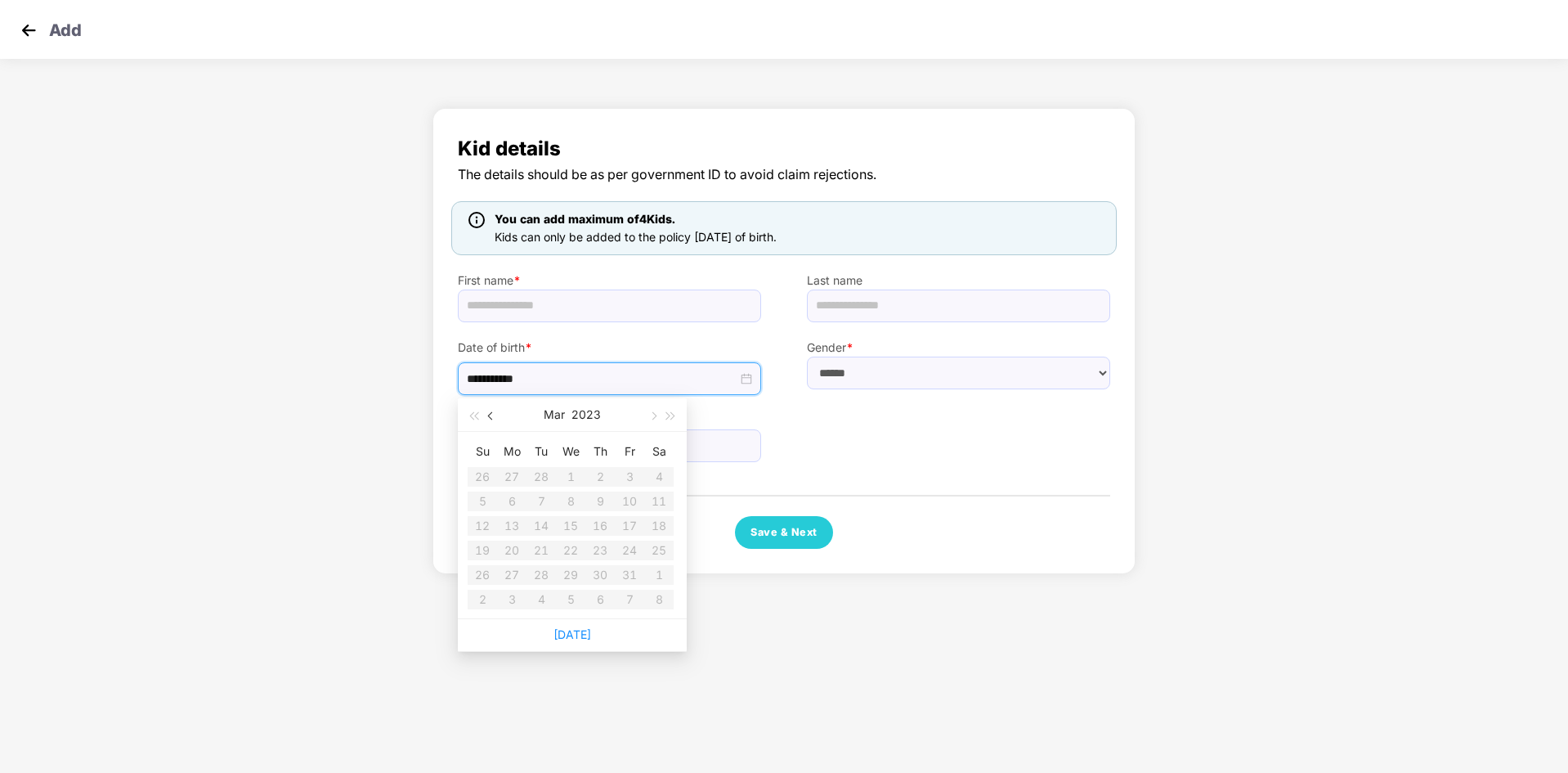
click at [488, 418] on button "button" at bounding box center [491, 414] width 18 height 33
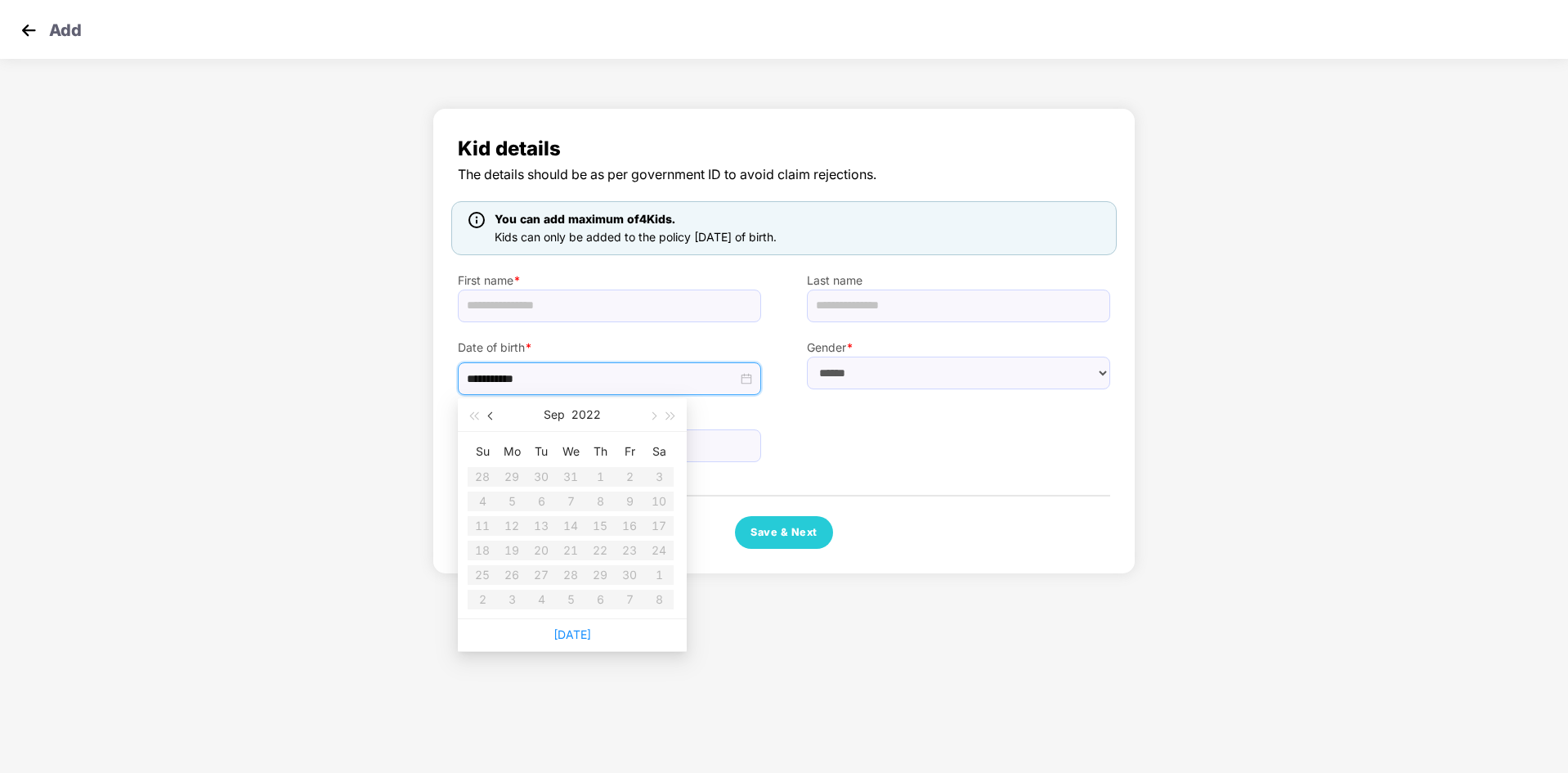
click at [488, 418] on button "button" at bounding box center [491, 414] width 18 height 33
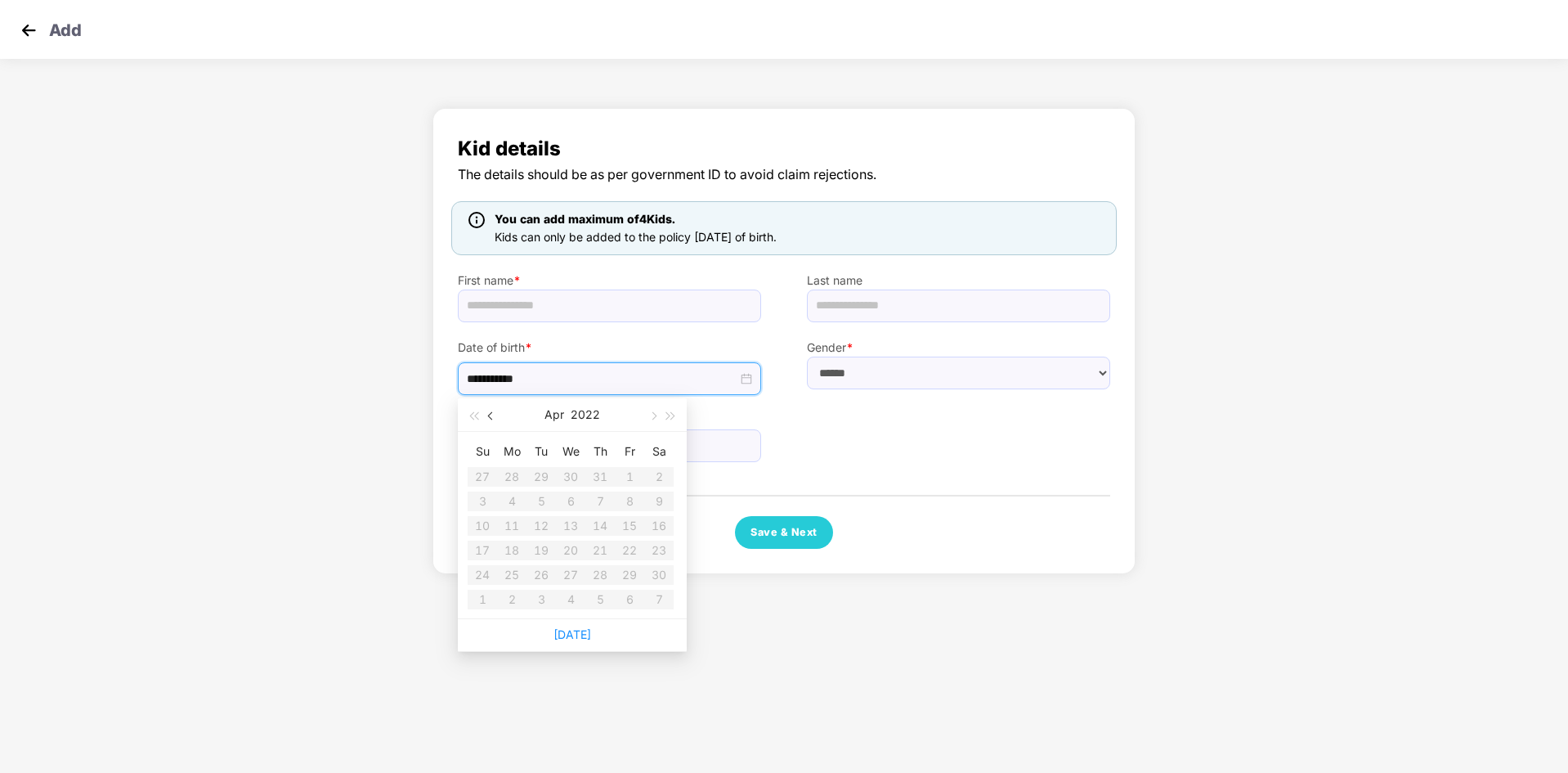
click at [488, 418] on button "button" at bounding box center [491, 414] width 18 height 33
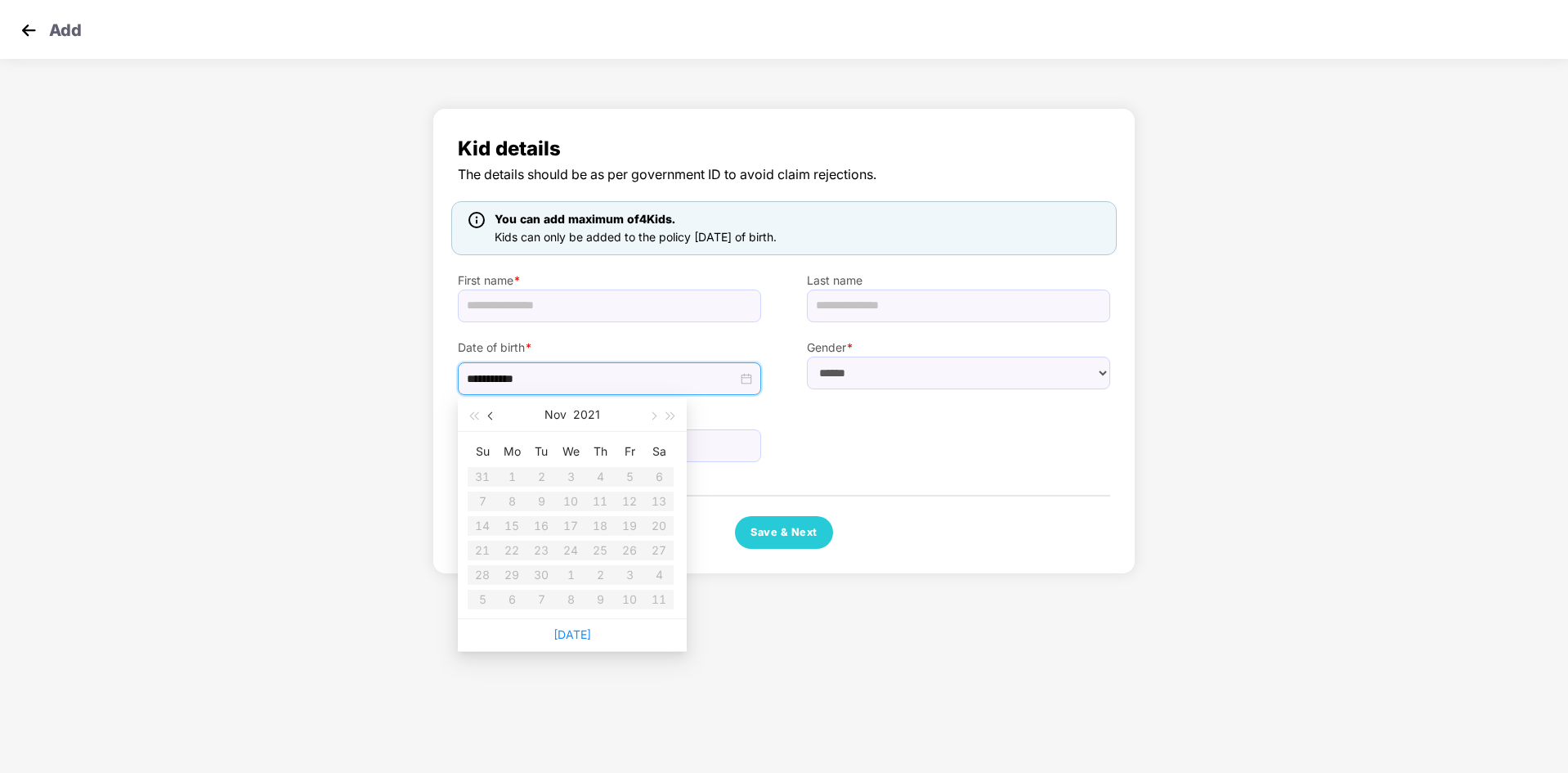
click at [488, 418] on button "button" at bounding box center [491, 414] width 18 height 33
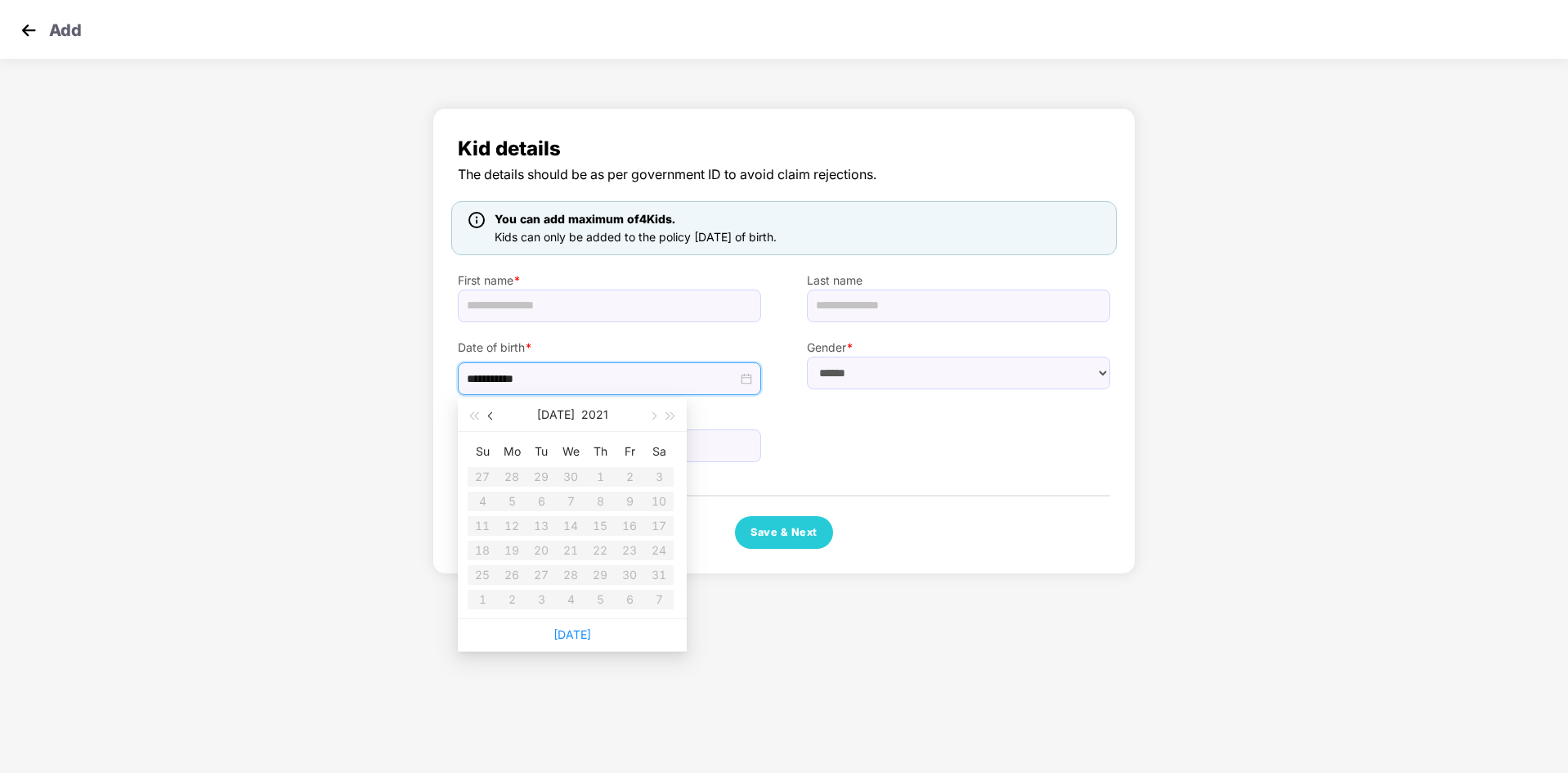
click at [488, 418] on button "button" at bounding box center [491, 414] width 18 height 33
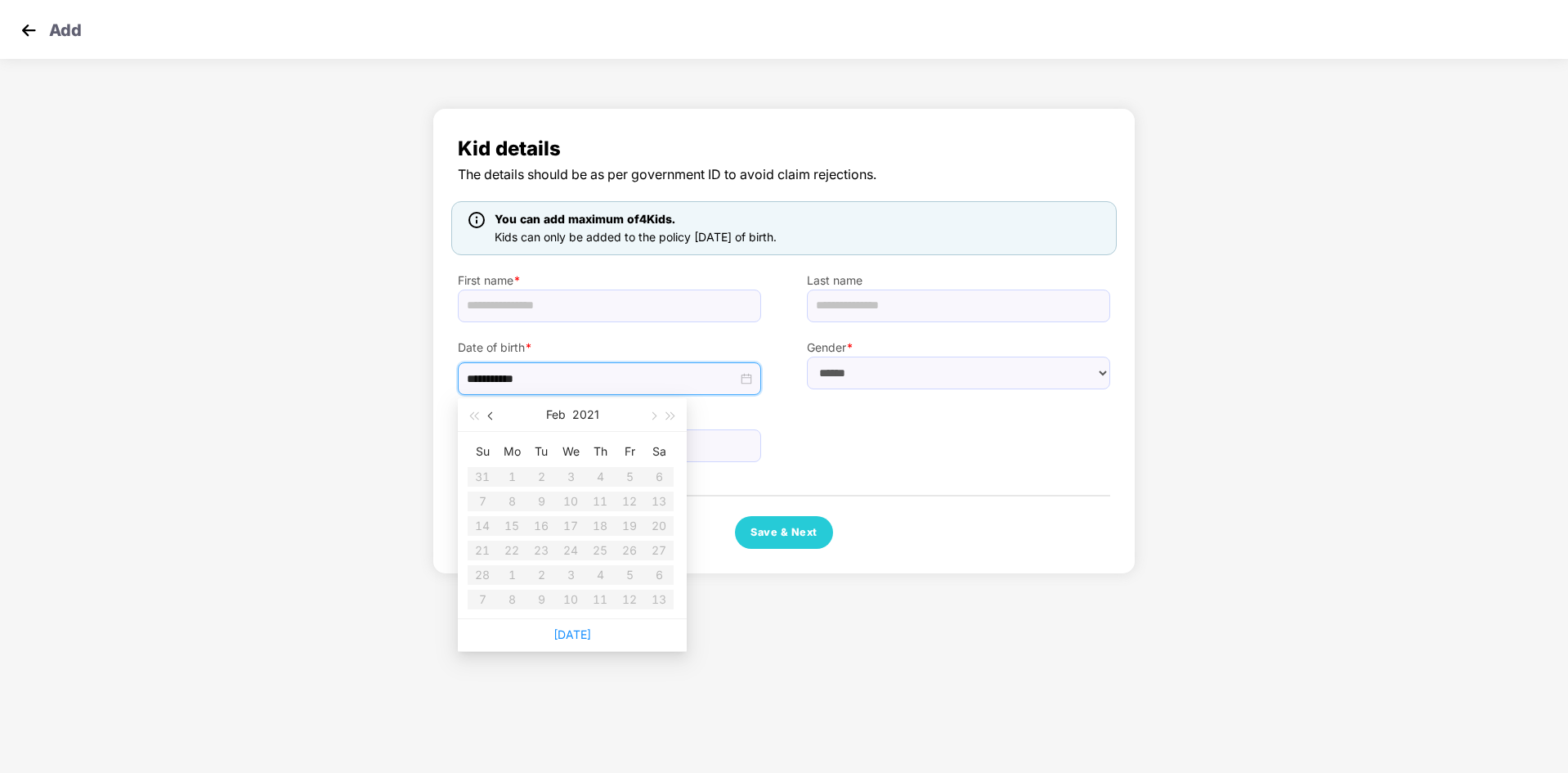
click at [488, 418] on button "button" at bounding box center [491, 414] width 18 height 33
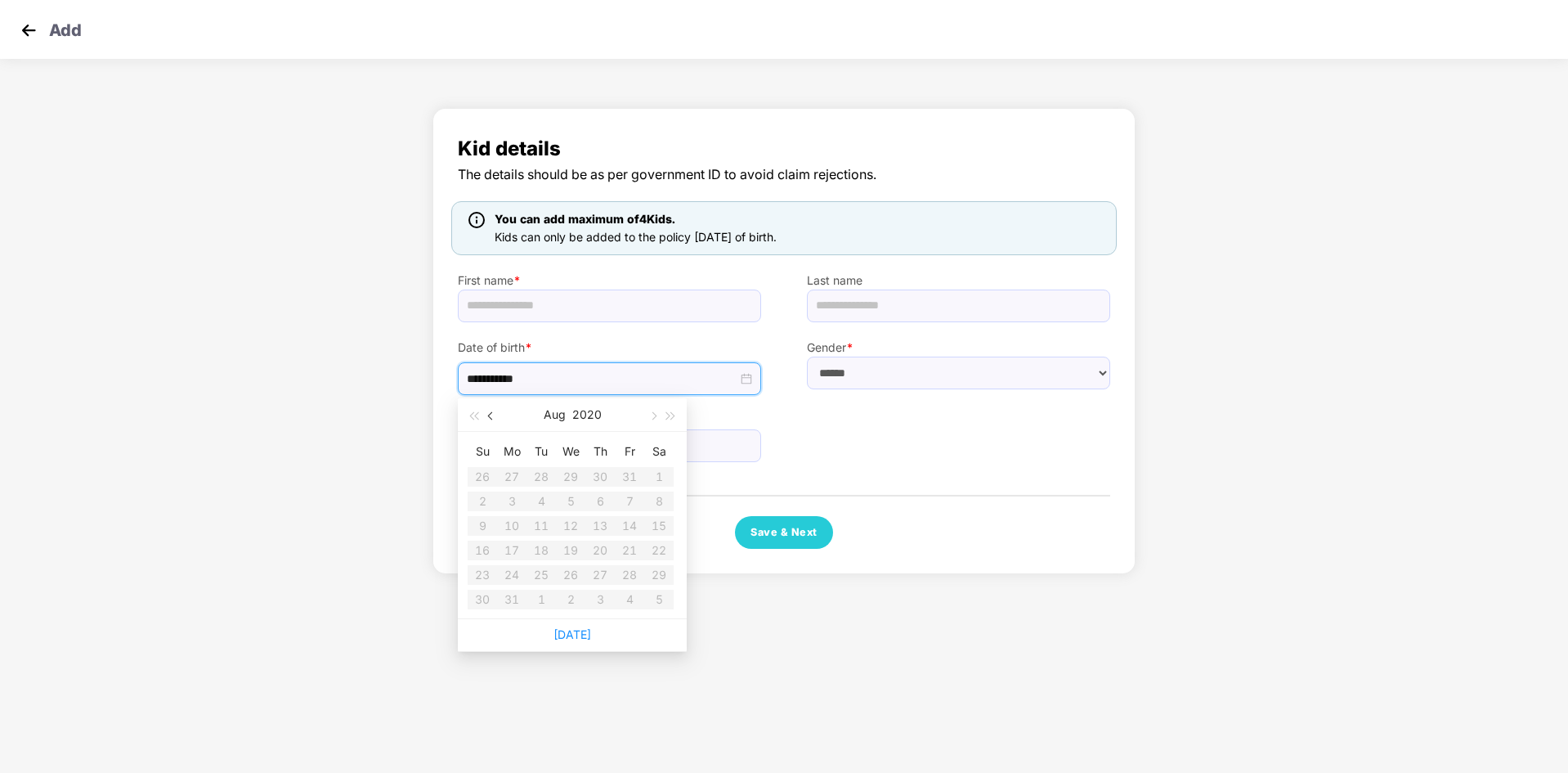
click at [488, 418] on button "button" at bounding box center [491, 414] width 18 height 33
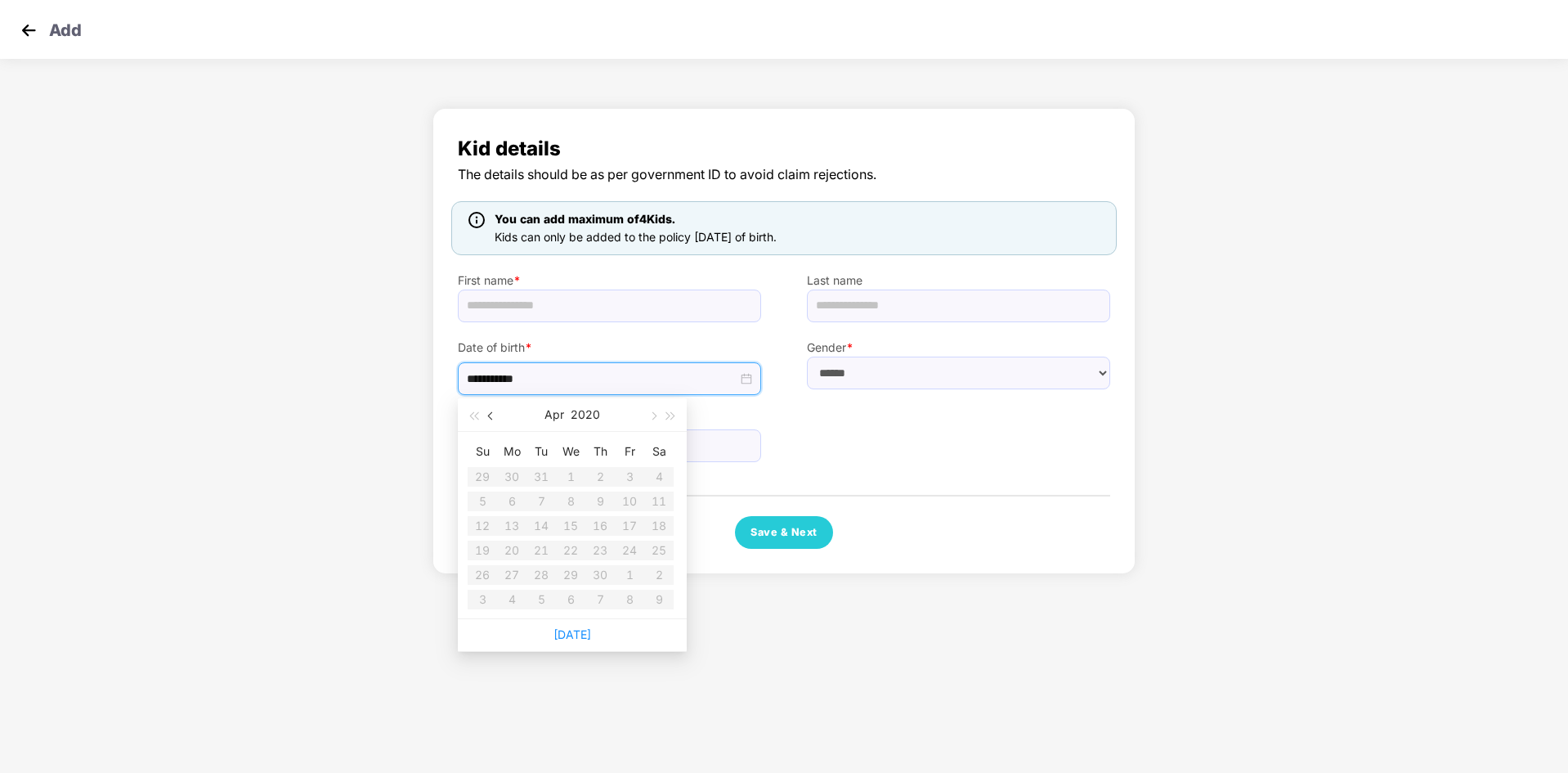
click at [488, 418] on button "button" at bounding box center [491, 414] width 18 height 33
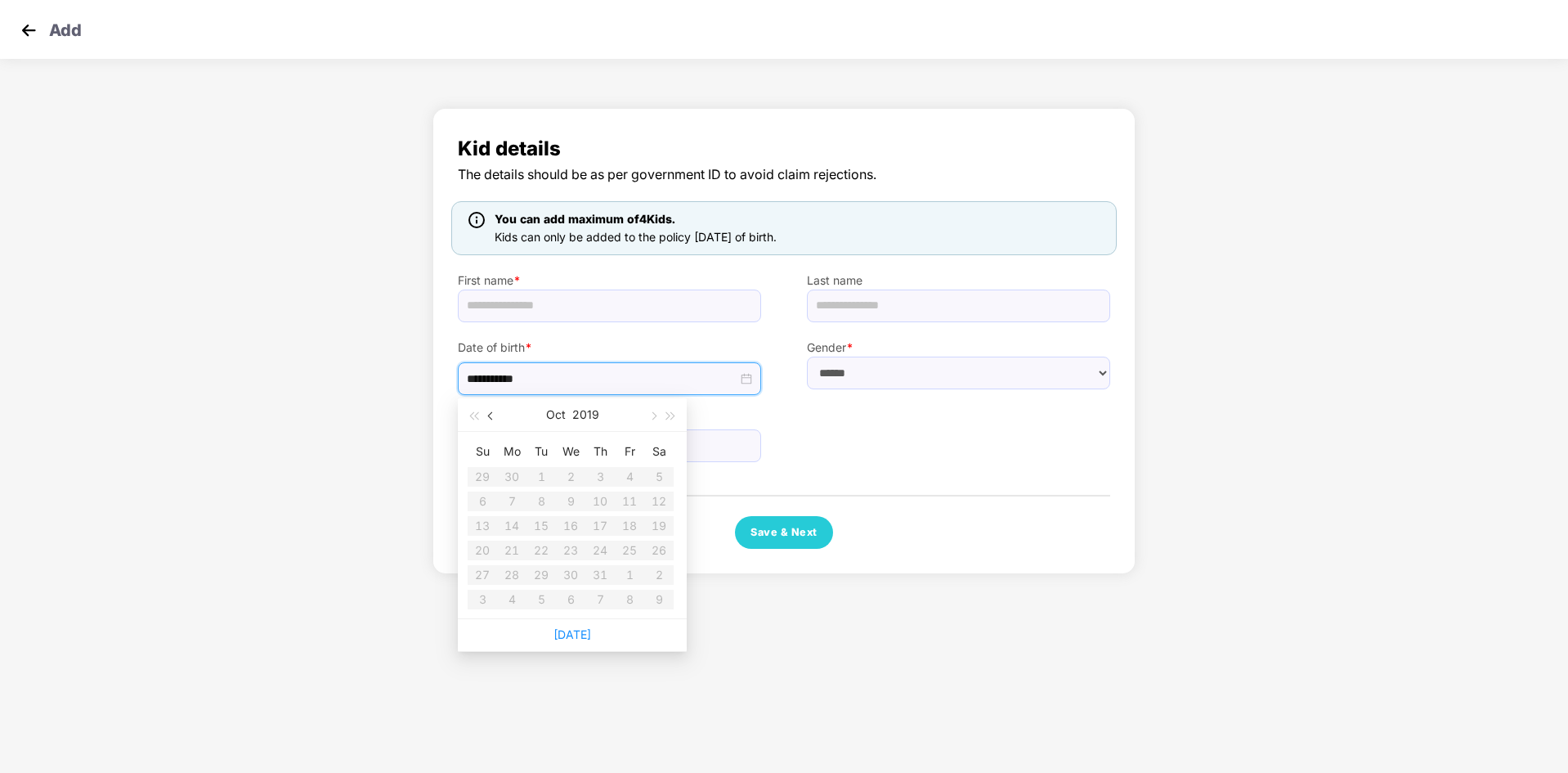
click at [488, 418] on button "button" at bounding box center [491, 414] width 18 height 33
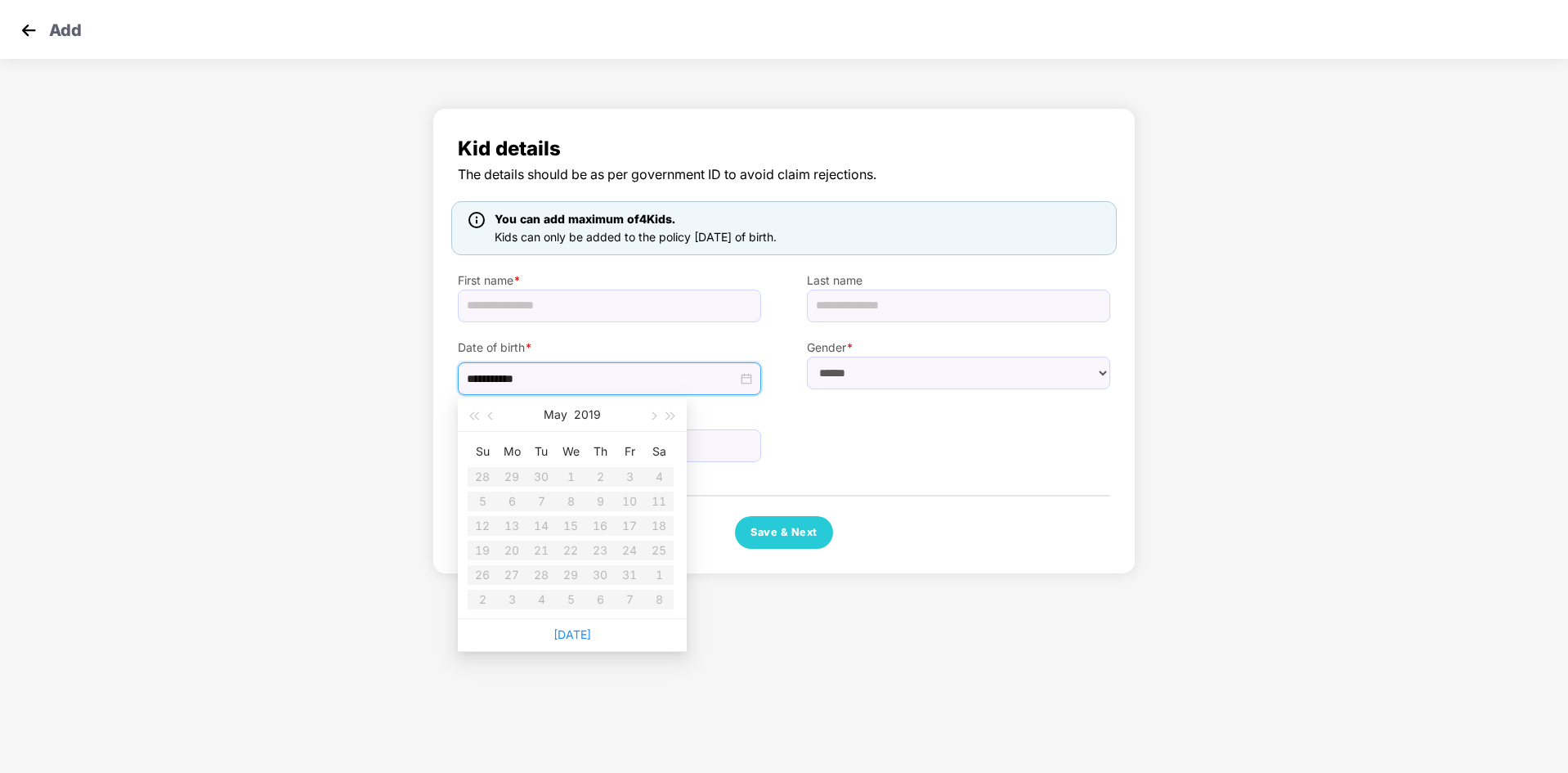
click at [471, 573] on table "Su Mo Tu We Th Fr Sa 28 29 30 1 2 3 4 5 6 7 8 9 10 11 12 13 14 15 16 17 18 19 2…" at bounding box center [570, 525] width 206 height 173
click at [480, 573] on table "Su Mo Tu We Th Fr Sa 28 29 30 1 2 3 4 5 6 7 8 9 10 11 12 13 14 15 16 17 18 19 2…" at bounding box center [570, 525] width 206 height 173
click at [481, 573] on table "Su Mo Tu We Th Fr Sa 28 29 30 1 2 3 4 5 6 7 8 9 10 11 12 13 14 15 16 17 18 19 2…" at bounding box center [570, 525] width 206 height 173
click at [557, 417] on button "May" at bounding box center [556, 414] width 24 height 33
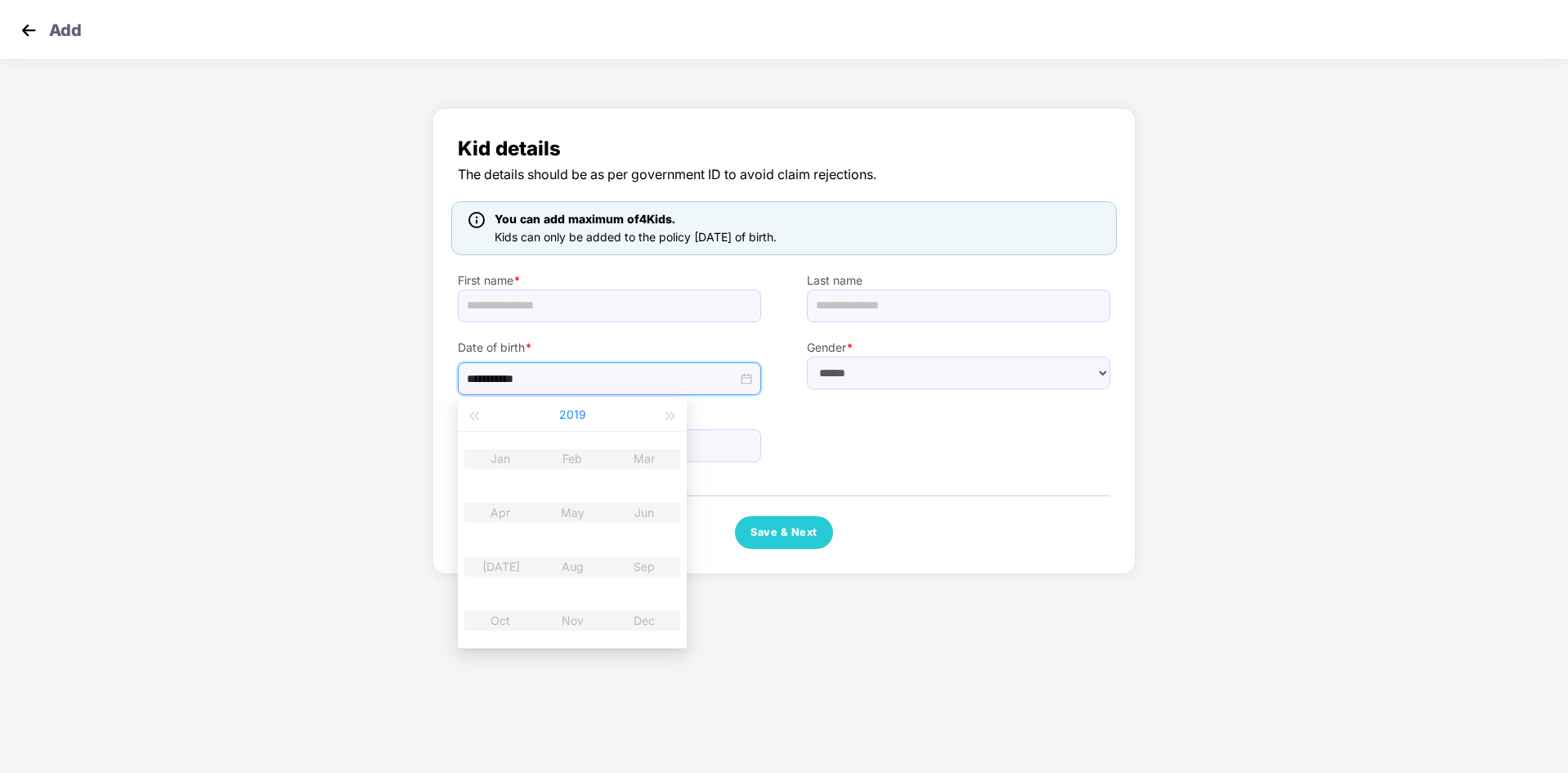
click at [582, 417] on button "2019" at bounding box center [572, 414] width 27 height 33
click at [574, 415] on button "[DATE] - [DATE]" at bounding box center [572, 414] width 59 height 33
click at [628, 453] on table "[DATE]-[DATE] [DATE]-[DATE] [DATE]-[DATE] [DATE]-[DATE] [DATE]-[DATE] [DATE]-[D…" at bounding box center [572, 539] width 229 height 216
click at [737, 404] on div "Phone number +91" at bounding box center [609, 428] width 349 height 67
click at [37, 30] on img at bounding box center [28, 30] width 25 height 25
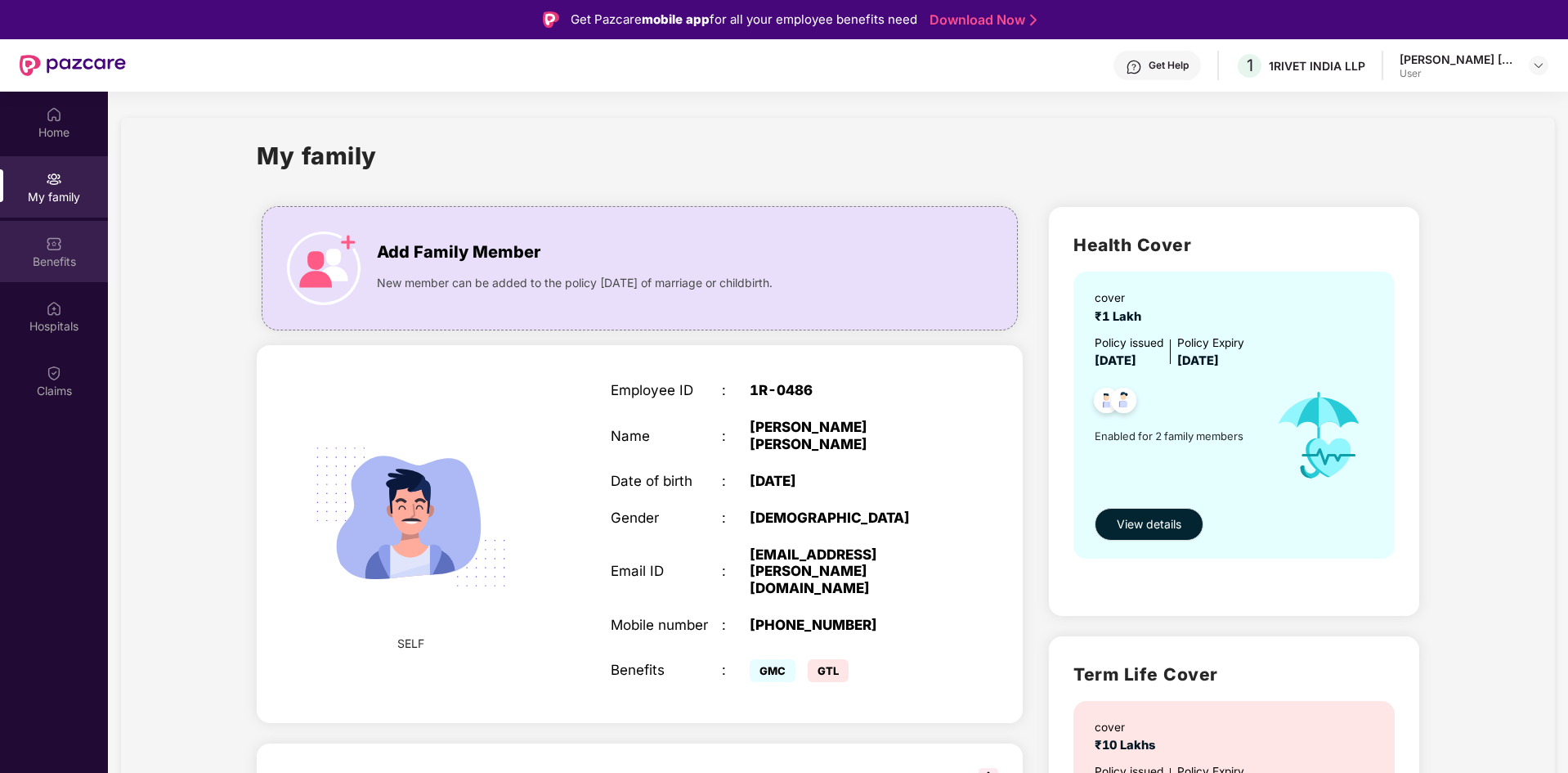
click at [53, 262] on div "Benefits" at bounding box center [54, 262] width 108 height 16
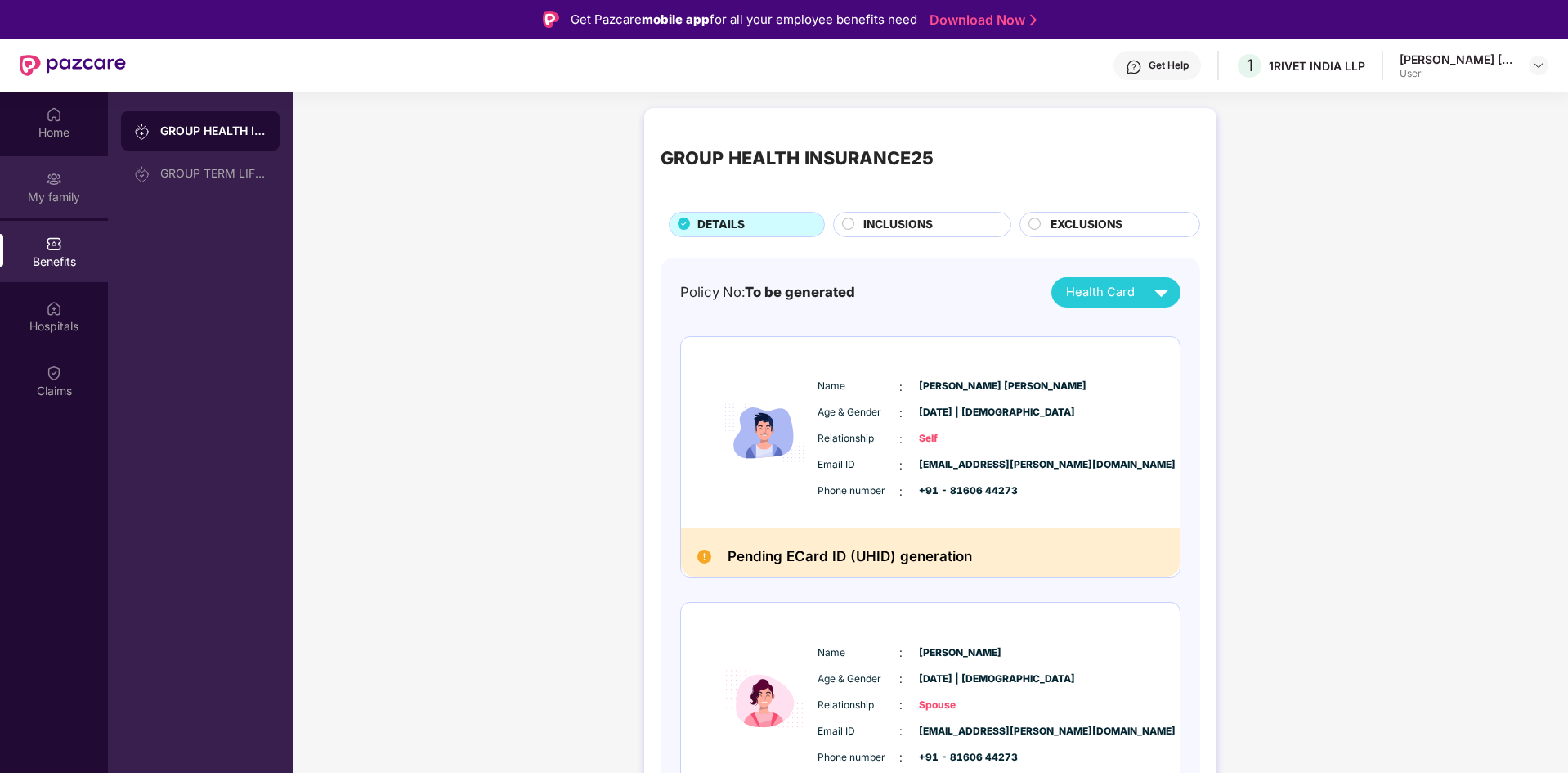
click at [52, 204] on div "My family" at bounding box center [54, 197] width 108 height 16
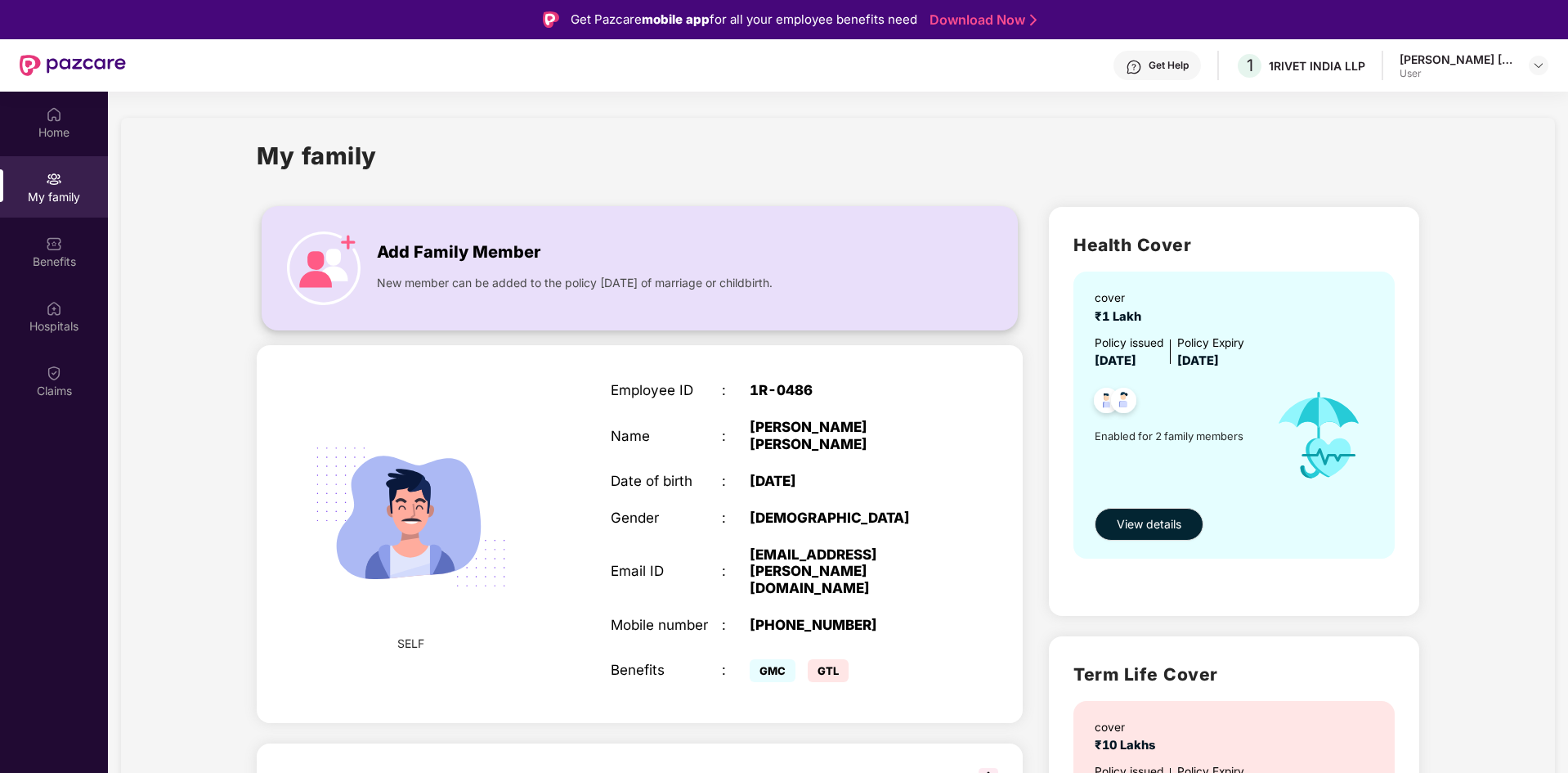
click at [333, 261] on img at bounding box center [324, 269] width 74 height 74
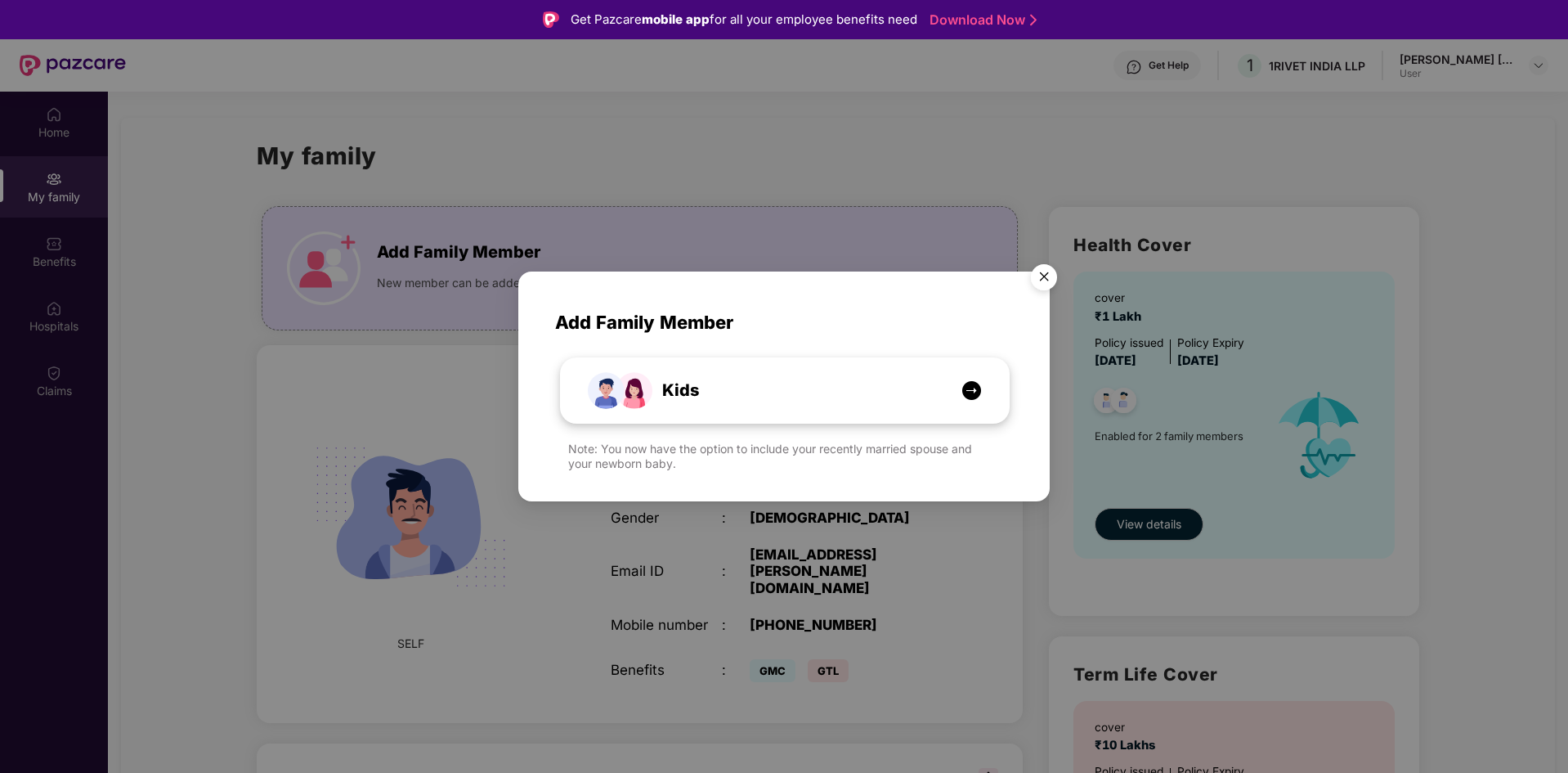
click at [692, 391] on span "Kids" at bounding box center [662, 390] width 74 height 25
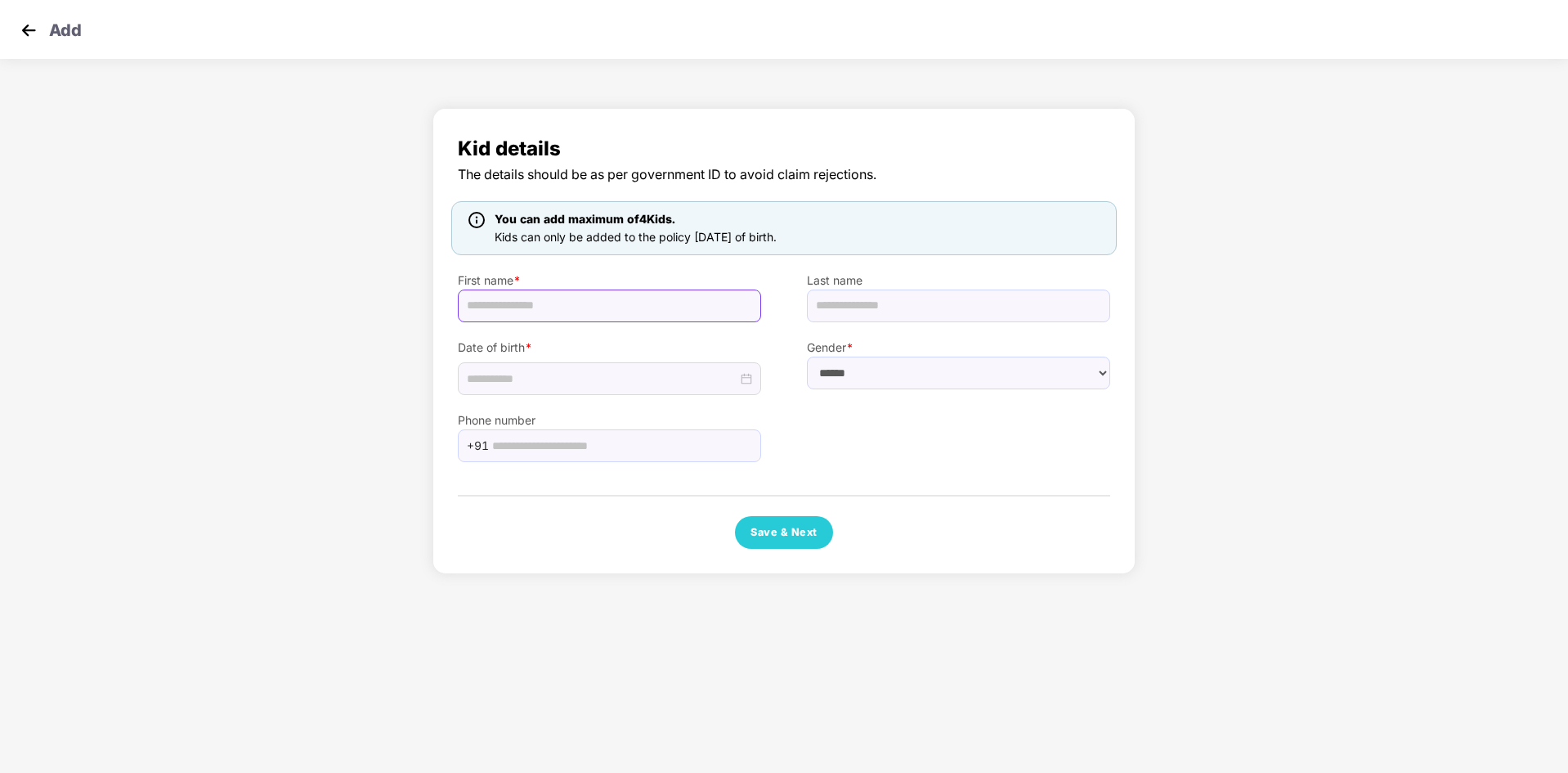
click at [520, 306] on input "text" at bounding box center [609, 305] width 303 height 33
type input "******"
click at [853, 308] on input "text" at bounding box center [958, 305] width 303 height 33
type input "*******"
click at [641, 384] on input at bounding box center [602, 379] width 270 height 18
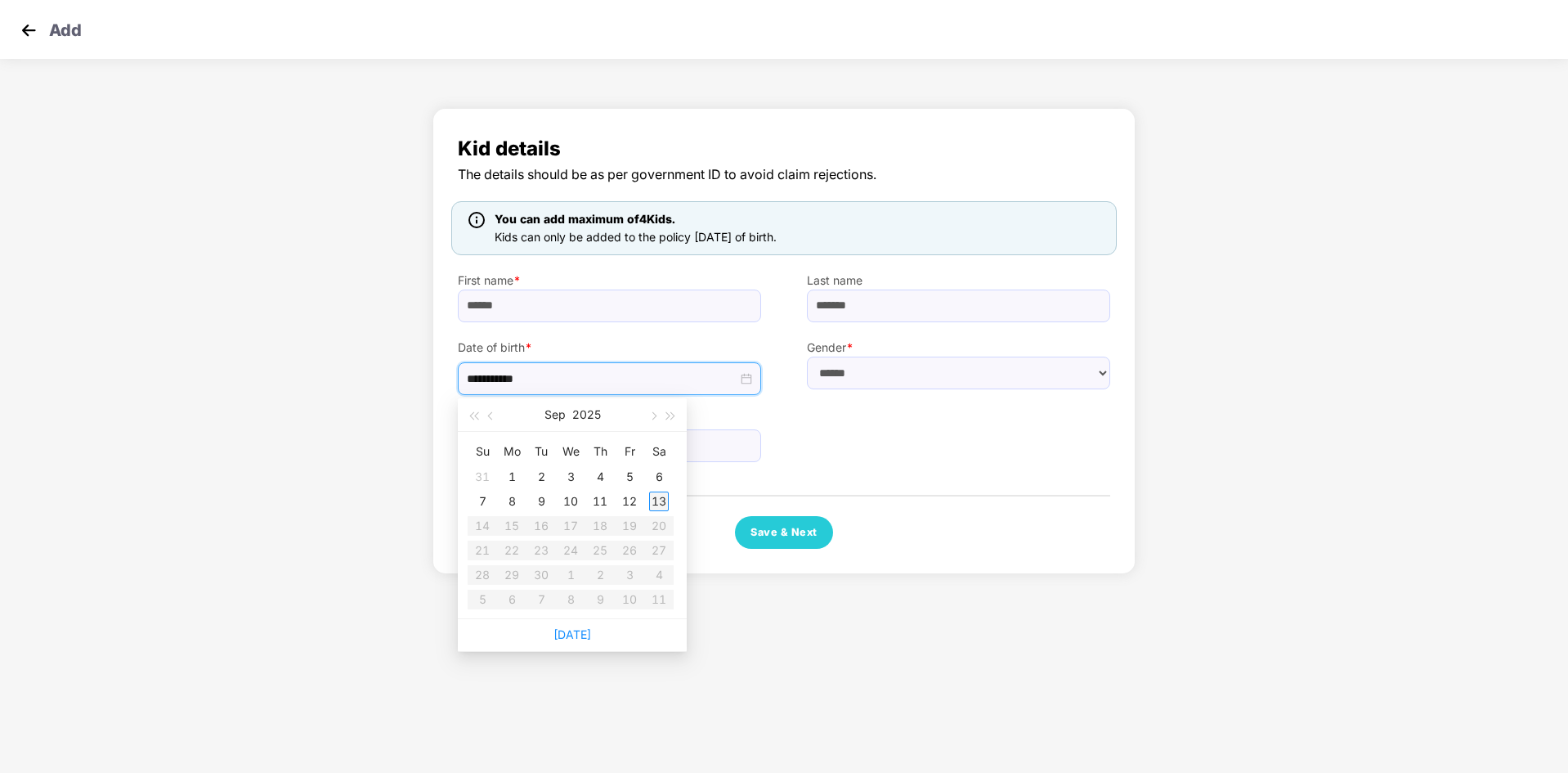
type input "**********"
click at [488, 418] on button "button" at bounding box center [491, 414] width 18 height 33
type input "**********"
click at [485, 415] on button "button" at bounding box center [491, 414] width 18 height 33
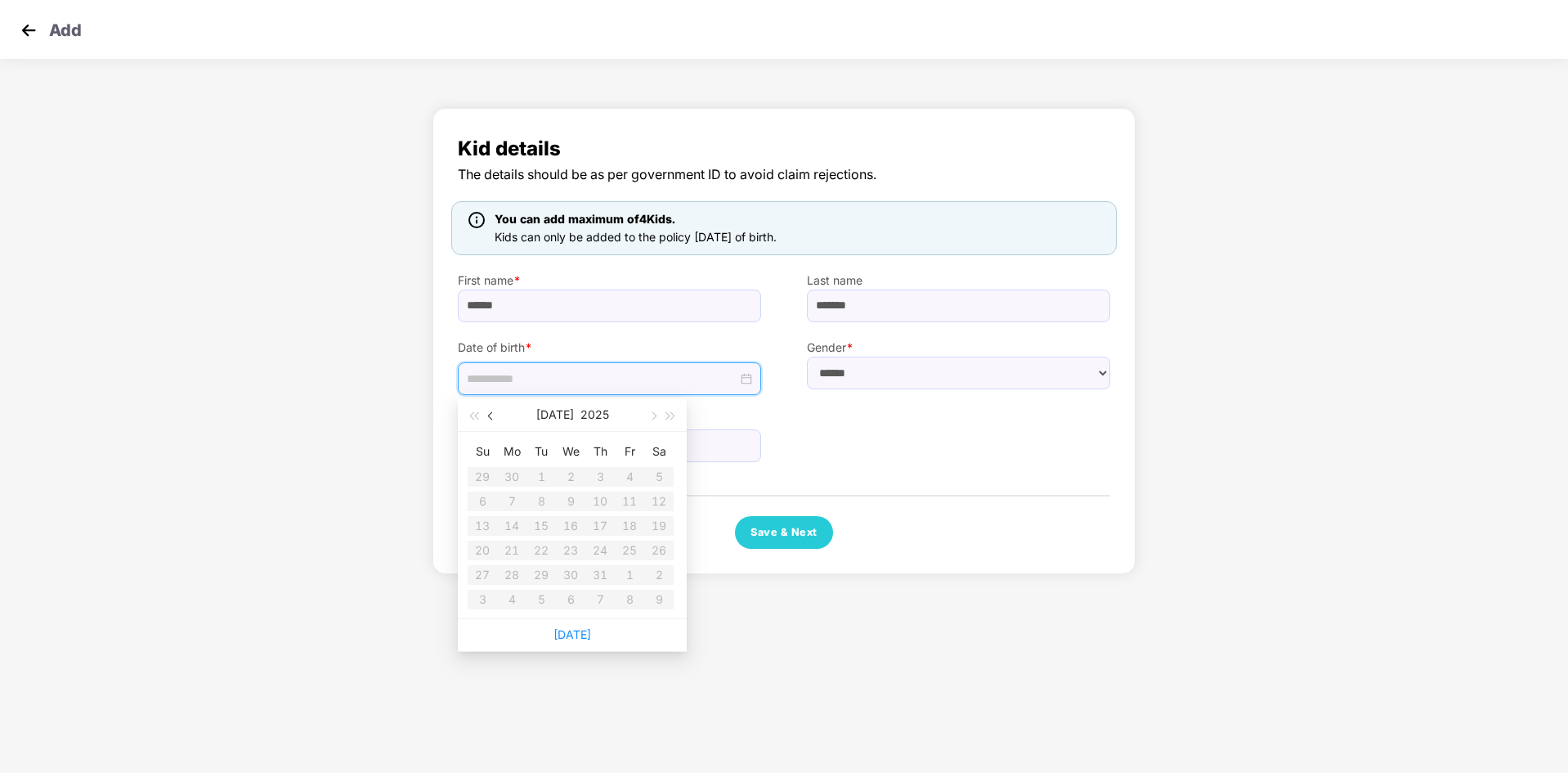
click at [485, 415] on button "button" at bounding box center [491, 414] width 18 height 33
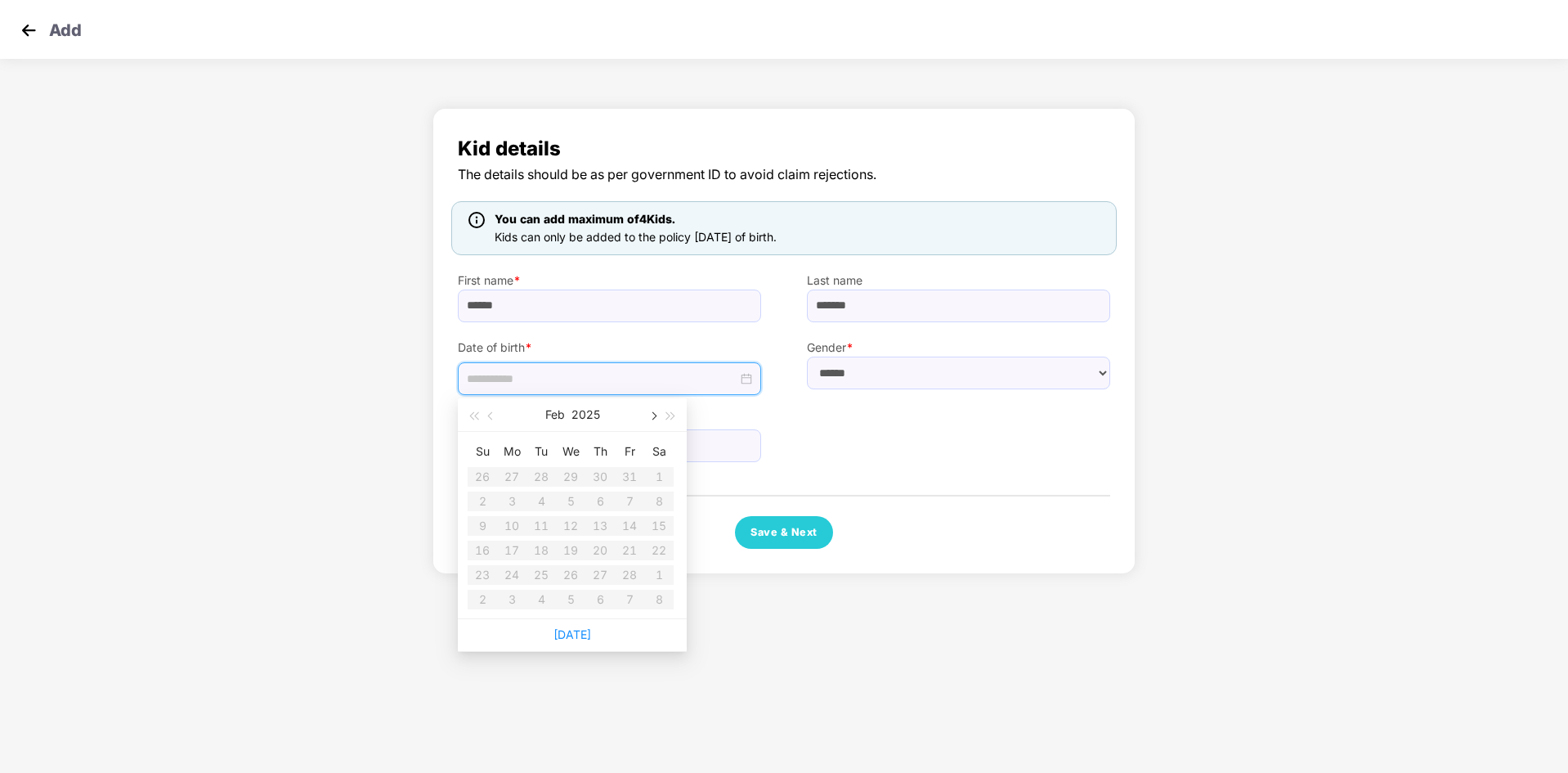
click at [650, 414] on span "button" at bounding box center [652, 416] width 8 height 8
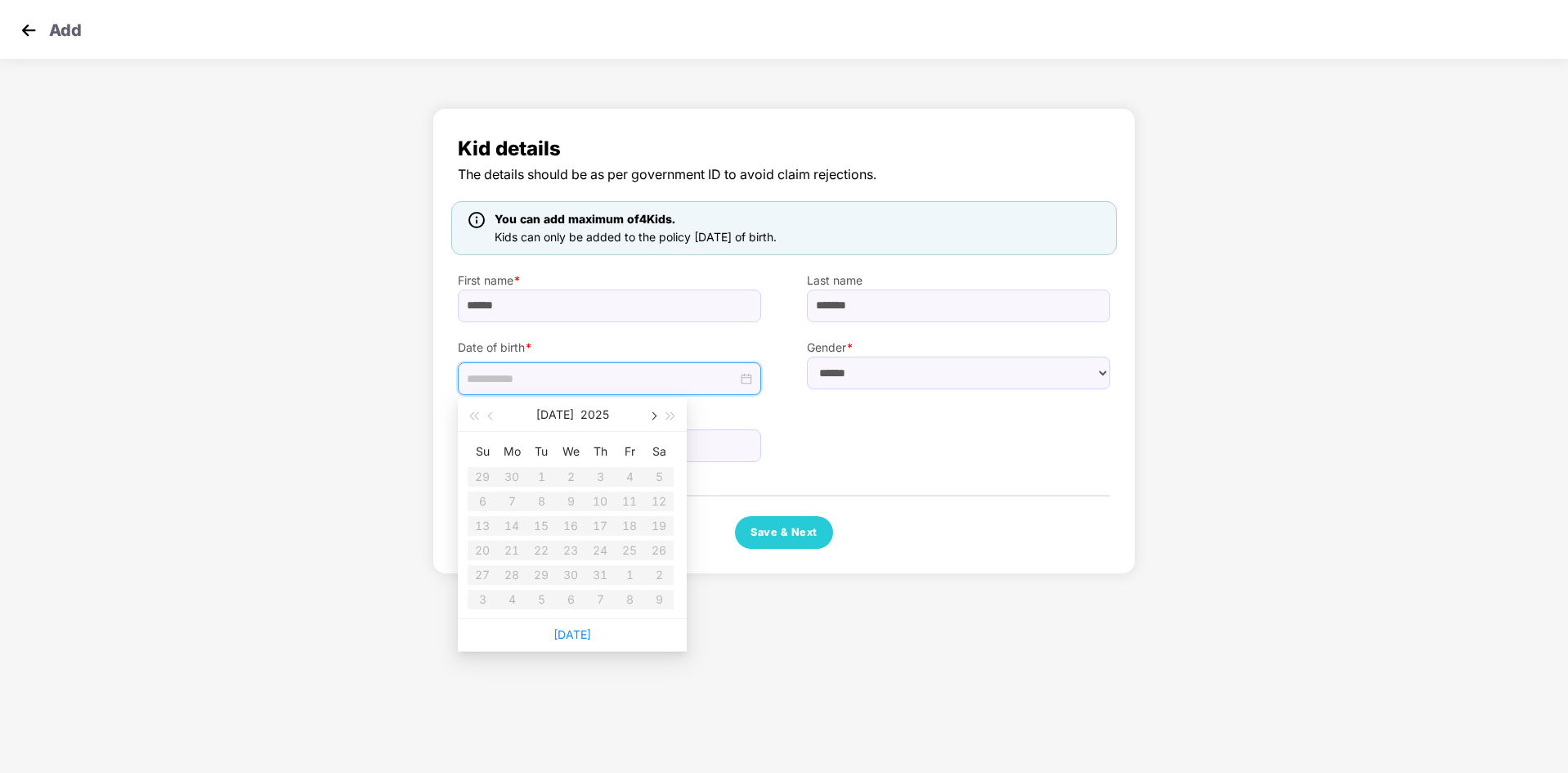
click at [650, 414] on span "button" at bounding box center [652, 416] width 8 height 8
click at [492, 415] on span "button" at bounding box center [492, 416] width 8 height 8
click at [654, 420] on button "button" at bounding box center [652, 414] width 18 height 33
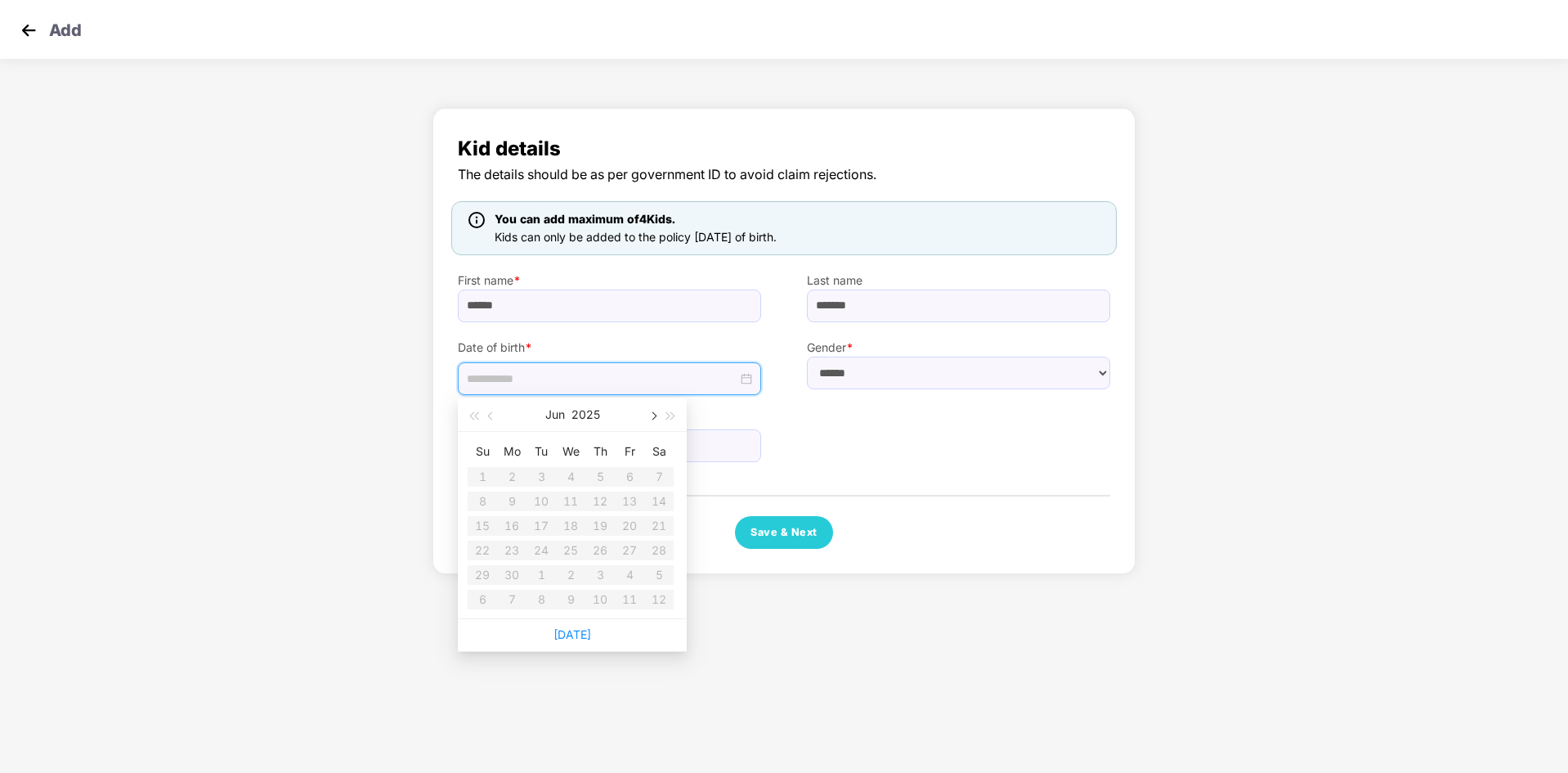
click at [654, 420] on button "button" at bounding box center [652, 414] width 18 height 33
click at [485, 413] on button "button" at bounding box center [491, 414] width 18 height 33
type input "**********"
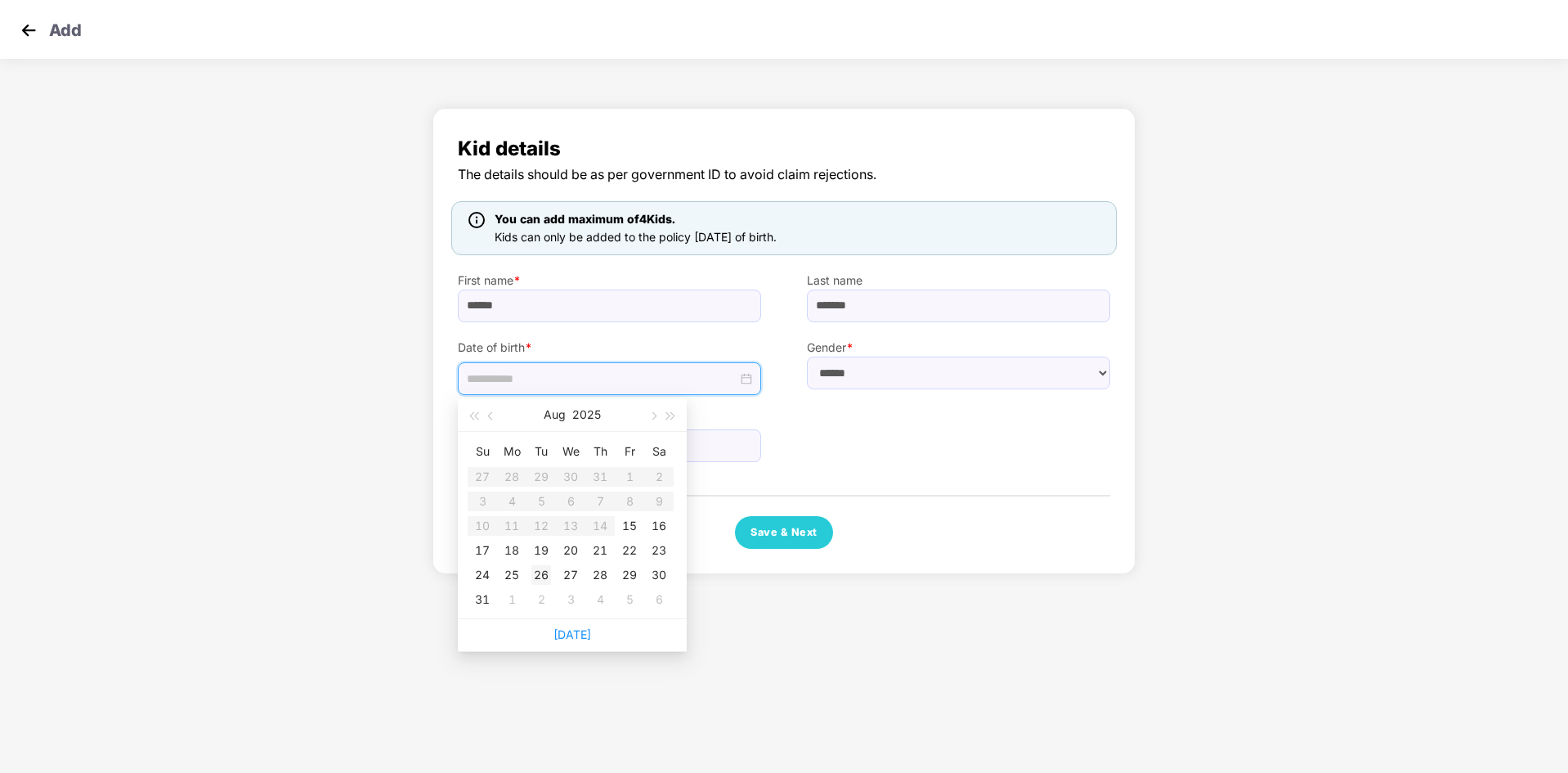
click at [538, 568] on div "26" at bounding box center [541, 575] width 20 height 20
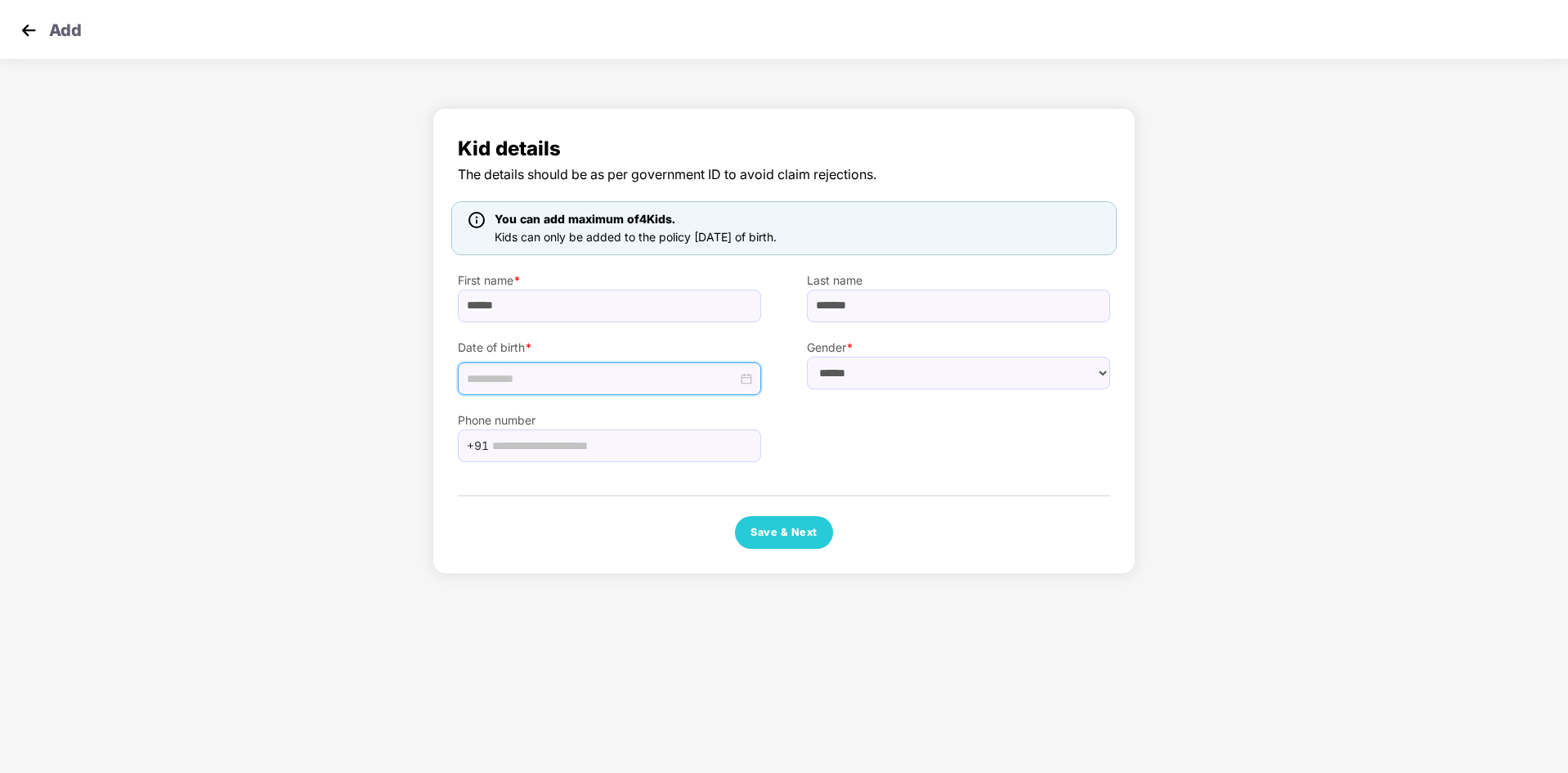
click at [746, 380] on div at bounding box center [609, 379] width 285 height 18
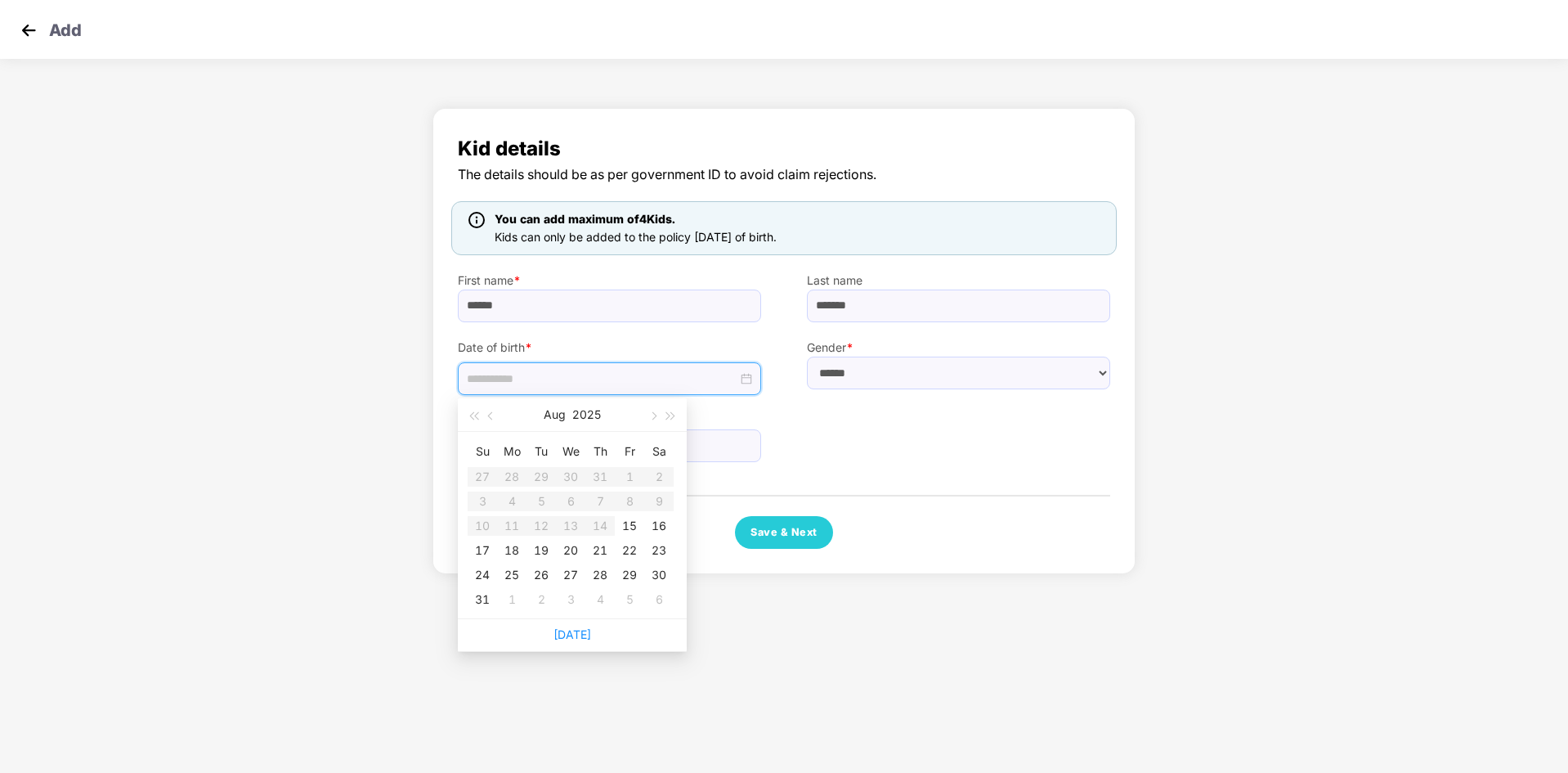
click at [746, 380] on div at bounding box center [609, 379] width 285 height 18
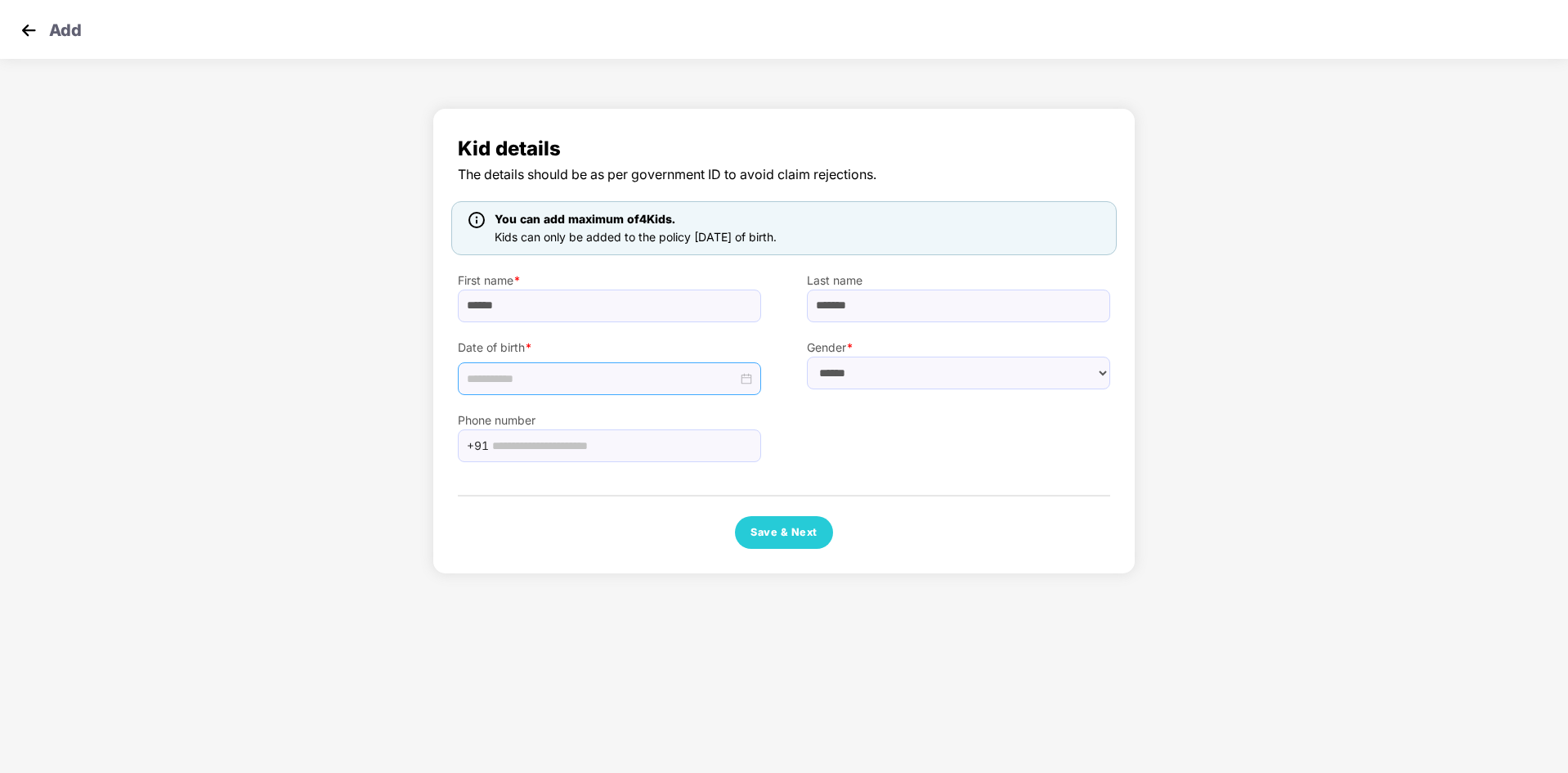
click at [790, 420] on div "Phone number +91" at bounding box center [784, 428] width 698 height 67
click at [628, 445] on input "text" at bounding box center [621, 446] width 260 height 25
type input "**********"
click at [851, 376] on select "****** **** ******" at bounding box center [958, 372] width 303 height 33
select select "******"
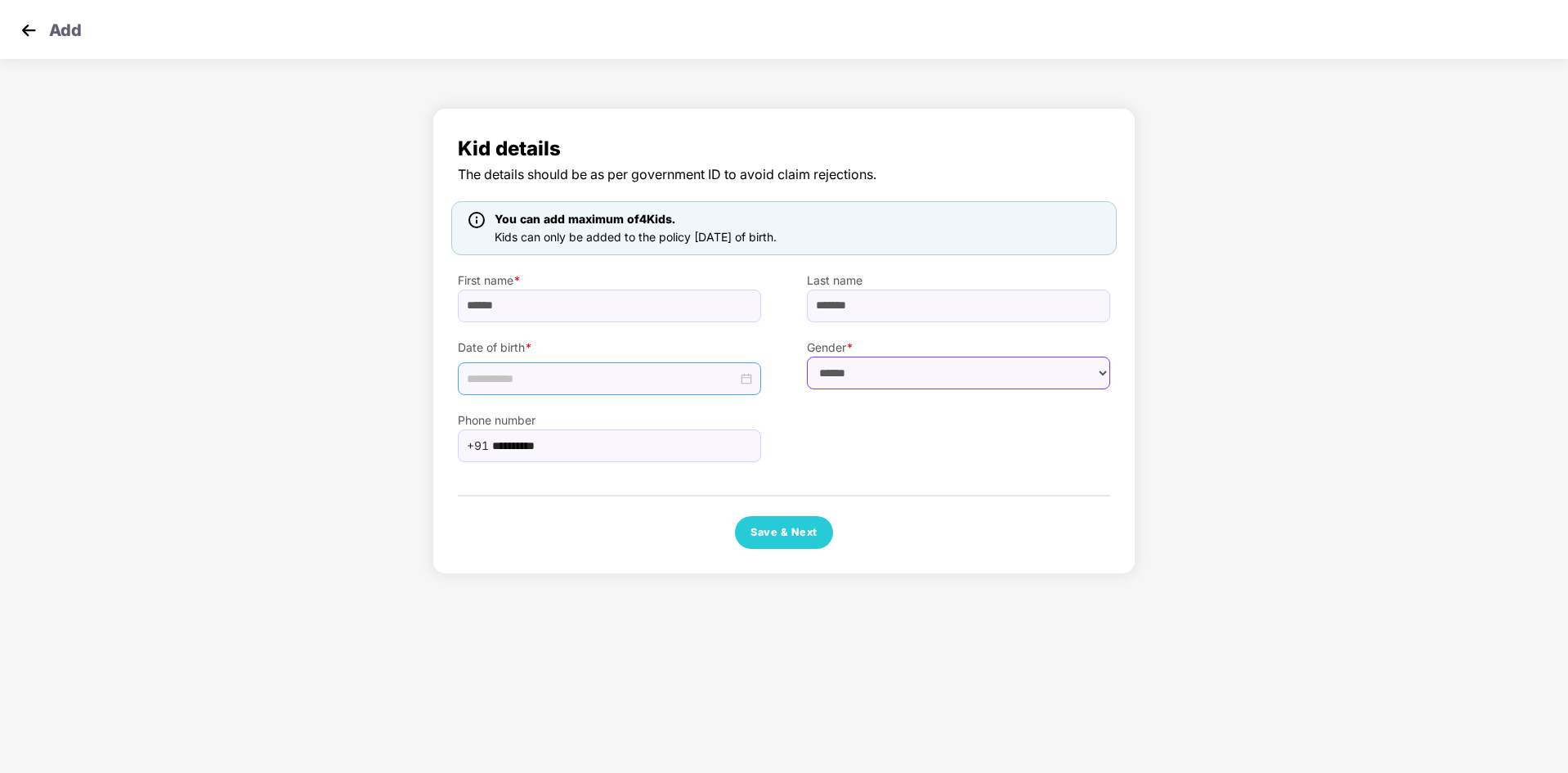
click at [807, 356] on select "****** **** ******" at bounding box center [958, 372] width 303 height 33
click at [773, 528] on button "Save & Next" at bounding box center [784, 532] width 98 height 33
click at [773, 550] on button "Save & Next" at bounding box center [784, 550] width 98 height 33
click at [753, 382] on div at bounding box center [609, 378] width 303 height 33
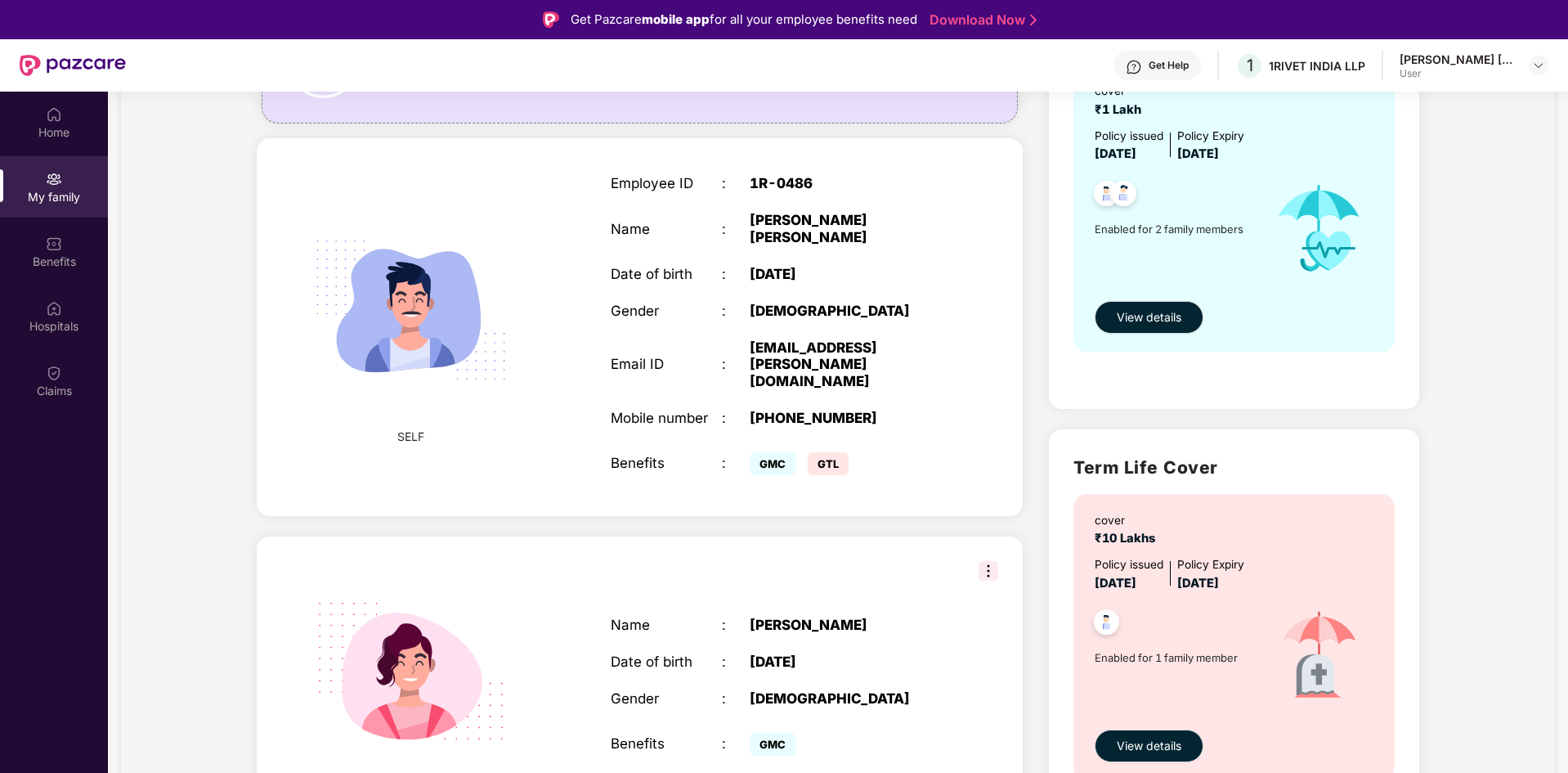
scroll to position [246, 0]
